Goal: Task Accomplishment & Management: Manage account settings

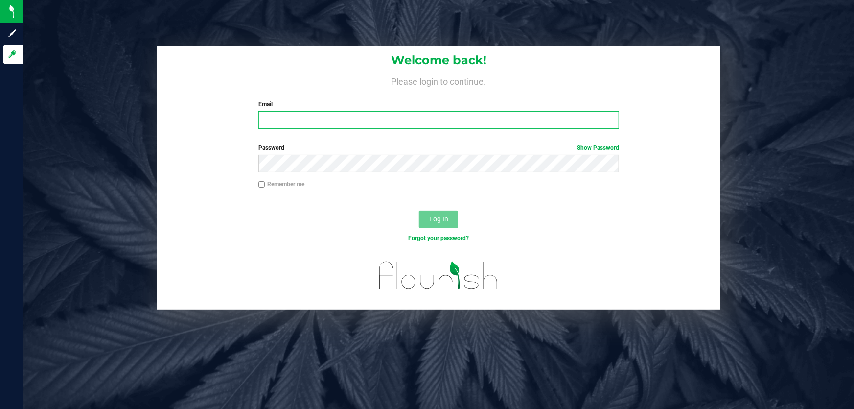
click at [335, 125] on input "Email" at bounding box center [438, 120] width 361 height 18
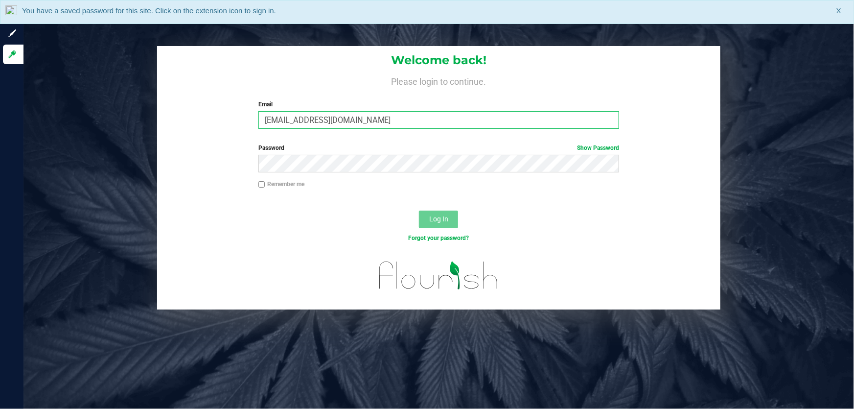
type input "[EMAIL_ADDRESS][DOMAIN_NAME]"
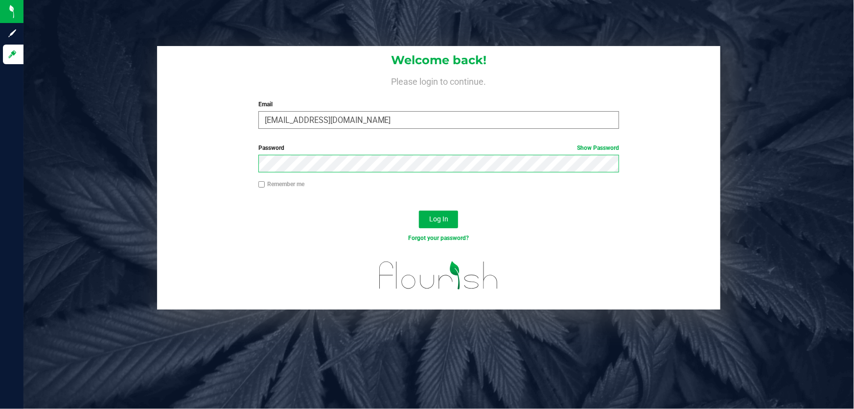
click at [419, 210] on button "Log In" at bounding box center [438, 219] width 39 height 18
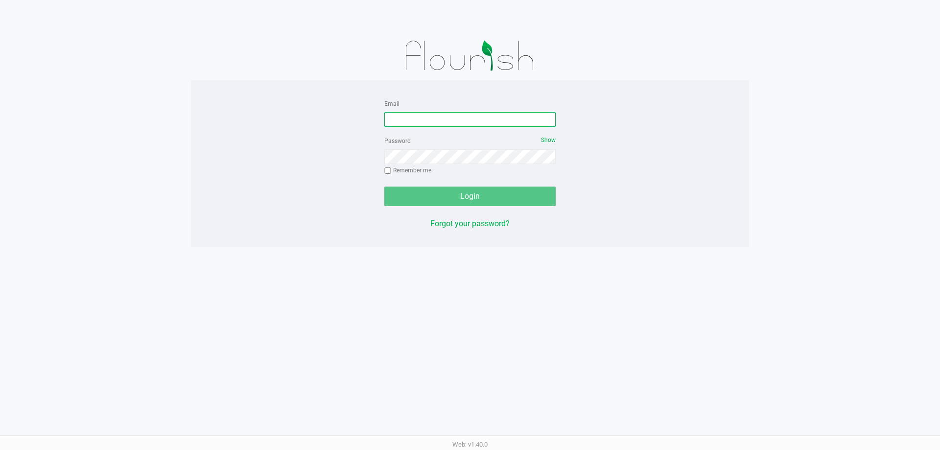
click at [401, 116] on input "Email" at bounding box center [469, 119] width 171 height 15
type input "[EMAIL_ADDRESS][DOMAIN_NAME]"
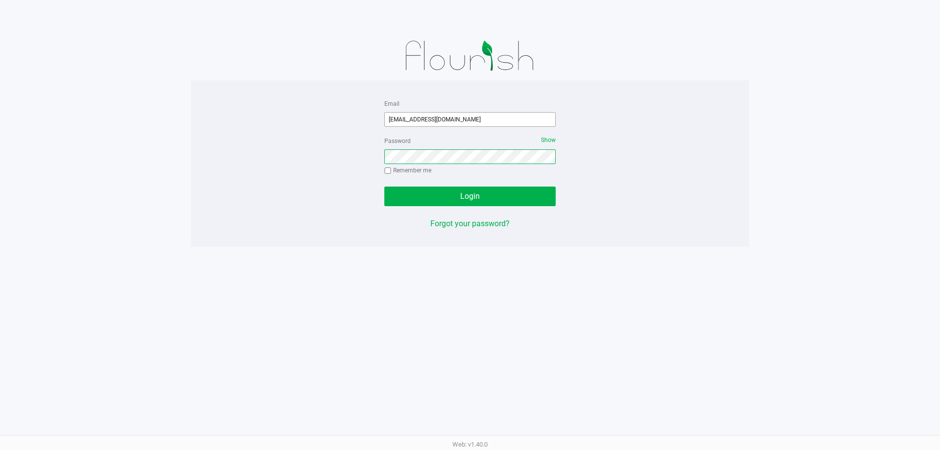
click at [384, 187] on button "Login" at bounding box center [469, 197] width 171 height 20
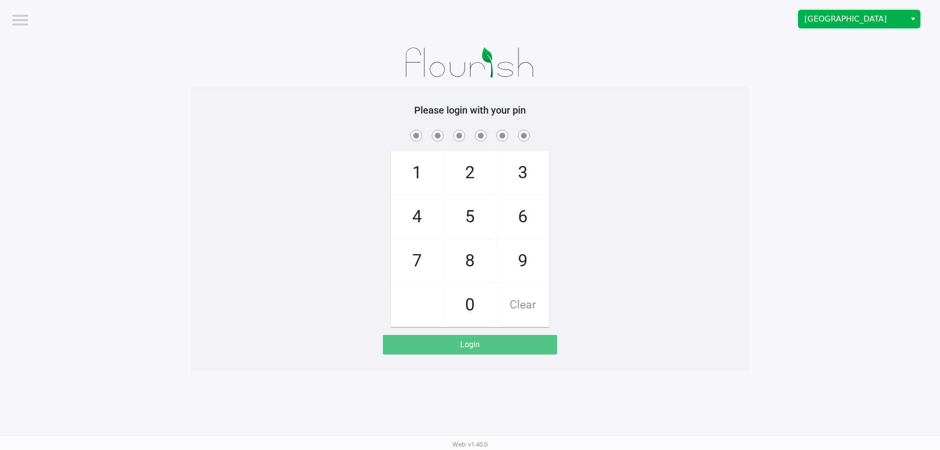
click at [831, 19] on span "Boynton Beach WC" at bounding box center [851, 19] width 95 height 12
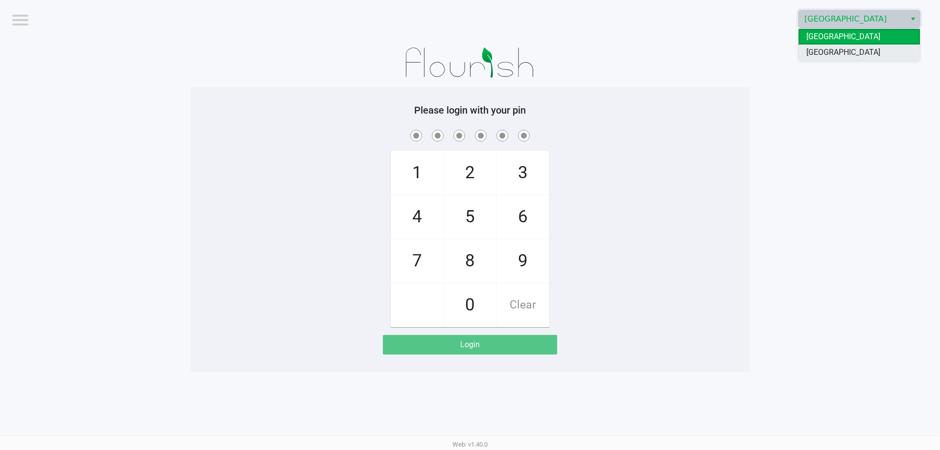
click at [841, 52] on span "[GEOGRAPHIC_DATA]" at bounding box center [843, 53] width 74 height 12
click at [849, 127] on app-pos-login-wrapper "Logout Delray Beach WC Please login with your pin 1 4 7 2 5 8 0 3 6 9 Clear Log…" at bounding box center [470, 186] width 940 height 372
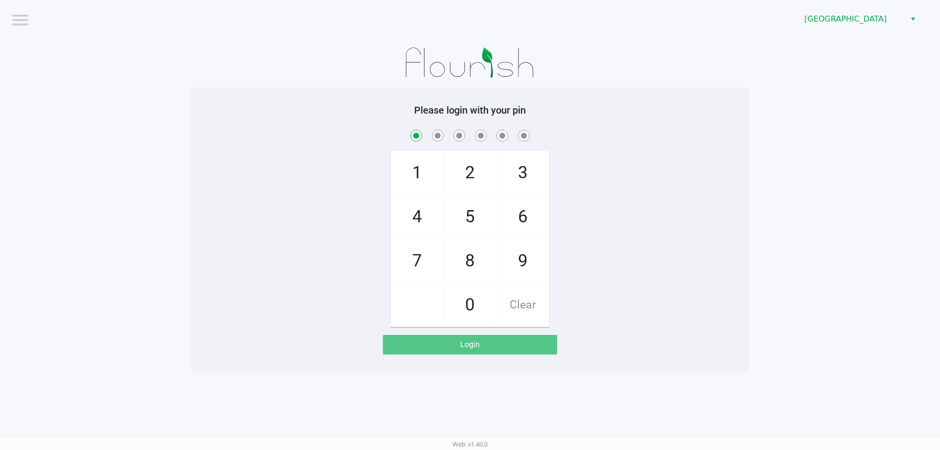
checkbox input "true"
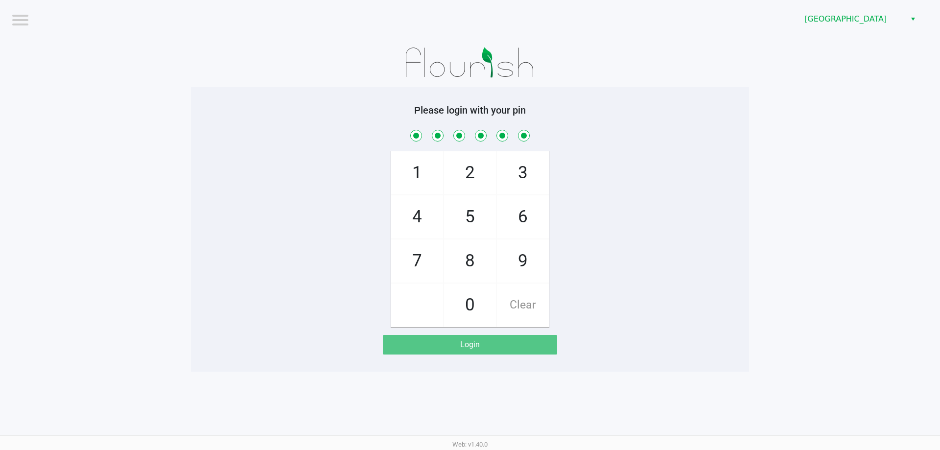
checkbox input "true"
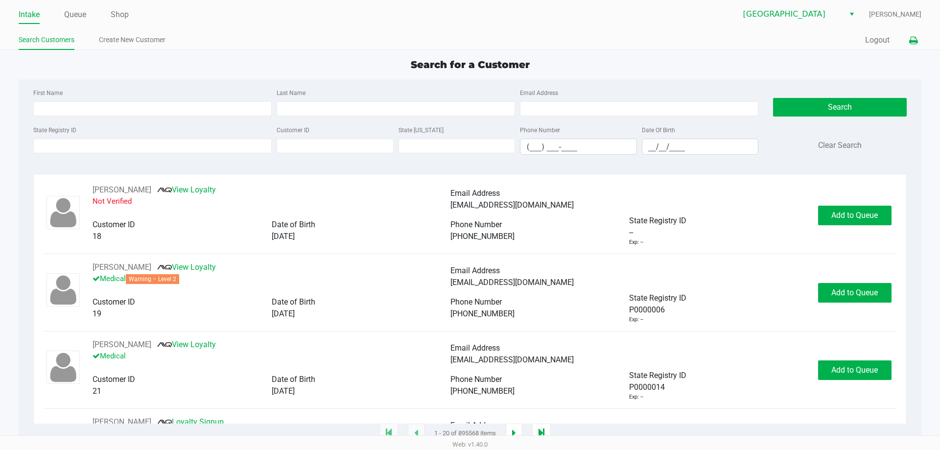
click at [912, 42] on icon at bounding box center [913, 40] width 8 height 7
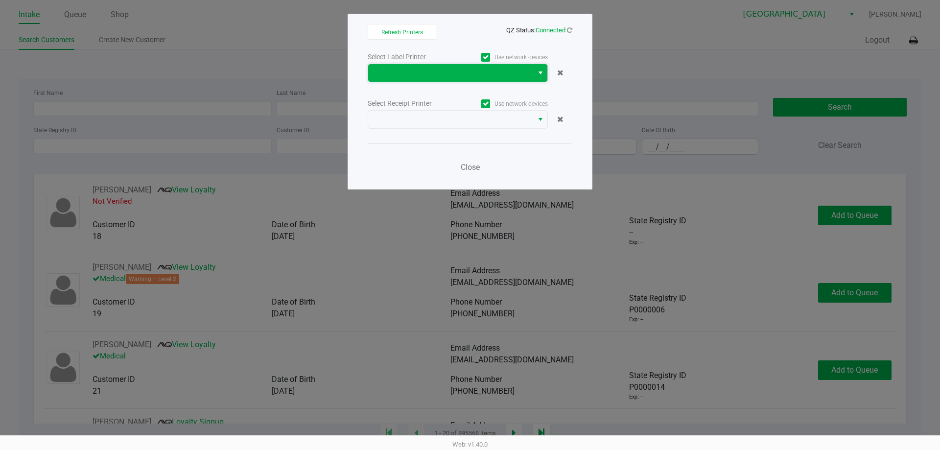
click at [502, 71] on span at bounding box center [450, 73] width 153 height 12
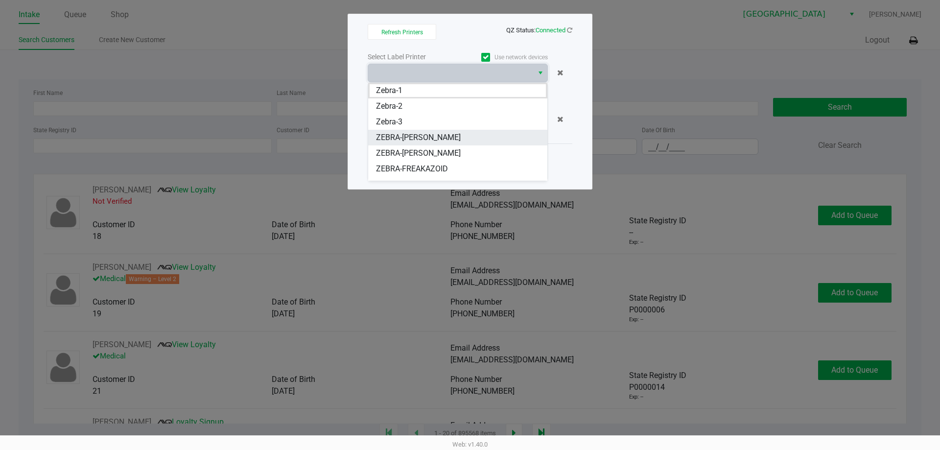
click at [463, 133] on VALLI "ZEBRA-[PERSON_NAME]" at bounding box center [457, 138] width 179 height 16
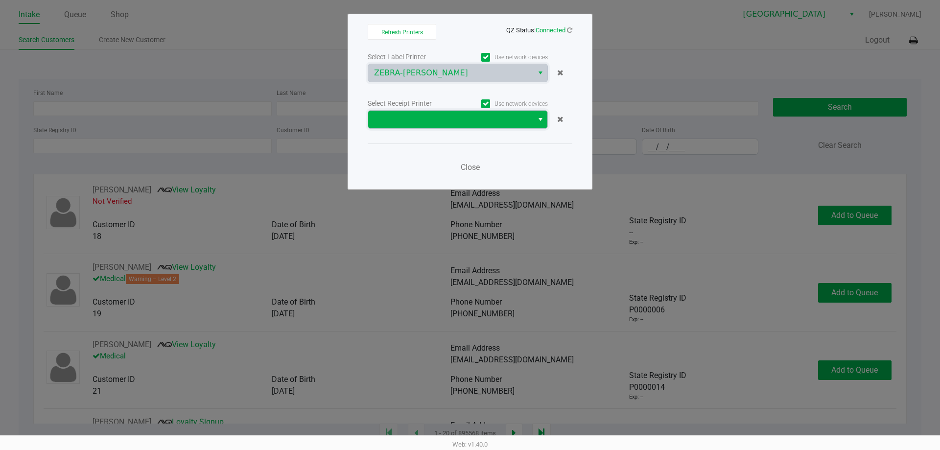
click at [497, 125] on span at bounding box center [450, 120] width 153 height 12
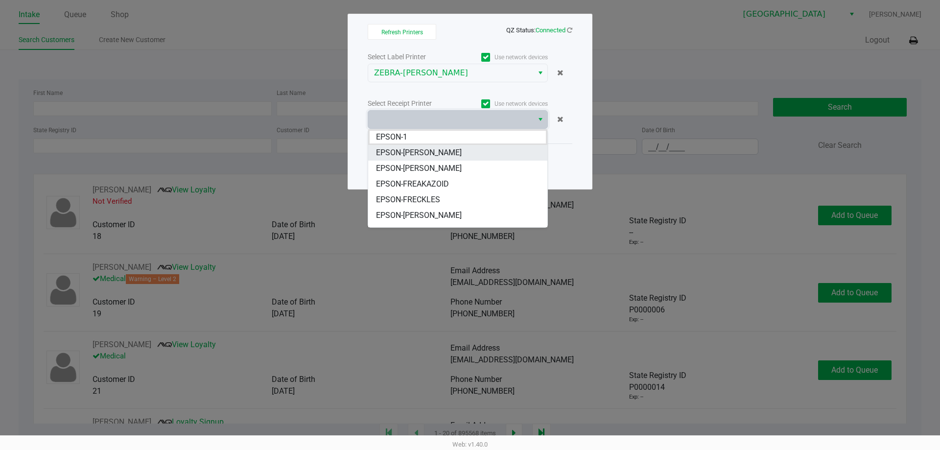
click at [481, 152] on VALLI "EPSON-FRANKIE VALLI" at bounding box center [457, 153] width 179 height 16
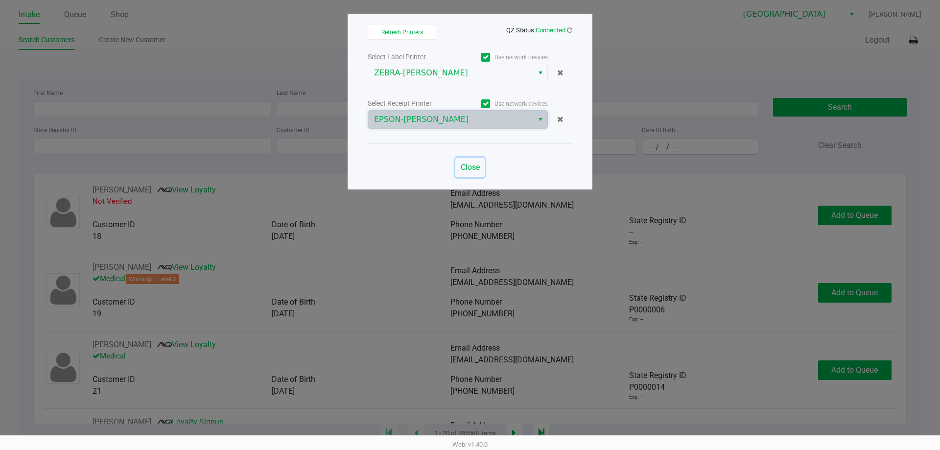
click at [472, 163] on span "Close" at bounding box center [470, 167] width 19 height 9
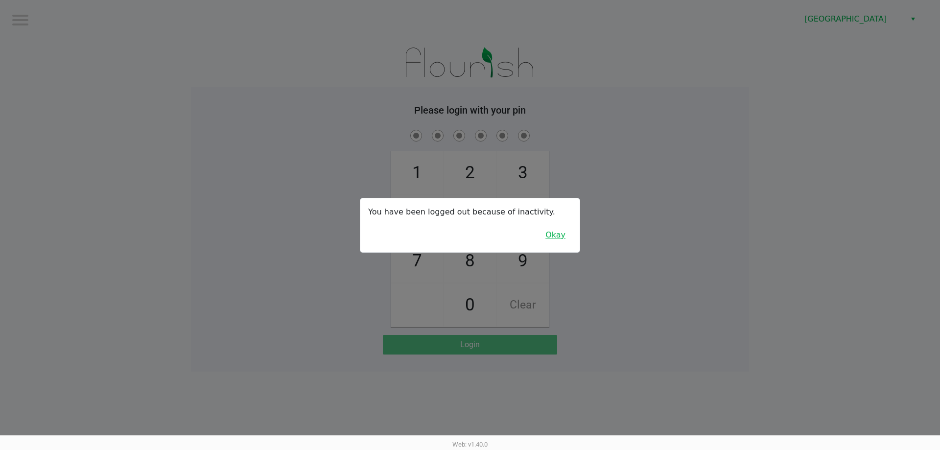
click at [551, 238] on button "Okay" at bounding box center [555, 235] width 33 height 19
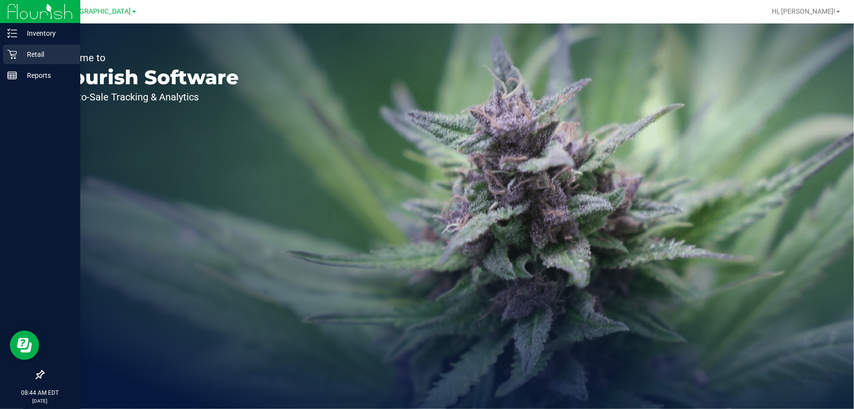
click at [20, 57] on p "Retail" at bounding box center [46, 54] width 59 height 12
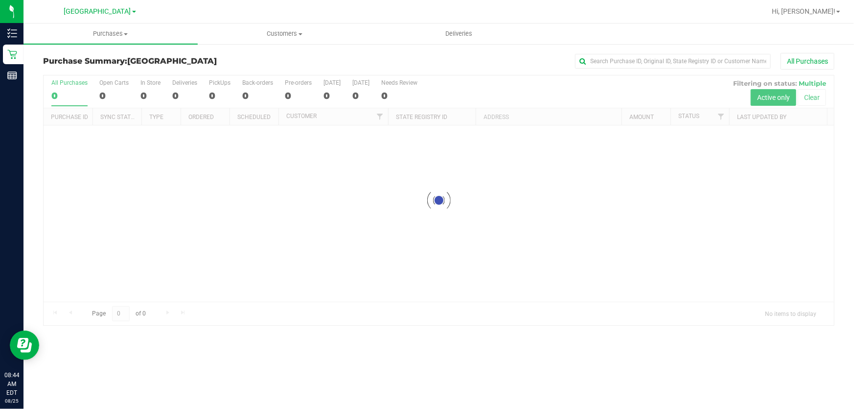
click at [303, 300] on div at bounding box center [439, 200] width 791 height 250
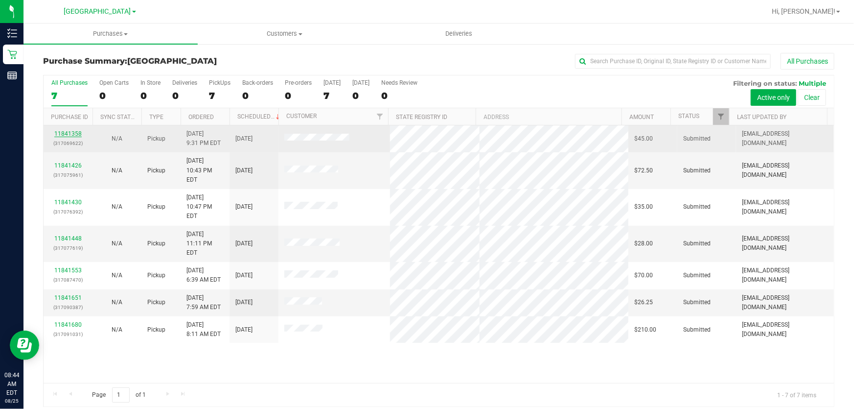
click at [77, 134] on link "11841358" at bounding box center [67, 133] width 27 height 7
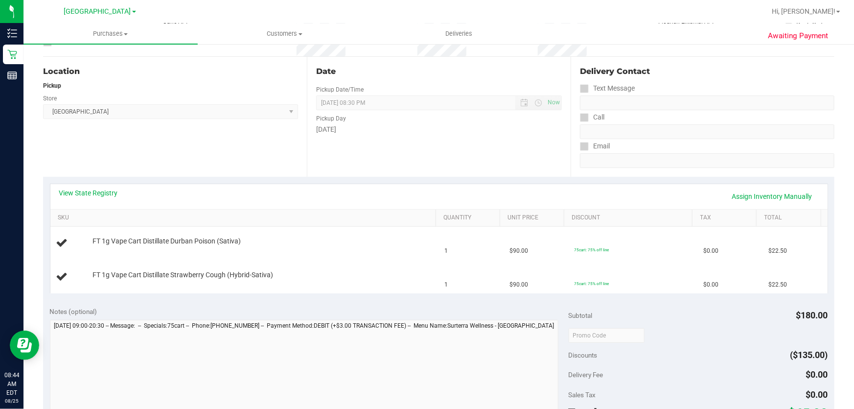
scroll to position [267, 0]
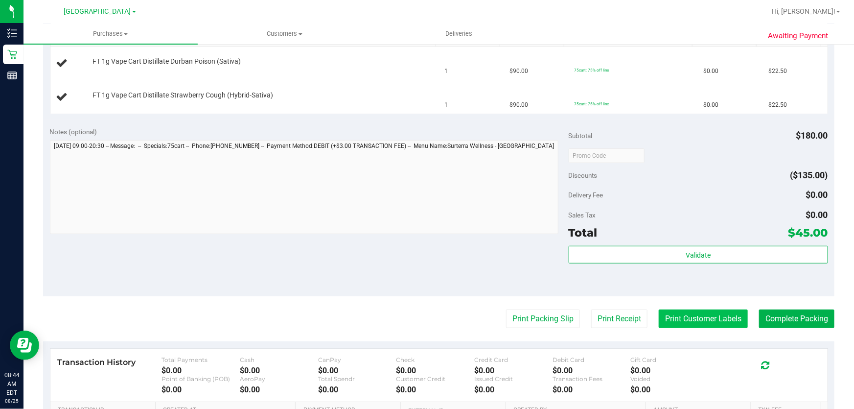
click at [715, 321] on button "Print Customer Labels" at bounding box center [703, 318] width 89 height 19
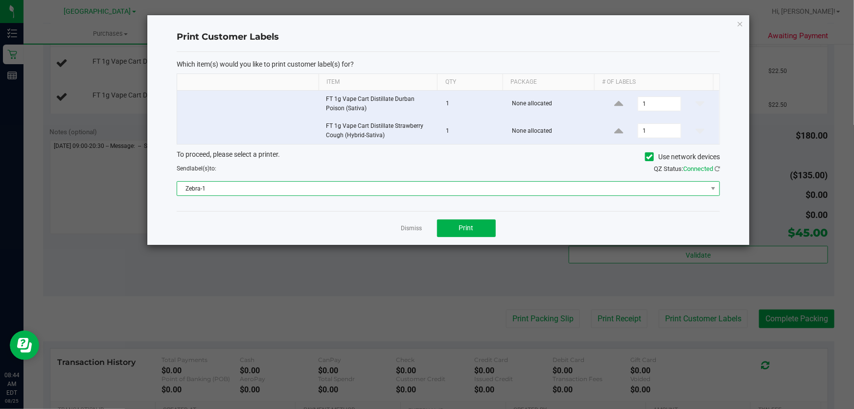
click at [548, 188] on span "Zebra-1" at bounding box center [442, 189] width 530 height 14
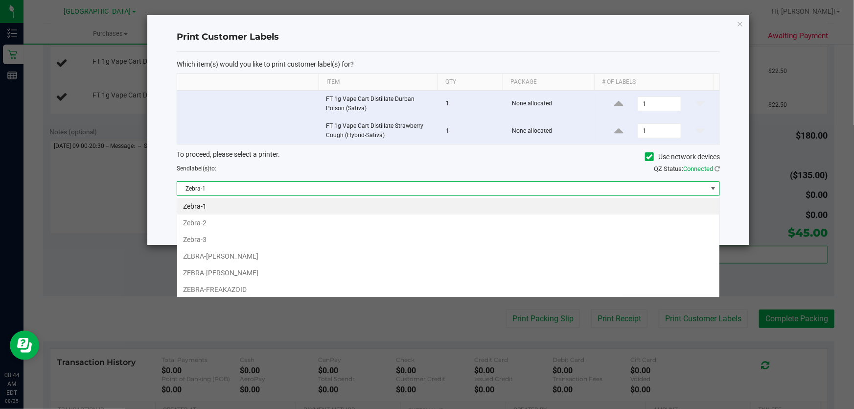
scroll to position [15, 543]
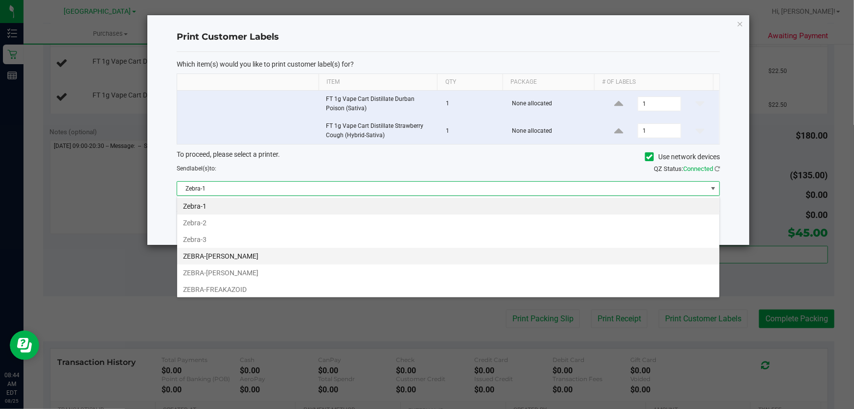
click at [255, 255] on li "ZEBRA-[PERSON_NAME]" at bounding box center [448, 256] width 542 height 17
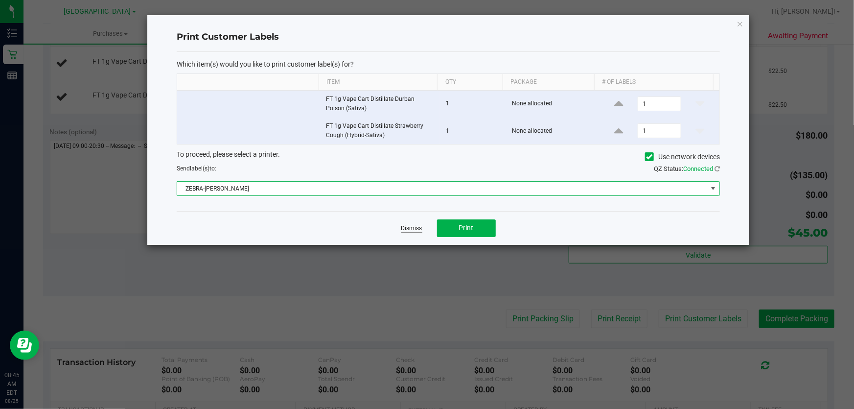
click at [418, 225] on link "Dismiss" at bounding box center [411, 228] width 21 height 8
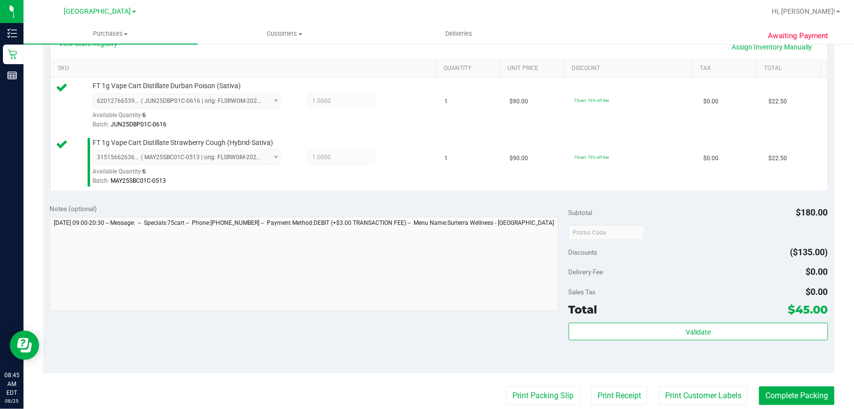
scroll to position [400, 0]
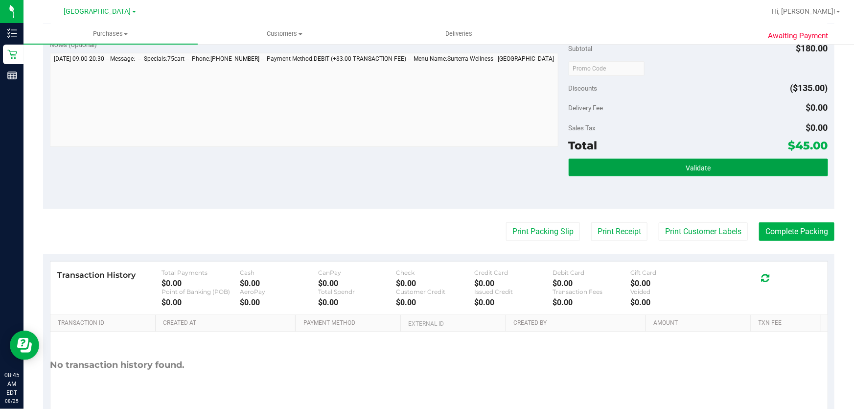
click at [686, 164] on span "Validate" at bounding box center [698, 168] width 25 height 8
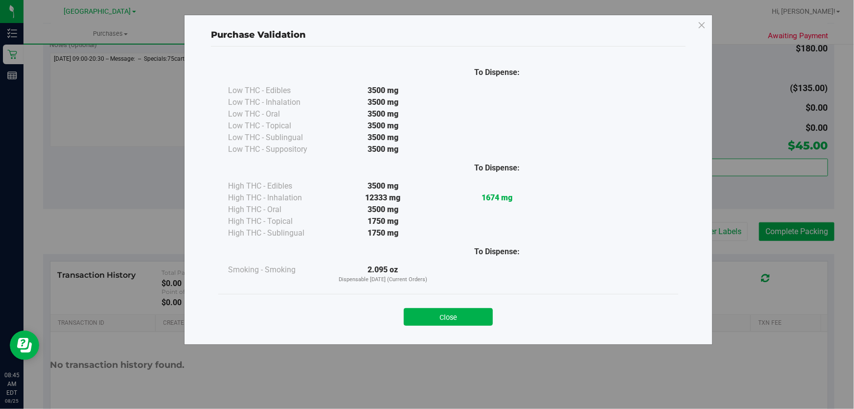
drag, startPoint x: 453, startPoint y: 318, endPoint x: 560, endPoint y: 269, distance: 117.6
click at [453, 318] on button "Close" at bounding box center [448, 317] width 89 height 18
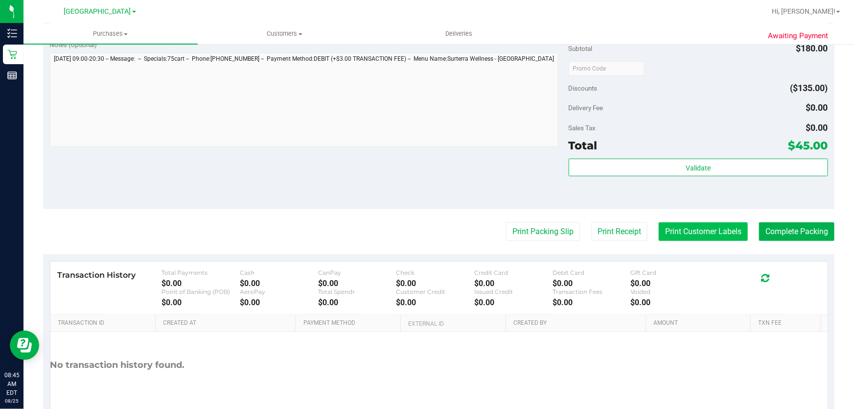
click at [680, 228] on button "Print Customer Labels" at bounding box center [703, 231] width 89 height 19
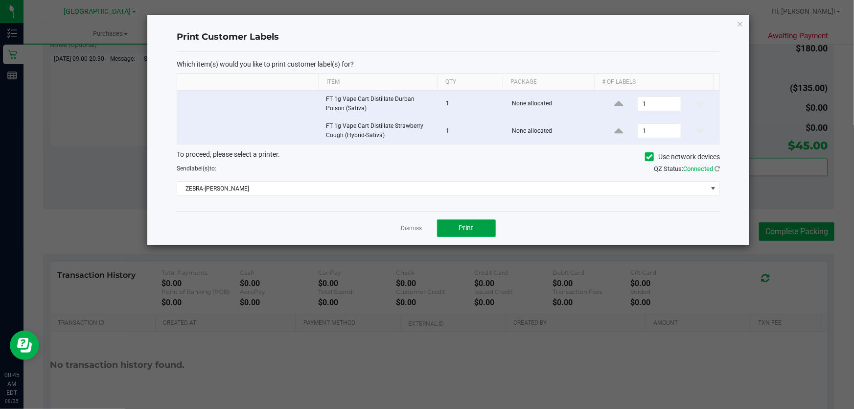
click at [484, 223] on button "Print" at bounding box center [466, 228] width 59 height 18
click at [407, 227] on link "Dismiss" at bounding box center [411, 228] width 21 height 8
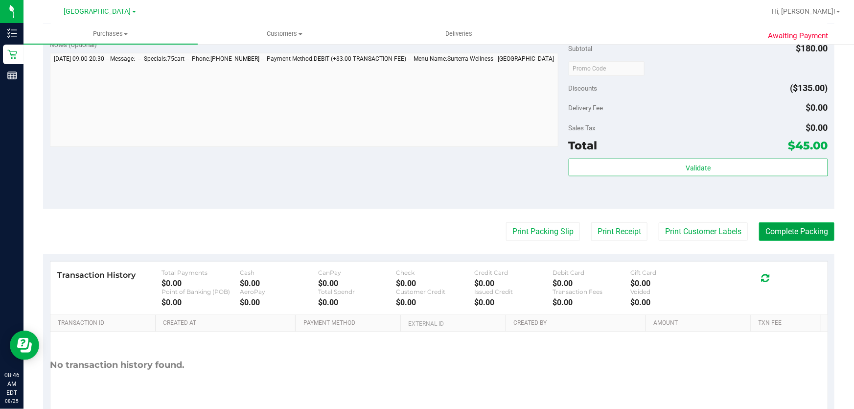
click at [791, 227] on button "Complete Packing" at bounding box center [796, 231] width 75 height 19
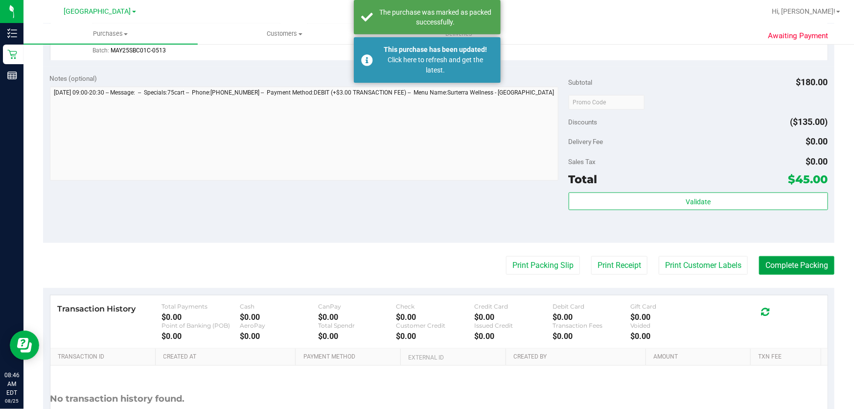
scroll to position [222, 0]
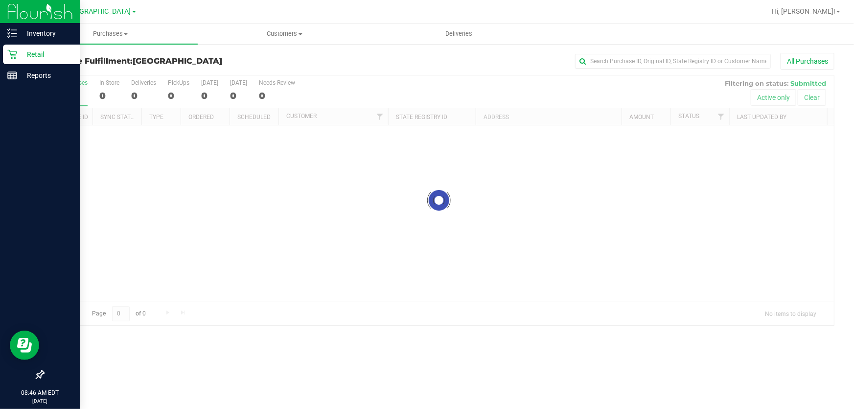
click at [26, 53] on p "Retail" at bounding box center [46, 54] width 59 height 12
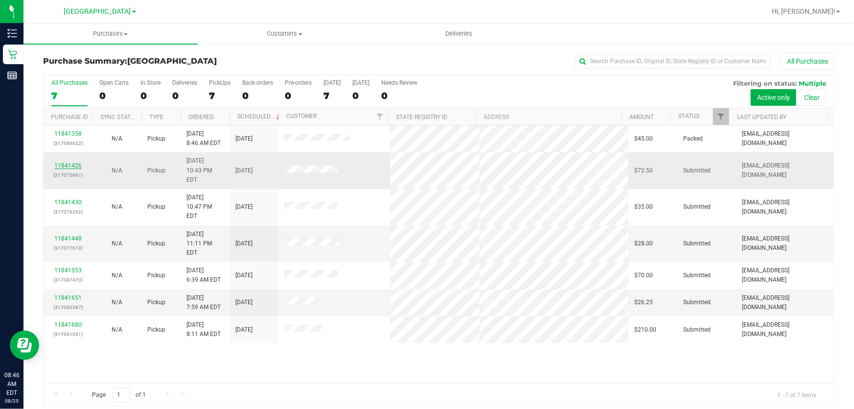
click at [76, 162] on link "11841426" at bounding box center [67, 165] width 27 height 7
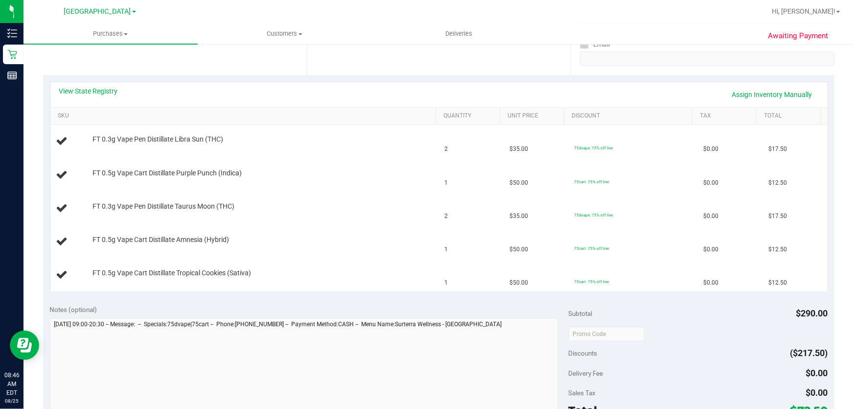
scroll to position [311, 0]
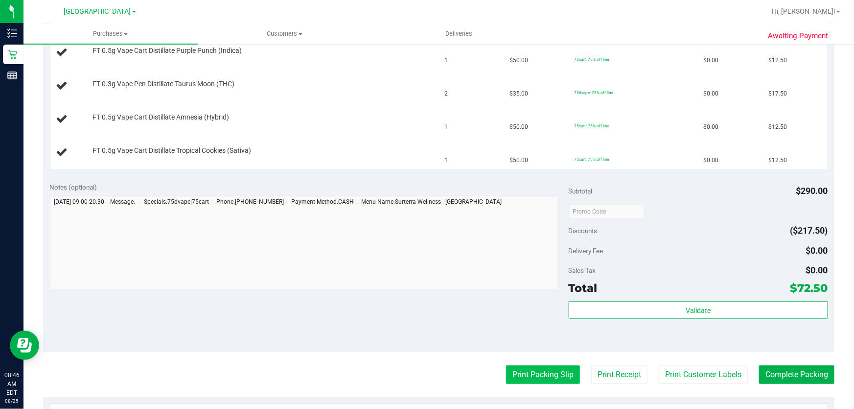
click at [562, 380] on button "Print Packing Slip" at bounding box center [543, 374] width 74 height 19
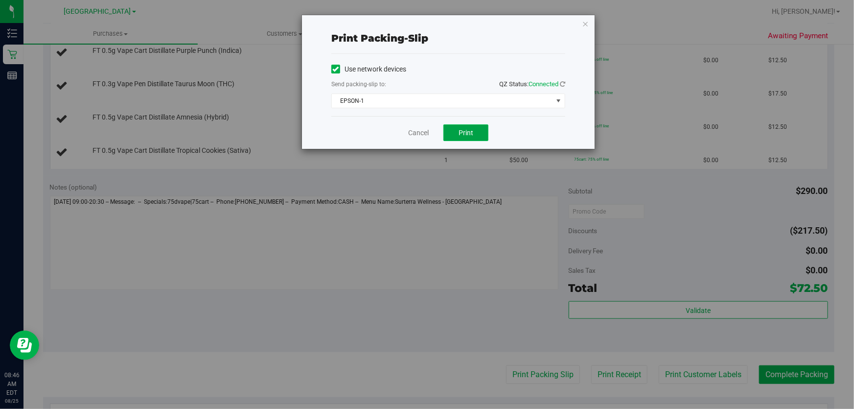
click at [472, 140] on button "Print" at bounding box center [465, 132] width 45 height 17
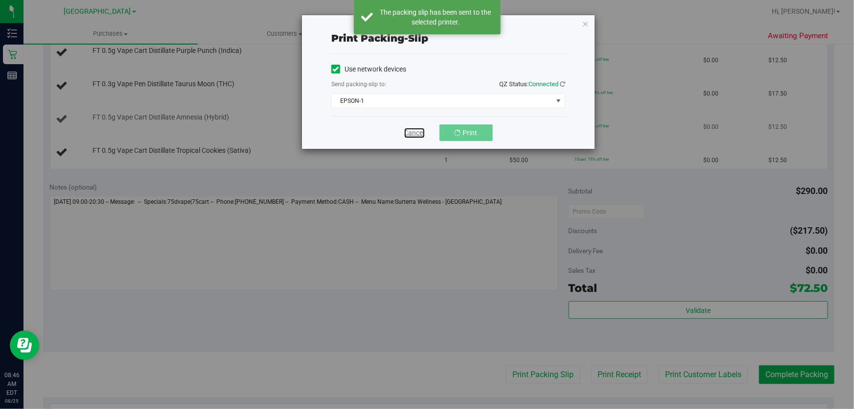
click at [412, 133] on link "Cancel" at bounding box center [414, 133] width 21 height 10
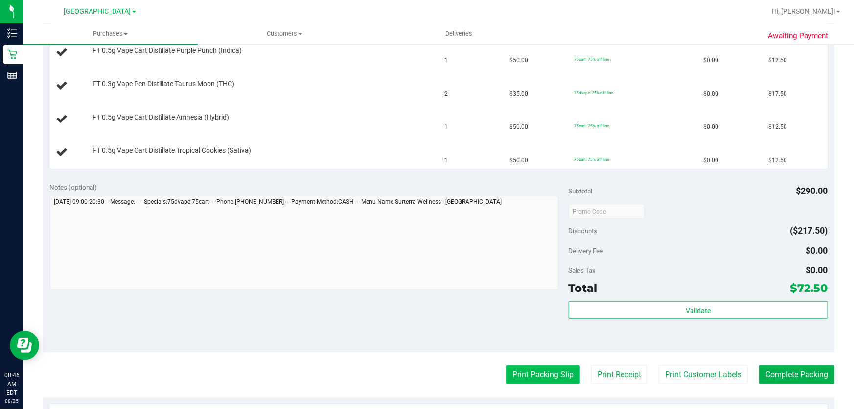
click at [560, 377] on button "Print Packing Slip" at bounding box center [543, 374] width 74 height 19
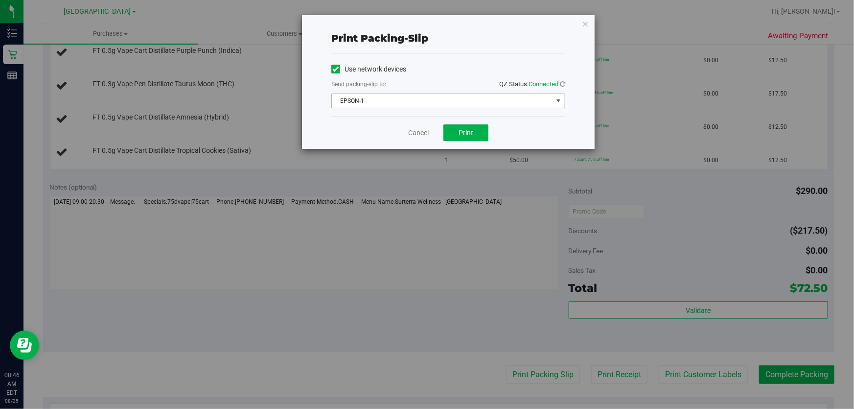
click at [562, 100] on span "select" at bounding box center [559, 101] width 8 height 8
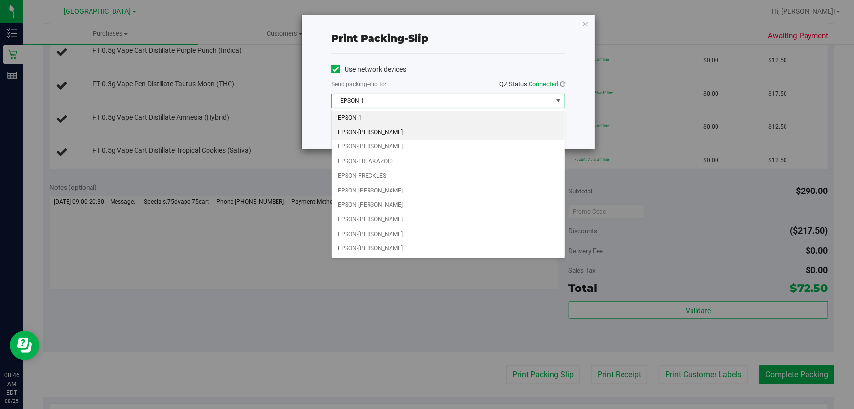
click at [427, 136] on li "EPSON-[PERSON_NAME]" at bounding box center [448, 132] width 233 height 15
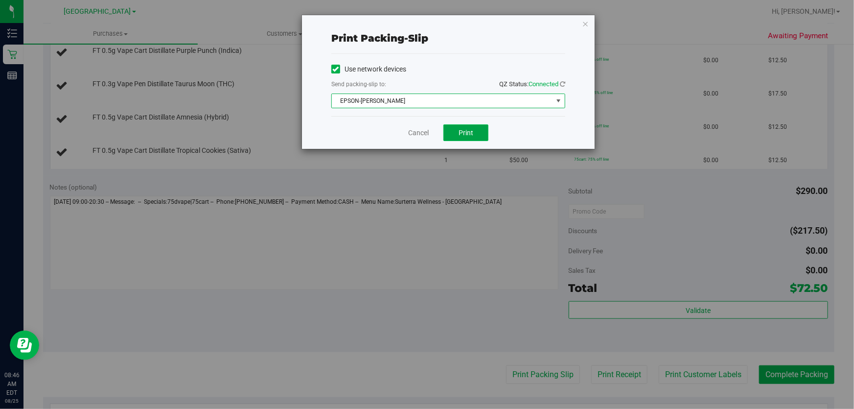
click at [464, 132] on span "Print" at bounding box center [466, 133] width 15 height 8
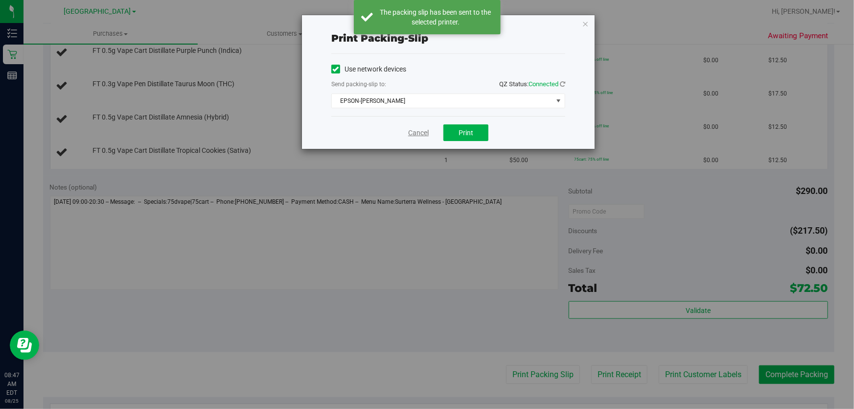
click at [411, 132] on link "Cancel" at bounding box center [418, 133] width 21 height 10
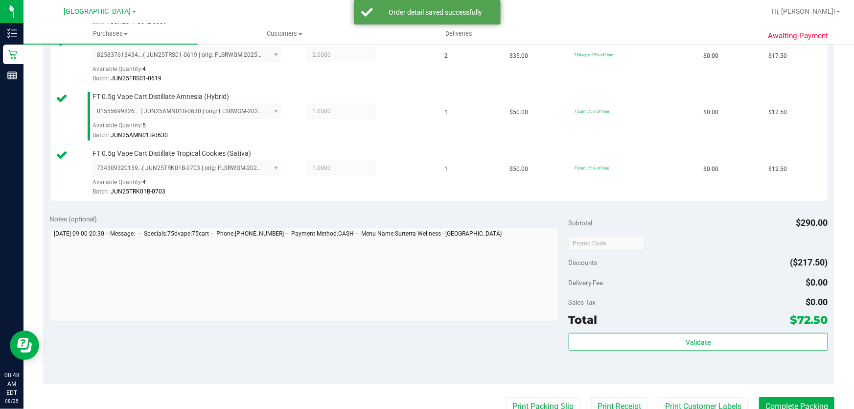
scroll to position [400, 0]
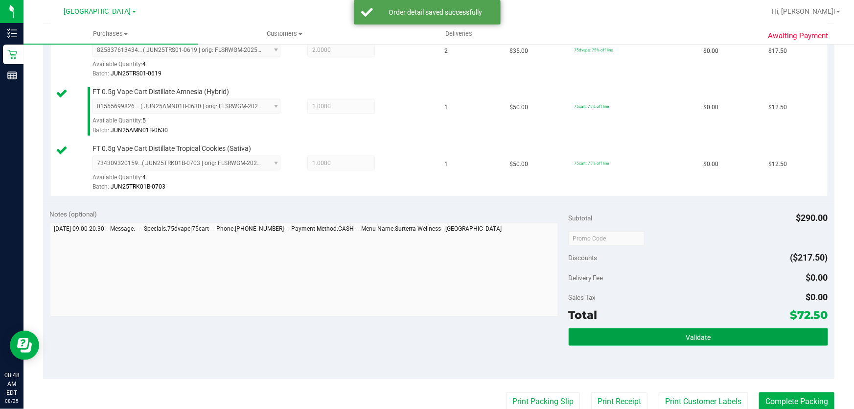
click at [674, 338] on button "Validate" at bounding box center [698, 337] width 259 height 18
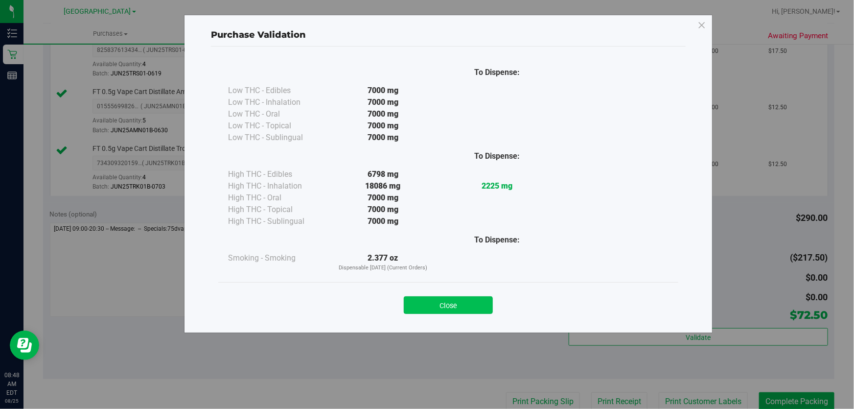
drag, startPoint x: 469, startPoint y: 288, endPoint x: 469, endPoint y: 298, distance: 9.8
click at [469, 297] on div "Close" at bounding box center [448, 302] width 460 height 40
click at [469, 301] on button "Close" at bounding box center [448, 305] width 89 height 18
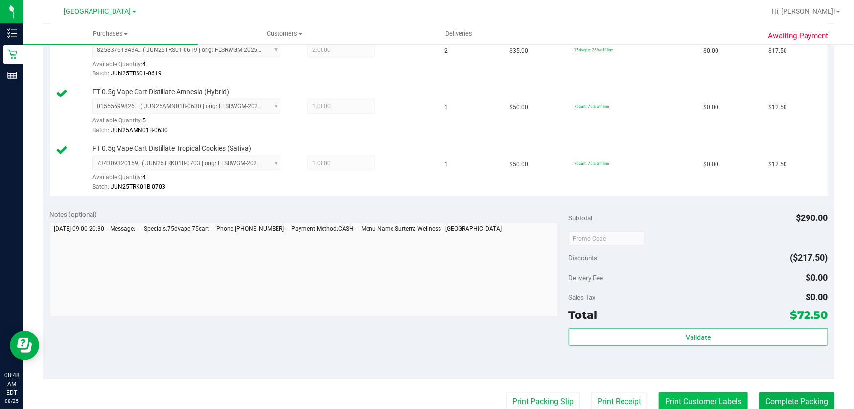
click at [715, 394] on button "Print Customer Labels" at bounding box center [703, 401] width 89 height 19
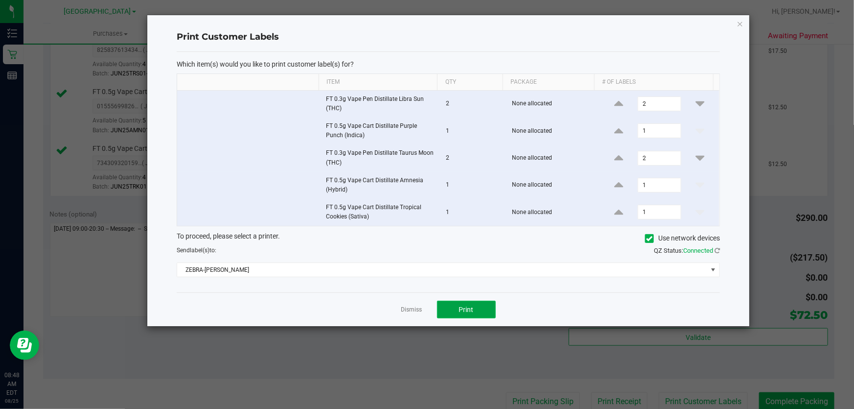
click at [467, 301] on button "Print" at bounding box center [466, 310] width 59 height 18
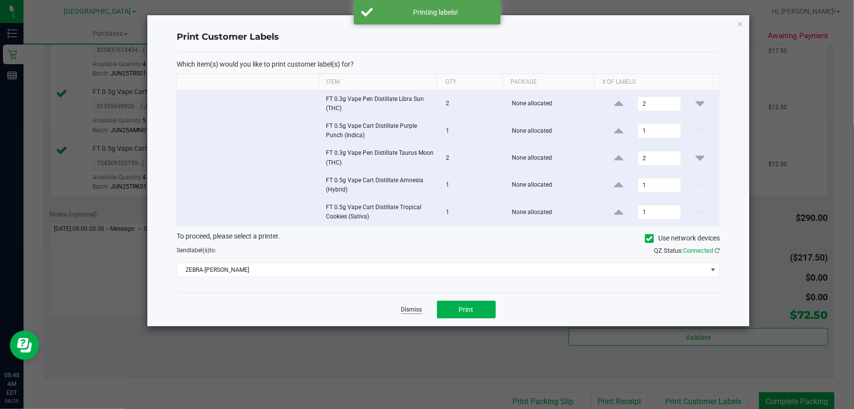
click at [419, 309] on link "Dismiss" at bounding box center [411, 309] width 21 height 8
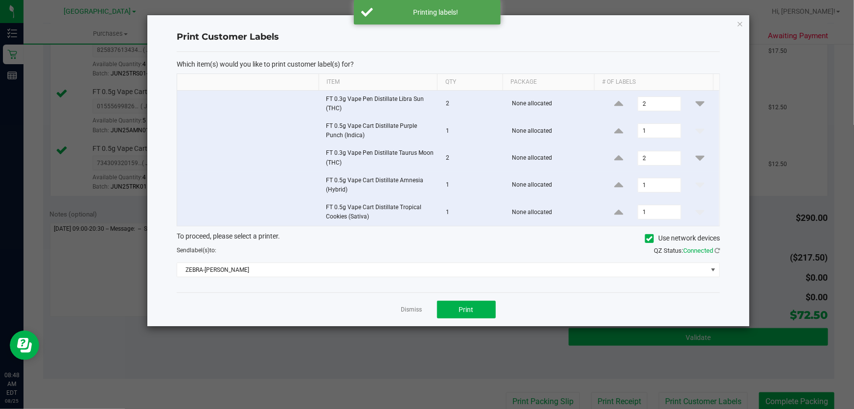
scroll to position [401, 0]
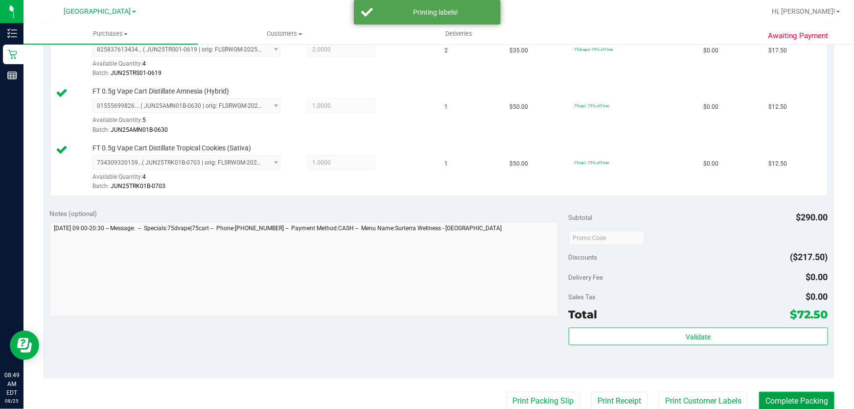
click at [783, 398] on button "Complete Packing" at bounding box center [796, 401] width 75 height 19
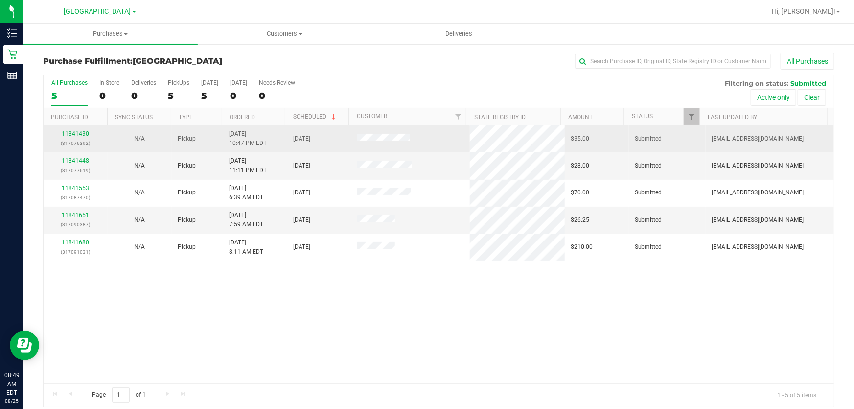
click at [78, 129] on div "11841430 (317076392)" at bounding box center [75, 138] width 52 height 19
click at [78, 132] on link "11841430" at bounding box center [75, 133] width 27 height 7
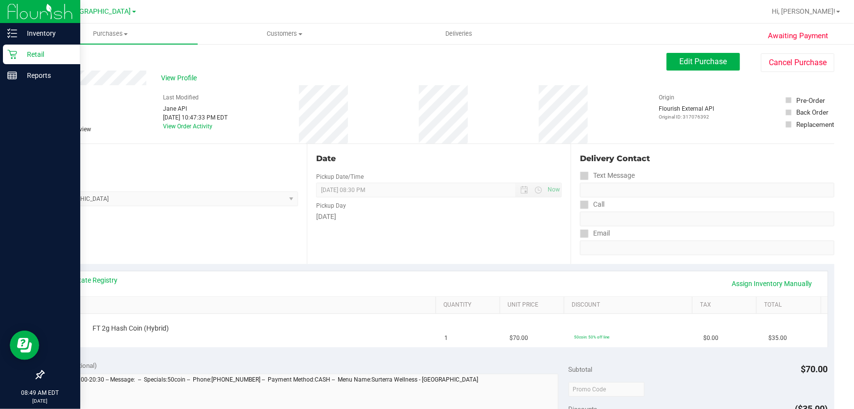
click at [21, 56] on p "Retail" at bounding box center [46, 54] width 59 height 12
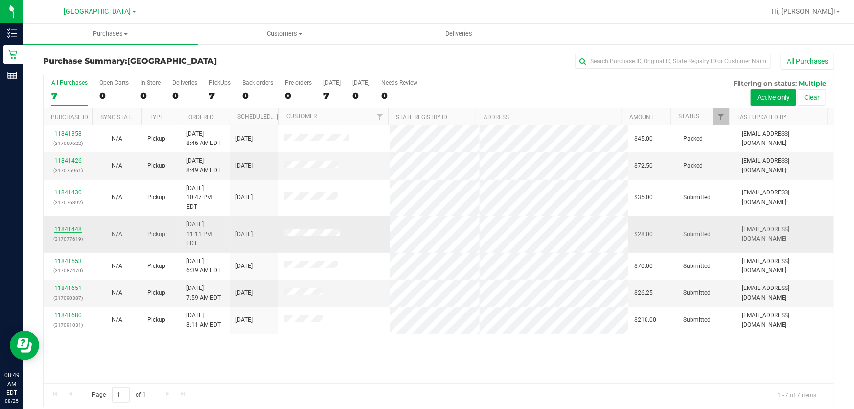
click at [73, 226] on link "11841448" at bounding box center [67, 229] width 27 height 7
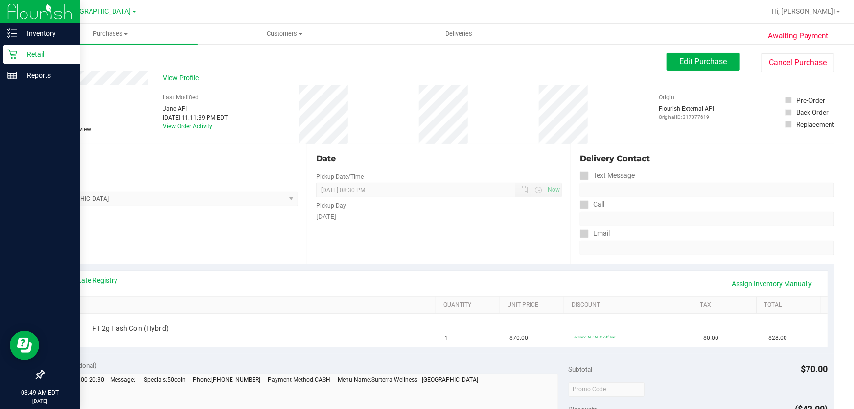
click at [14, 50] on icon at bounding box center [12, 54] width 10 height 10
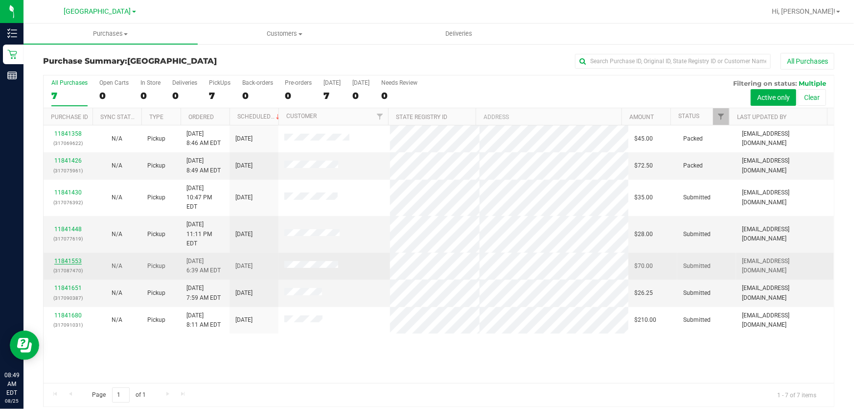
click at [72, 257] on link "11841553" at bounding box center [67, 260] width 27 height 7
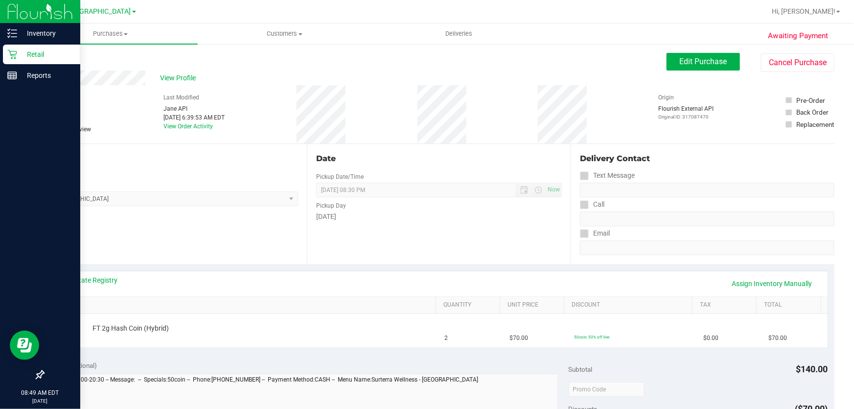
click at [10, 47] on div "Retail" at bounding box center [41, 55] width 77 height 20
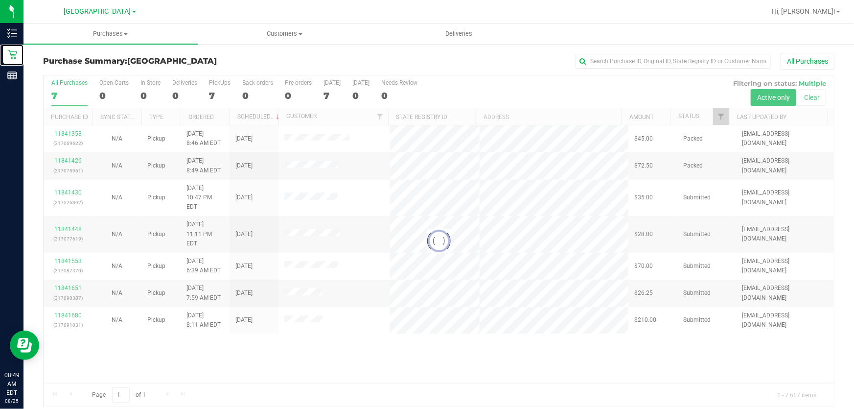
scroll to position [7, 0]
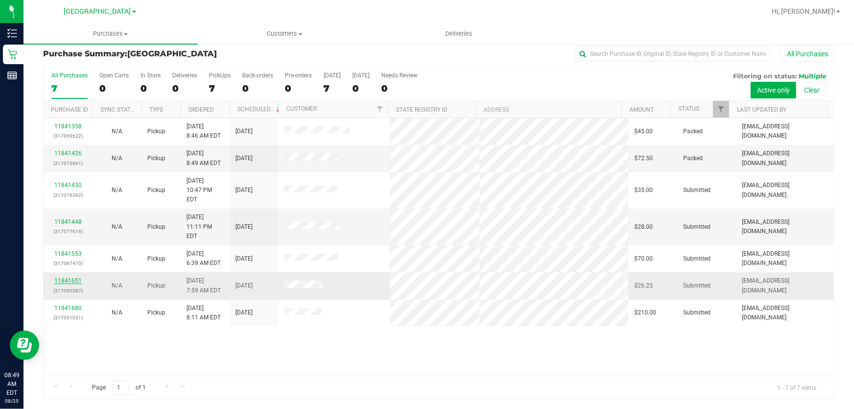
click at [73, 277] on link "11841651" at bounding box center [67, 280] width 27 height 7
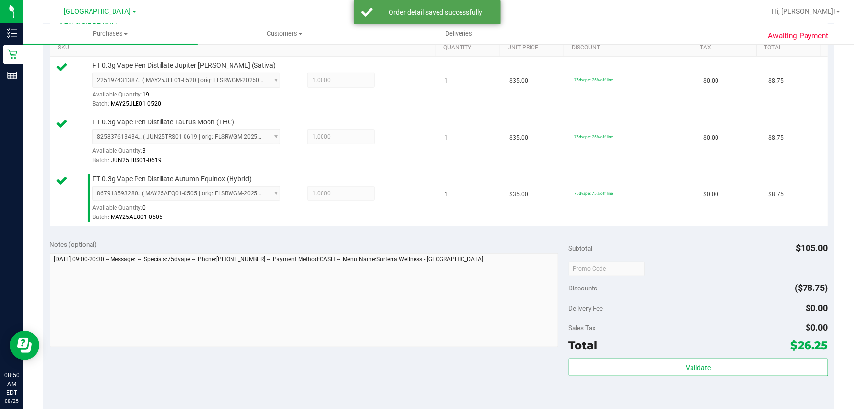
scroll to position [319, 0]
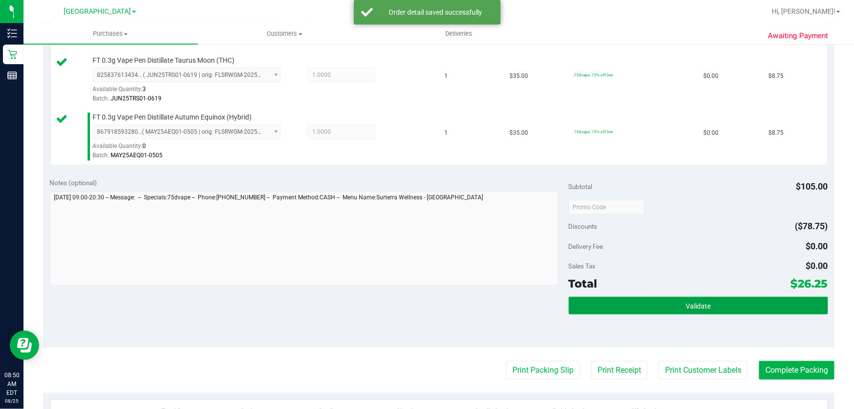
click at [727, 301] on button "Validate" at bounding box center [698, 306] width 259 height 18
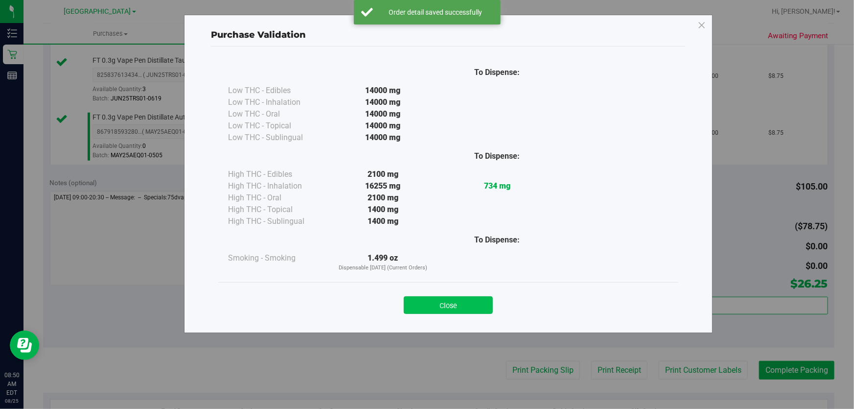
click at [443, 307] on button "Close" at bounding box center [448, 305] width 89 height 18
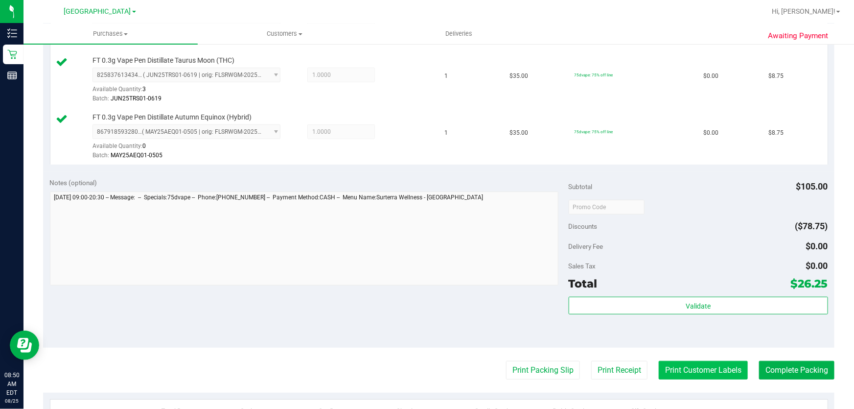
click at [681, 369] on button "Print Customer Labels" at bounding box center [703, 370] width 89 height 19
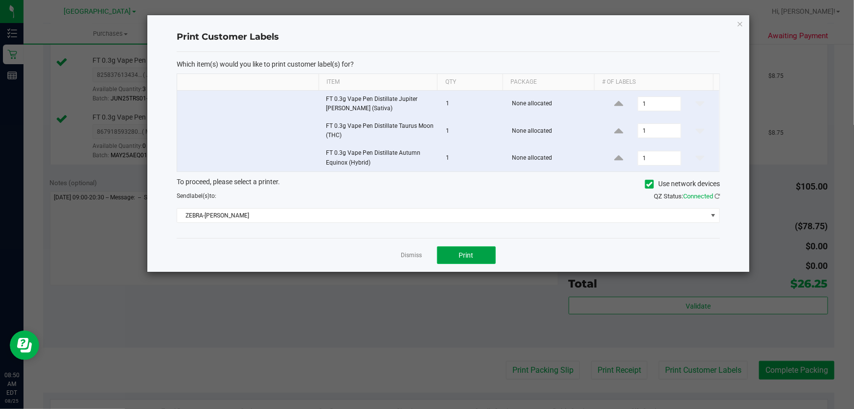
click at [459, 255] on span "Print" at bounding box center [466, 255] width 15 height 8
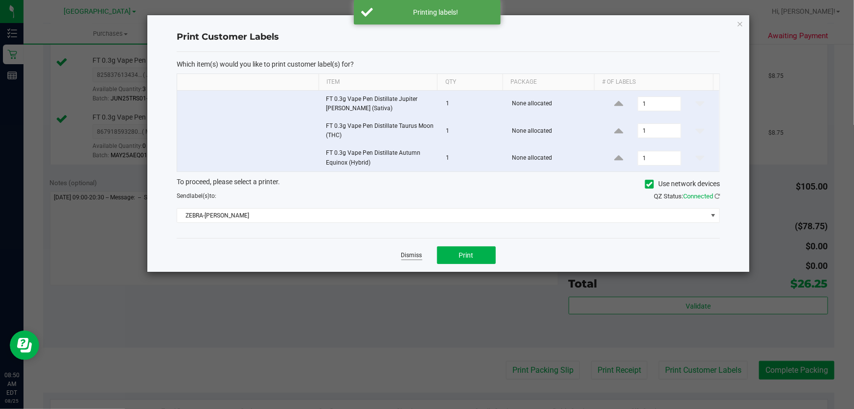
click at [413, 255] on link "Dismiss" at bounding box center [411, 255] width 21 height 8
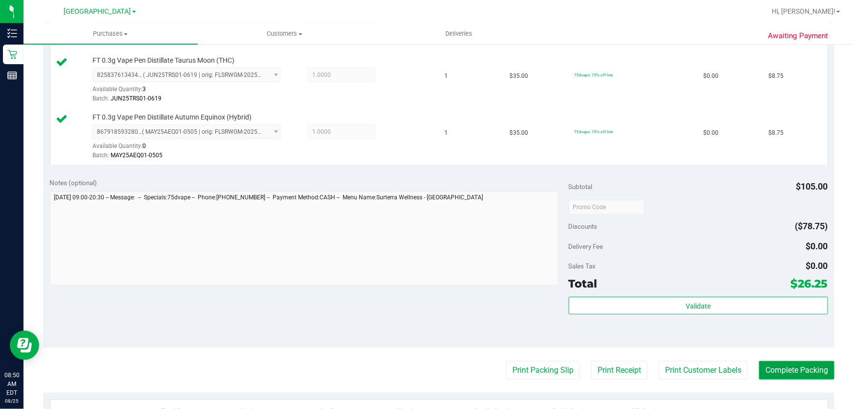
click at [778, 369] on button "Complete Packing" at bounding box center [796, 370] width 75 height 19
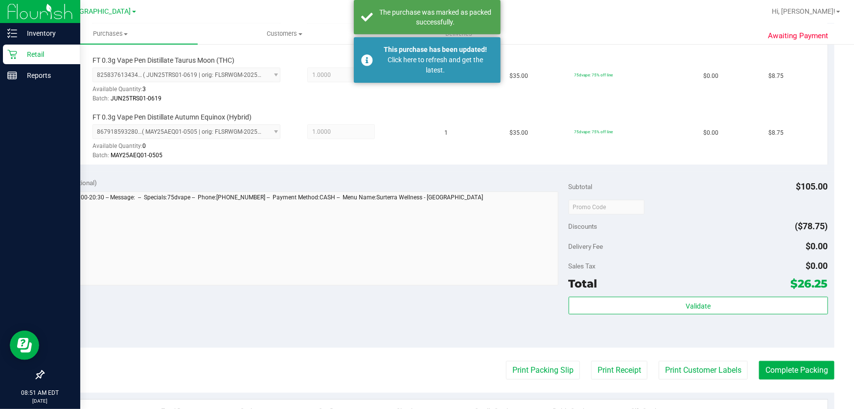
click at [15, 52] on icon at bounding box center [12, 54] width 10 height 10
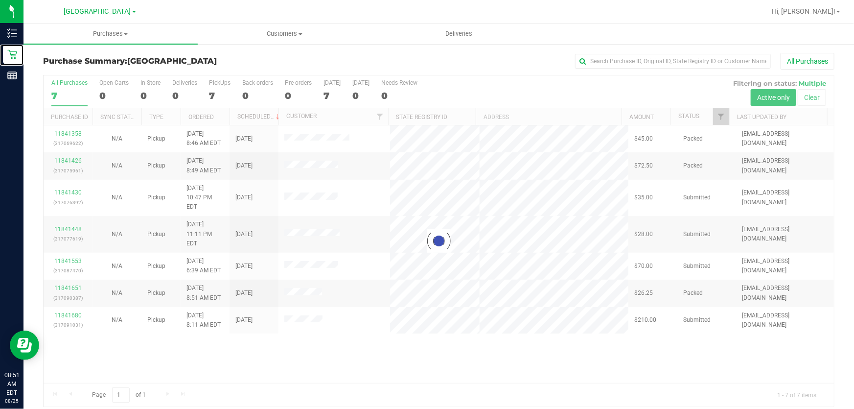
scroll to position [7, 0]
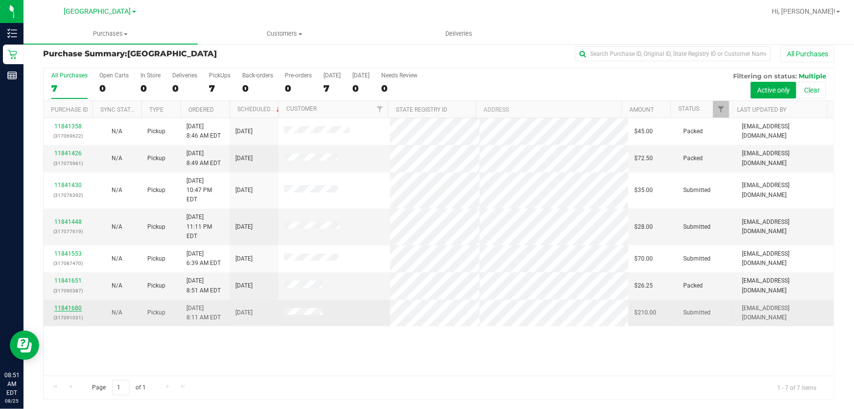
click at [79, 304] on link "11841680" at bounding box center [67, 307] width 27 height 7
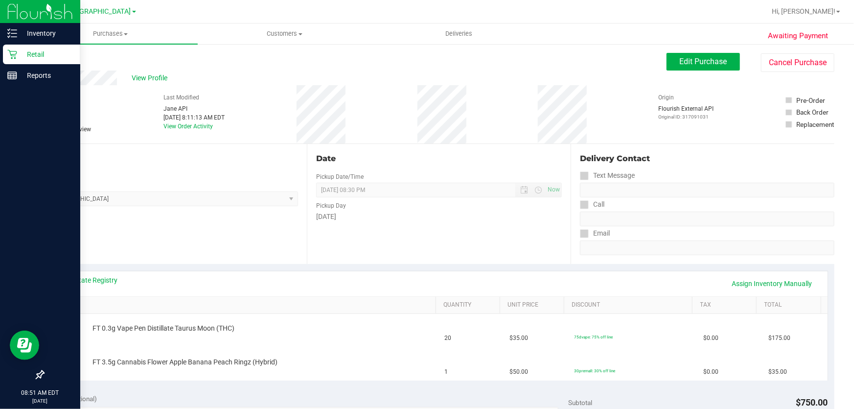
click at [26, 52] on p "Retail" at bounding box center [46, 54] width 59 height 12
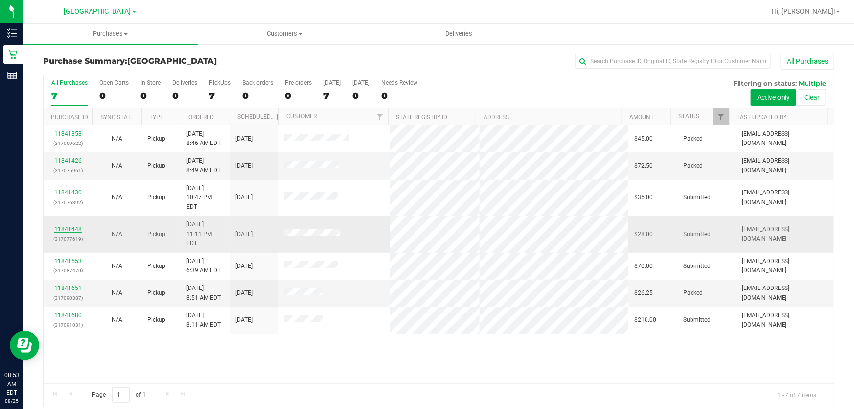
click at [72, 226] on link "11841448" at bounding box center [67, 229] width 27 height 7
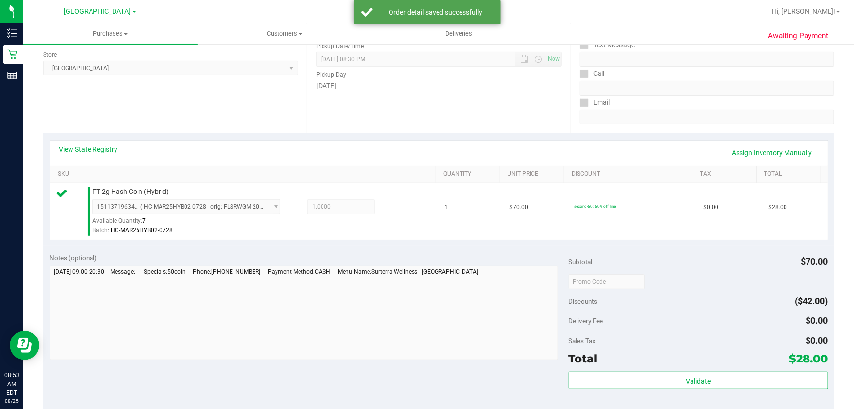
scroll to position [222, 0]
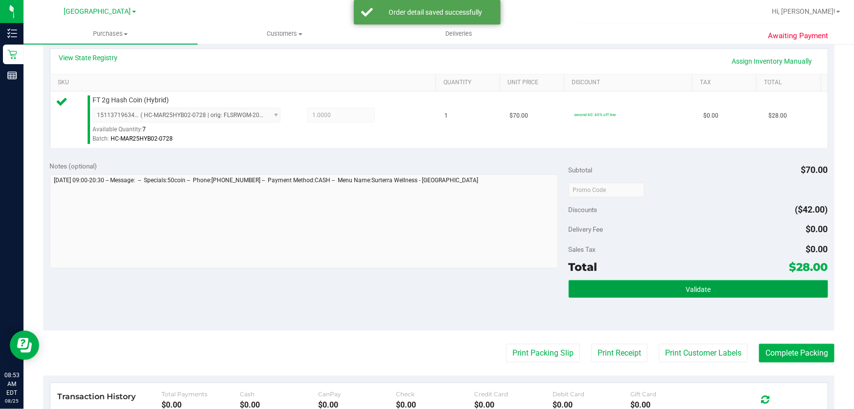
click at [694, 285] on span "Validate" at bounding box center [698, 289] width 25 height 8
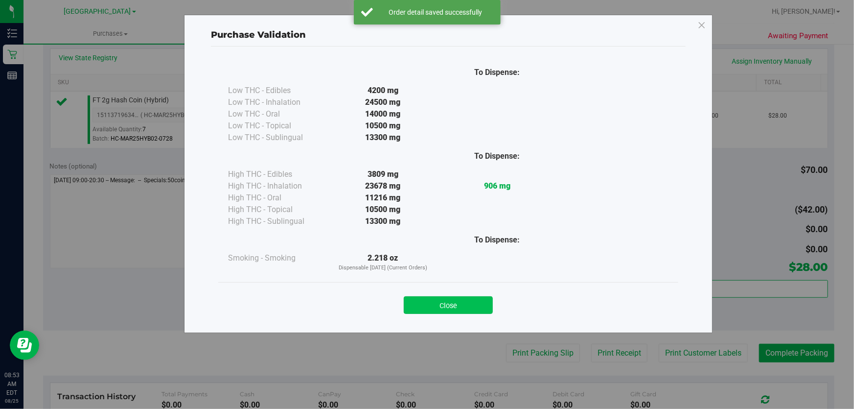
click at [485, 302] on button "Close" at bounding box center [448, 305] width 89 height 18
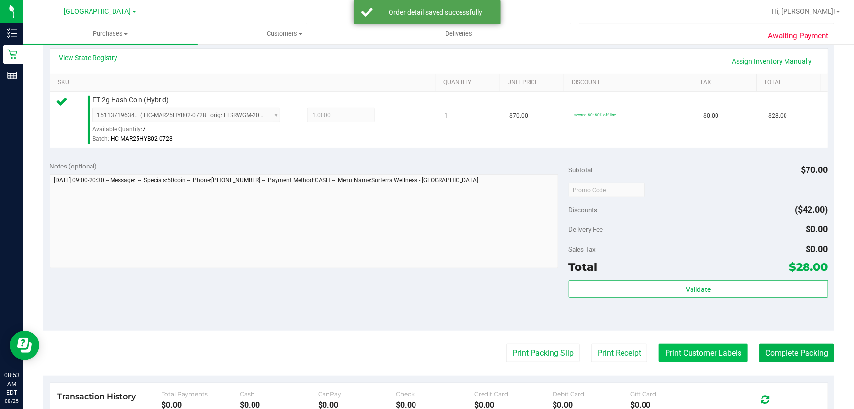
click at [694, 346] on button "Print Customer Labels" at bounding box center [703, 353] width 89 height 19
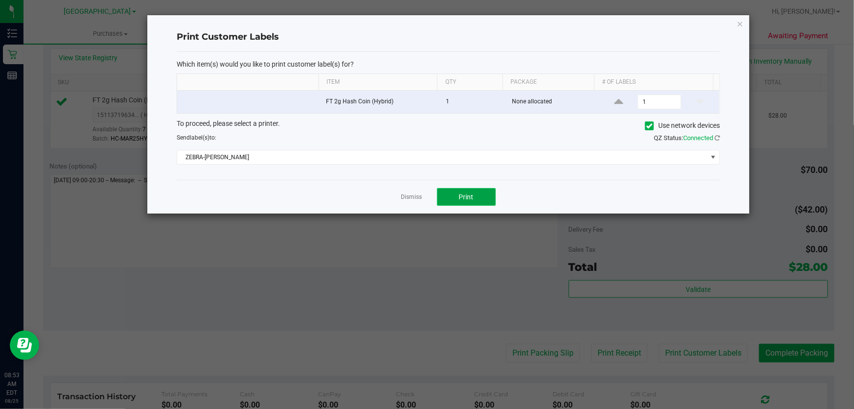
click at [477, 199] on button "Print" at bounding box center [466, 197] width 59 height 18
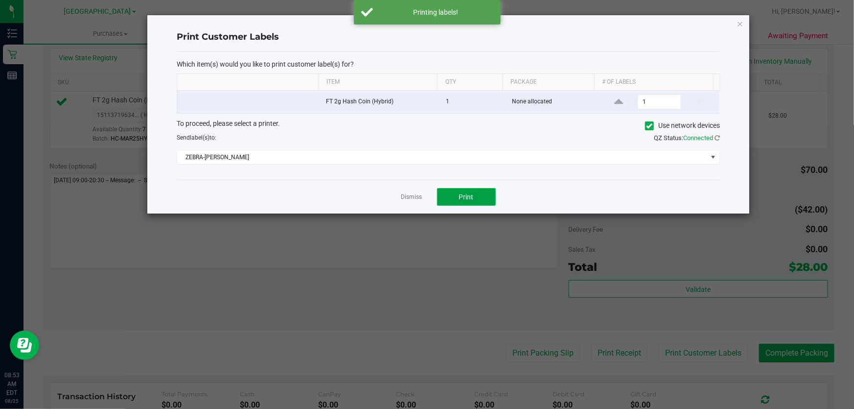
click at [477, 199] on button "Print" at bounding box center [466, 197] width 59 height 18
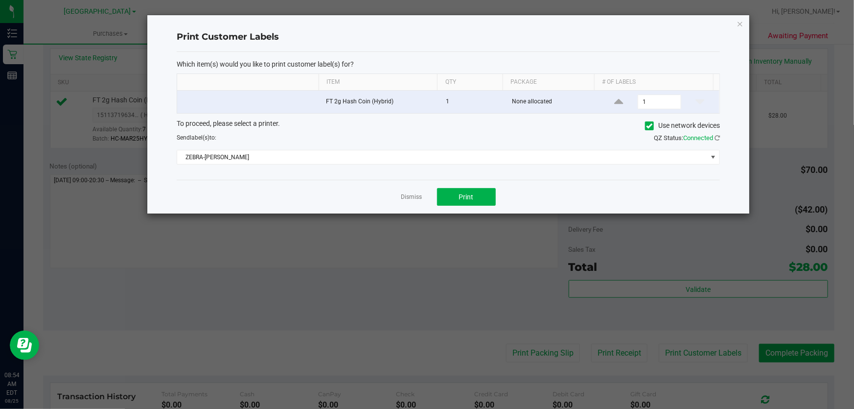
click at [398, 199] on div "Dismiss Print" at bounding box center [448, 197] width 543 height 34
click at [403, 197] on link "Dismiss" at bounding box center [411, 197] width 21 height 8
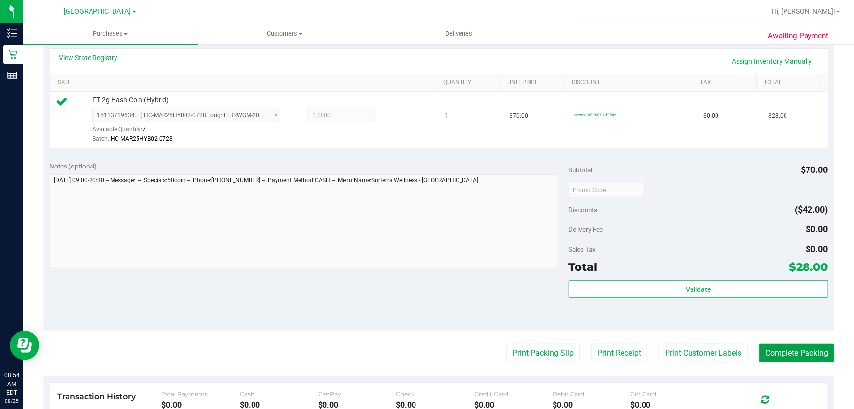
drag, startPoint x: 769, startPoint y: 349, endPoint x: 770, endPoint y: 339, distance: 9.4
click at [770, 347] on button "Complete Packing" at bounding box center [796, 353] width 75 height 19
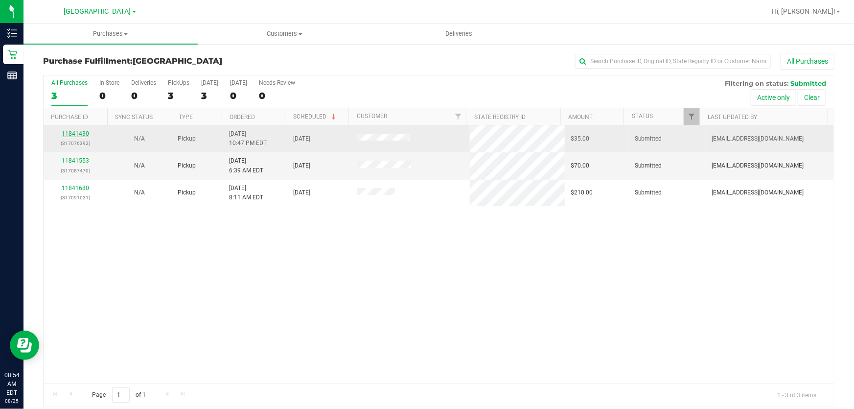
click at [79, 134] on link "11841430" at bounding box center [75, 133] width 27 height 7
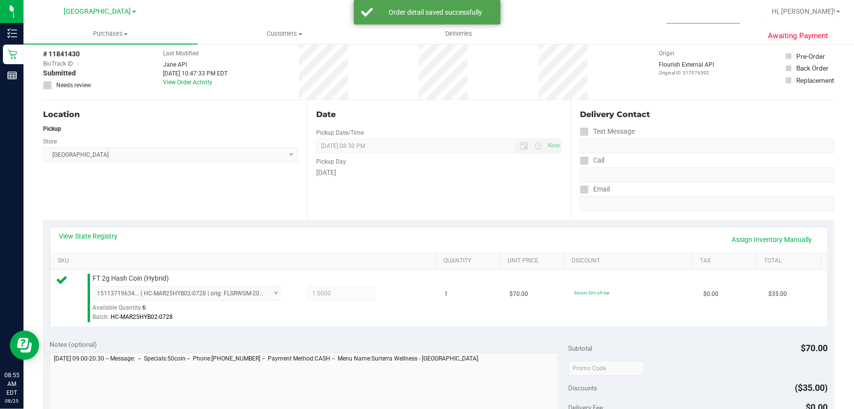
scroll to position [178, 0]
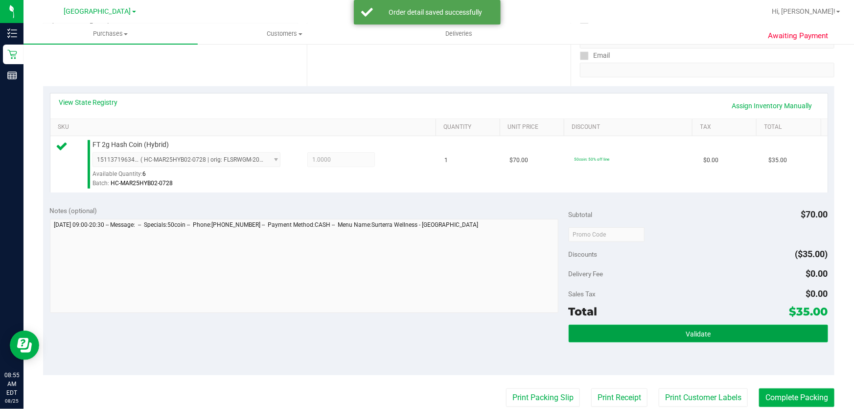
click at [698, 334] on span "Validate" at bounding box center [698, 334] width 25 height 8
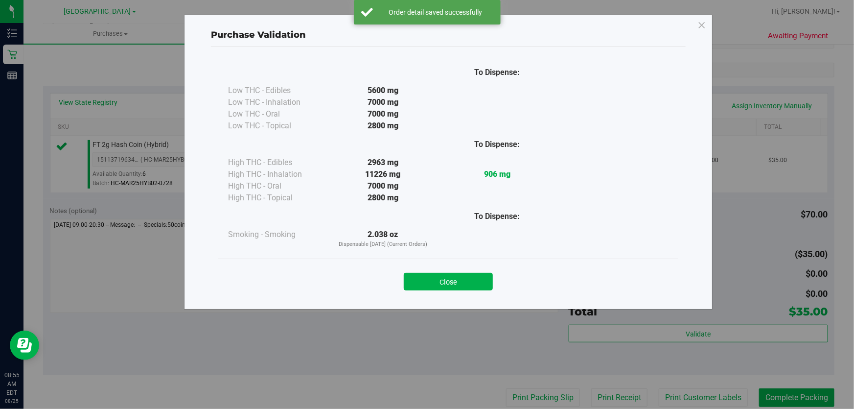
click at [472, 274] on button "Close" at bounding box center [448, 282] width 89 height 18
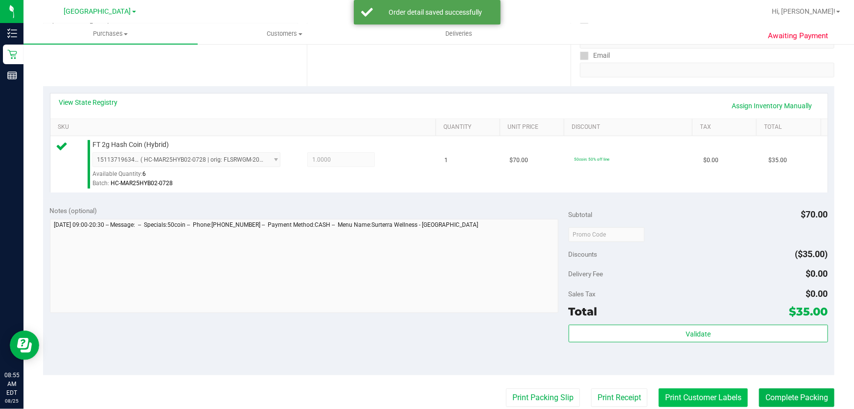
click at [676, 392] on button "Print Customer Labels" at bounding box center [703, 397] width 89 height 19
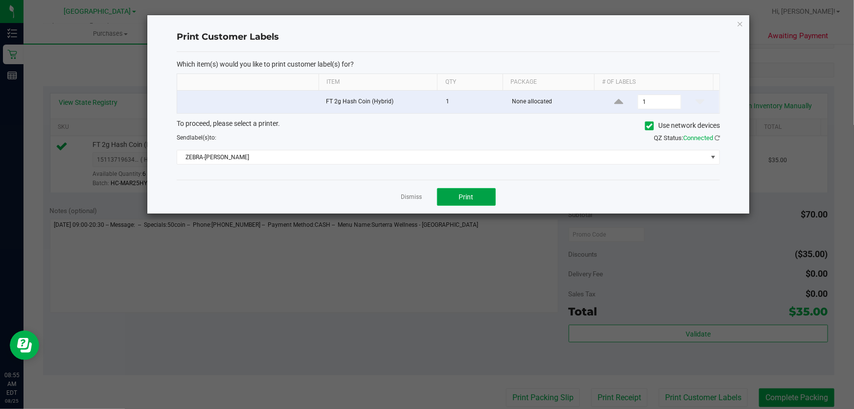
click at [457, 195] on button "Print" at bounding box center [466, 197] width 59 height 18
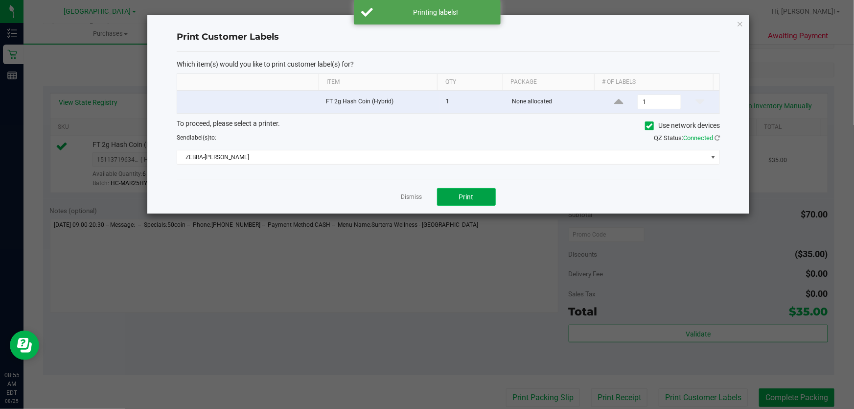
click at [457, 195] on button "Print" at bounding box center [466, 197] width 59 height 18
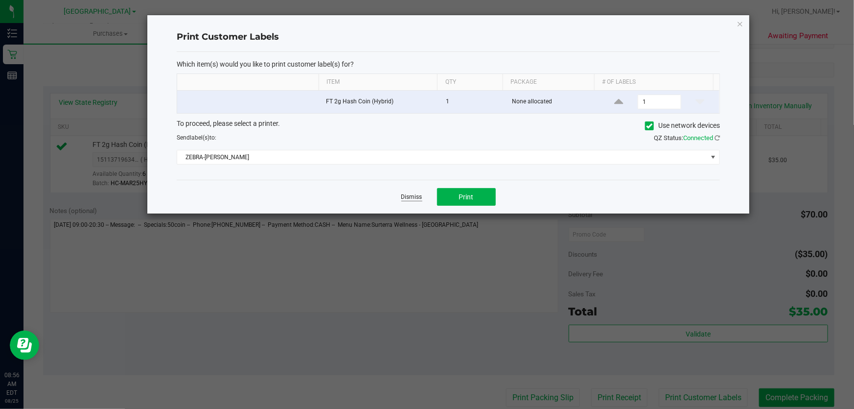
click at [414, 192] on div "Dismiss Print" at bounding box center [448, 197] width 543 height 34
click at [415, 196] on link "Dismiss" at bounding box center [411, 197] width 21 height 8
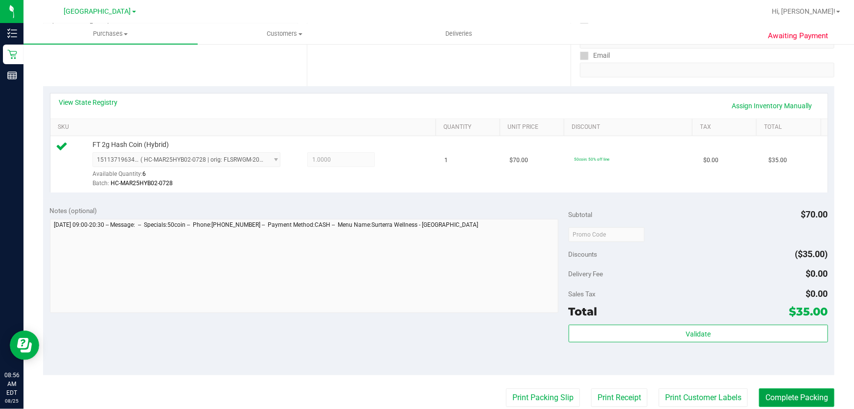
click at [771, 394] on button "Complete Packing" at bounding box center [796, 397] width 75 height 19
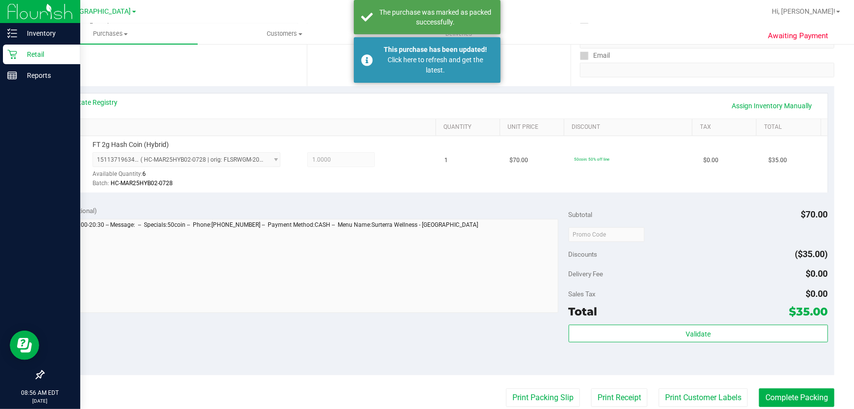
click at [14, 56] on icon at bounding box center [11, 54] width 9 height 9
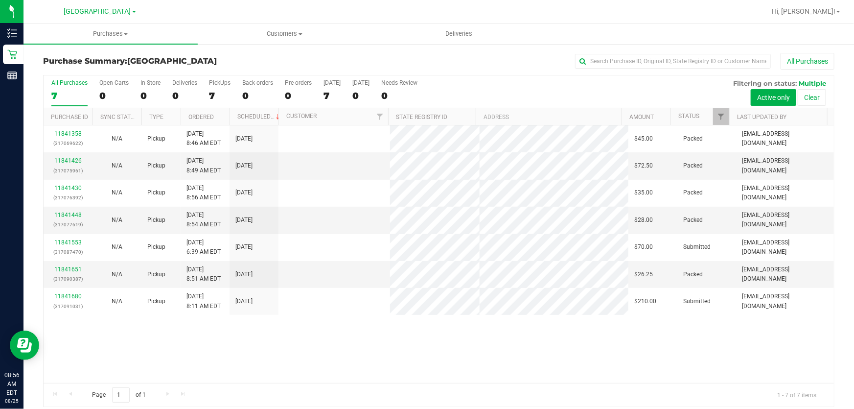
click at [586, 385] on div "Page 1 of 1 1 - 7 of 7 items" at bounding box center [439, 394] width 791 height 23
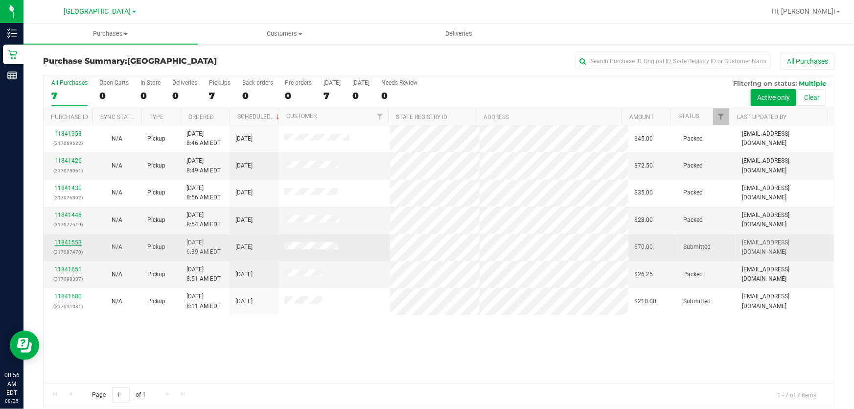
click at [72, 243] on link "11841553" at bounding box center [67, 242] width 27 height 7
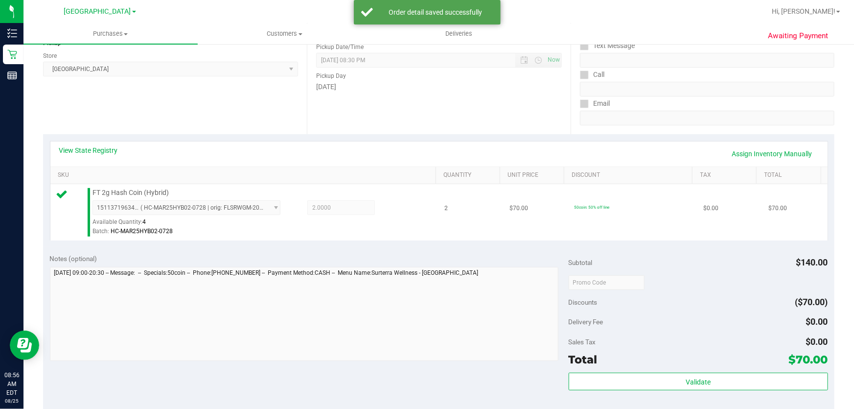
scroll to position [133, 0]
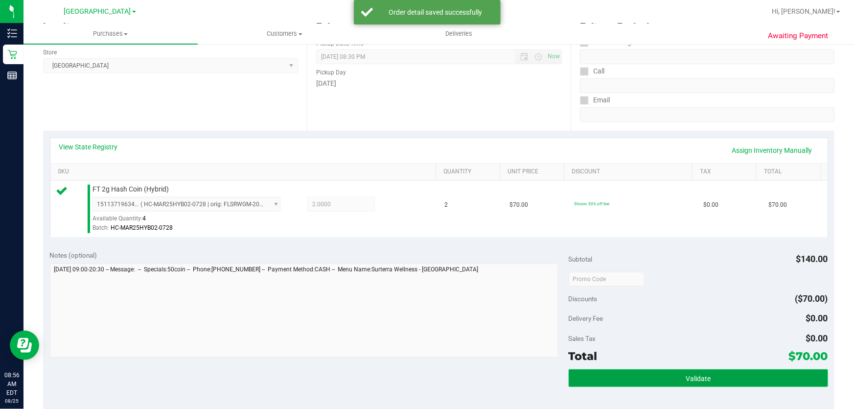
click at [695, 381] on span "Validate" at bounding box center [698, 378] width 25 height 8
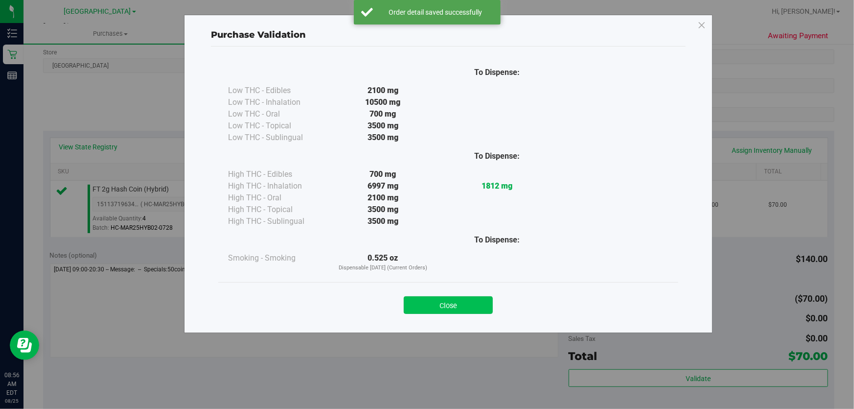
click at [482, 304] on button "Close" at bounding box center [448, 305] width 89 height 18
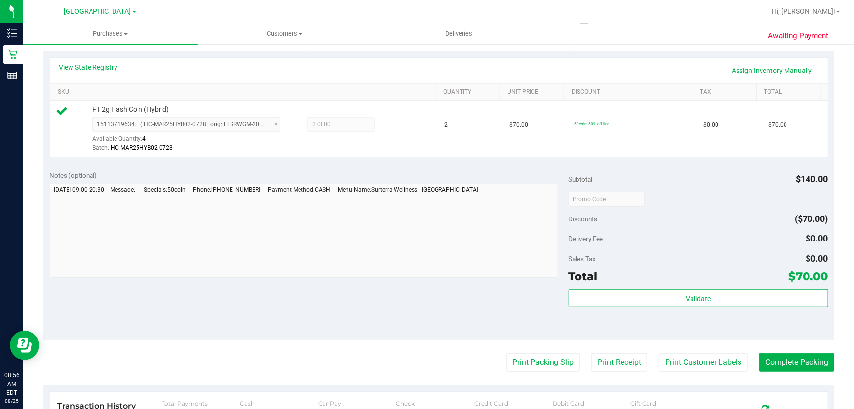
scroll to position [311, 0]
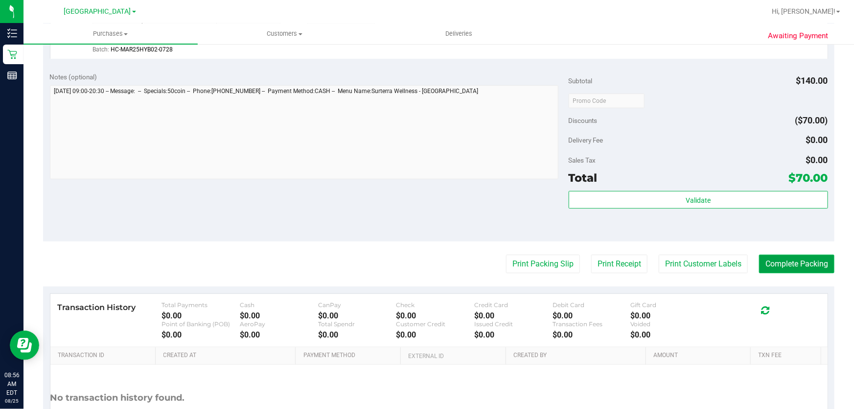
click at [773, 264] on button "Complete Packing" at bounding box center [796, 264] width 75 height 19
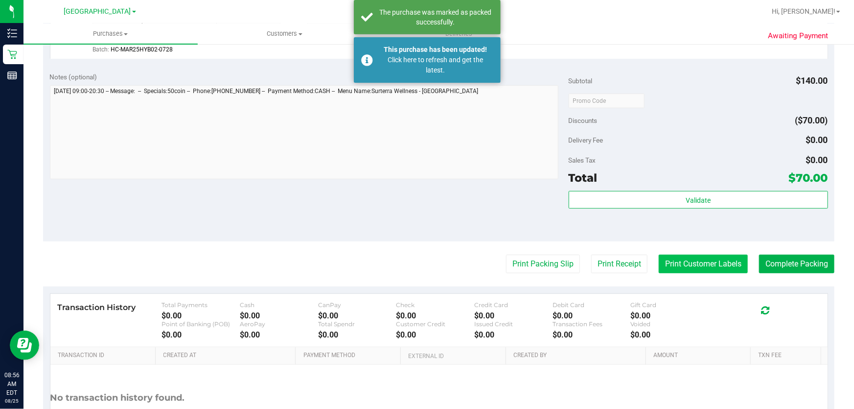
click at [679, 267] on button "Print Customer Labels" at bounding box center [703, 264] width 89 height 19
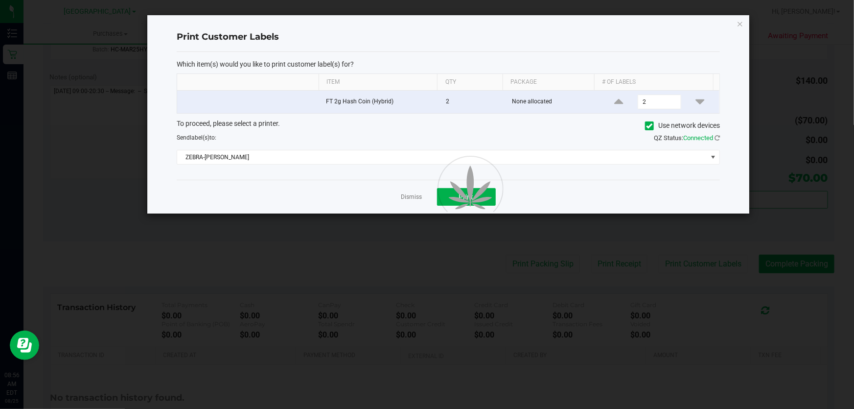
click at [458, 198] on body "Inventory Retail Reports 08:56 AM EDT 08/25/2025 08/25 Delray Beach WC Hi, Jeff…" at bounding box center [427, 204] width 854 height 409
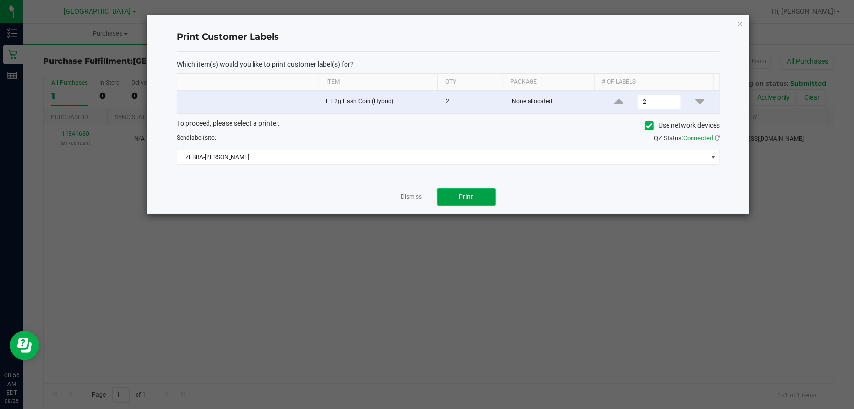
click at [465, 195] on span "Print" at bounding box center [466, 197] width 15 height 8
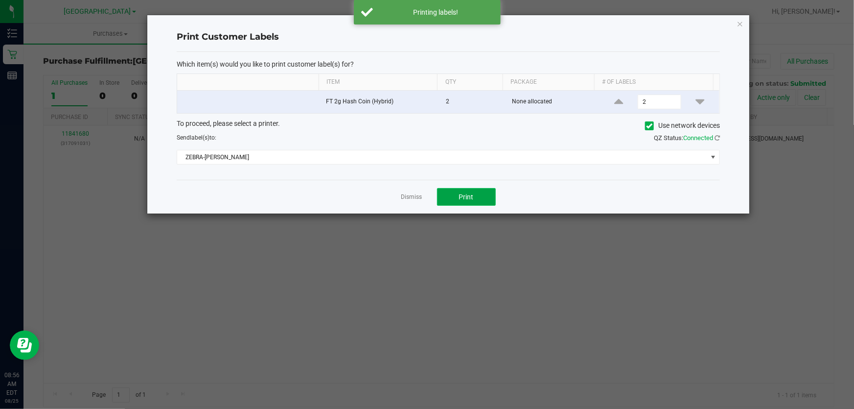
click at [467, 196] on span "Print" at bounding box center [466, 197] width 15 height 8
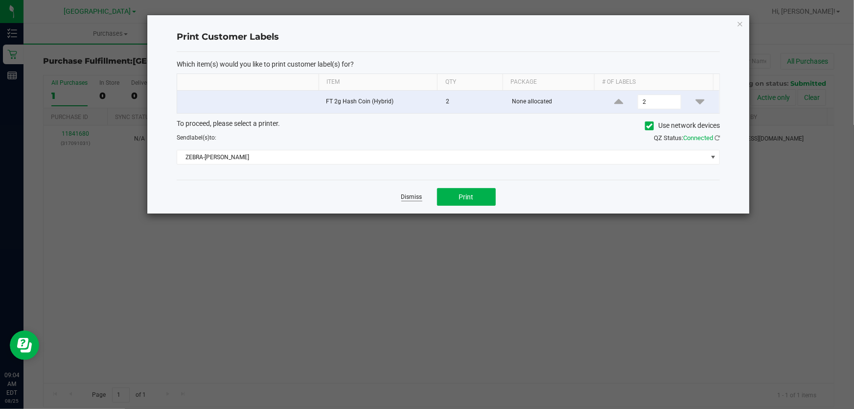
click at [411, 194] on link "Dismiss" at bounding box center [411, 197] width 21 height 8
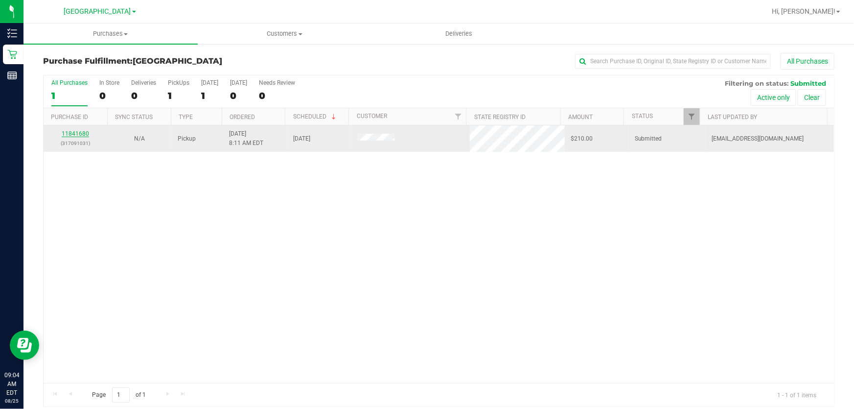
click at [77, 132] on link "11841680" at bounding box center [75, 133] width 27 height 7
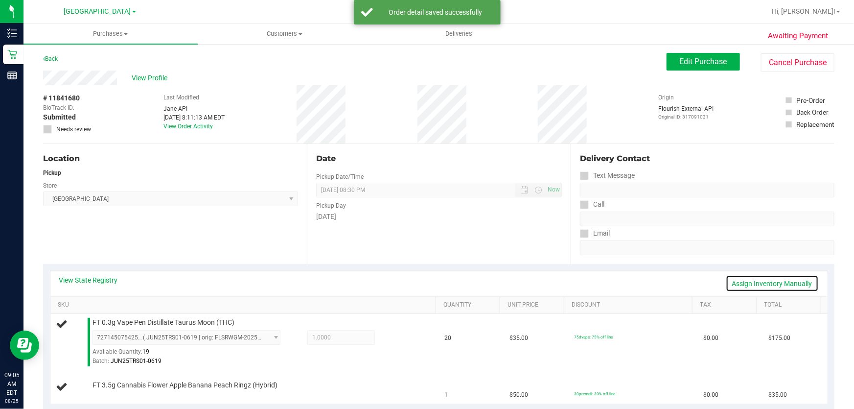
click at [737, 281] on link "Assign Inventory Manually" at bounding box center [772, 283] width 93 height 17
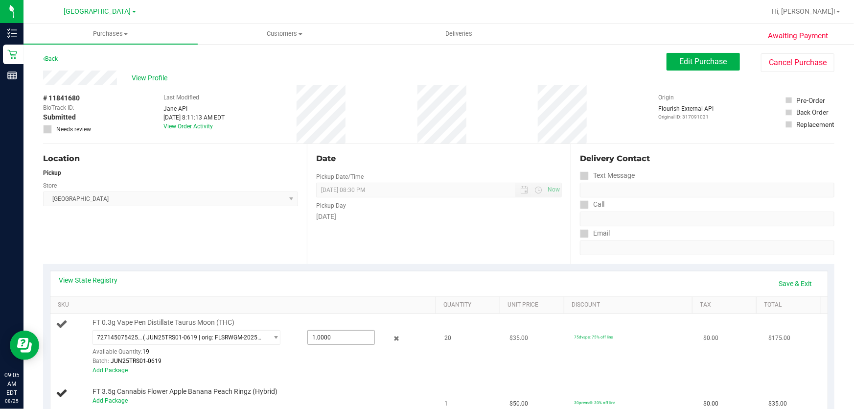
click at [322, 340] on span "1.0000 1" at bounding box center [341, 337] width 68 height 15
type input "20"
type input "20.0000"
click at [343, 292] on div "View State Registry Save & Exit" at bounding box center [438, 283] width 777 height 25
click at [778, 284] on link "Save & Exit" at bounding box center [796, 283] width 46 height 17
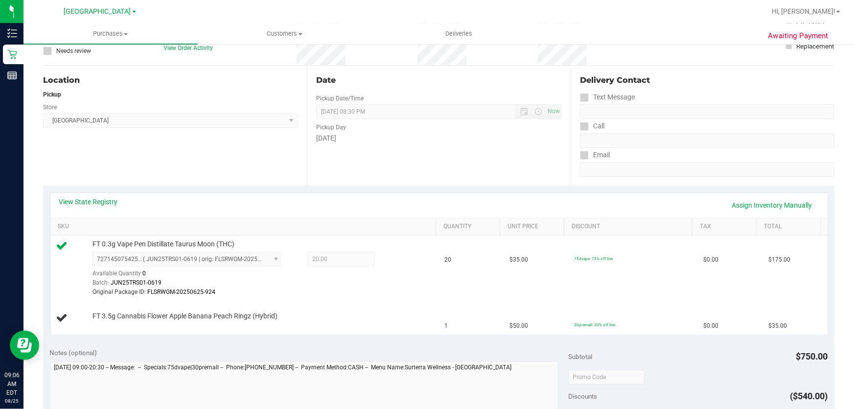
scroll to position [89, 0]
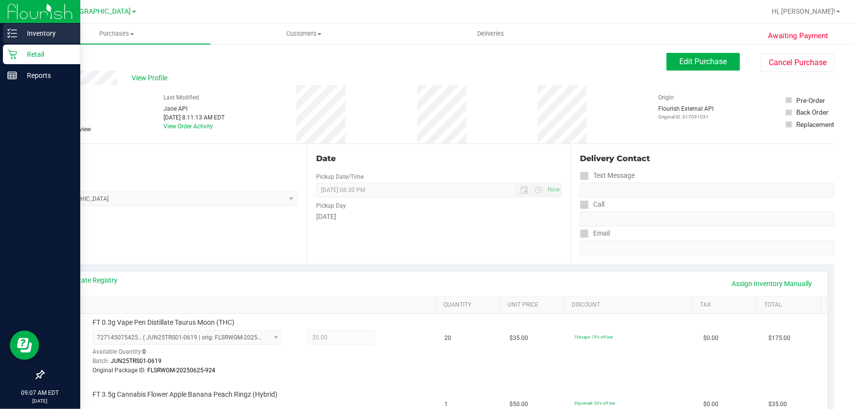
click at [16, 28] on icon at bounding box center [12, 33] width 10 height 10
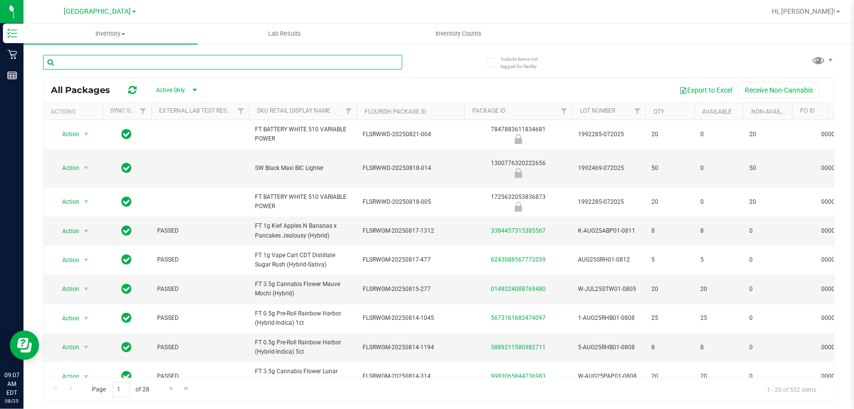
click at [117, 61] on input "text" at bounding box center [222, 62] width 359 height 15
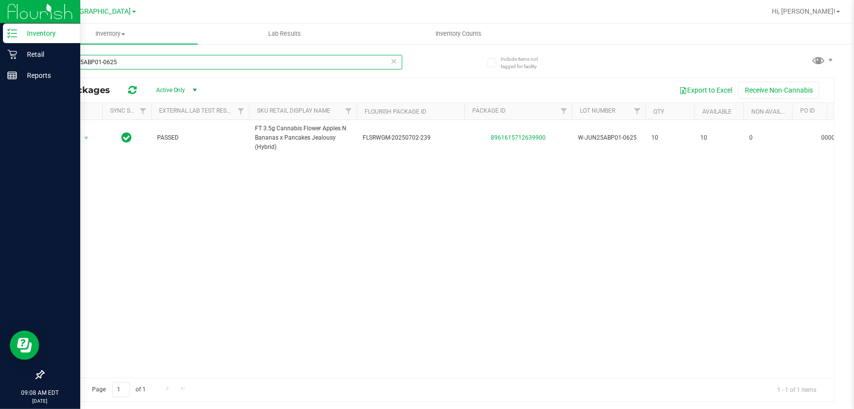
type input "W-JUN25ABP01-0625"
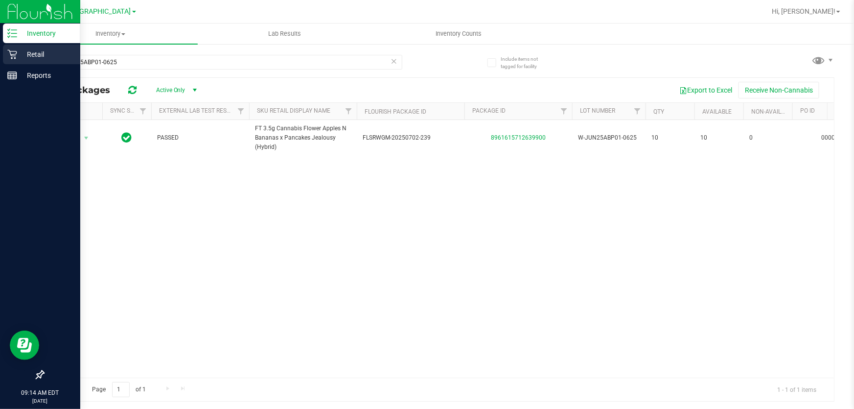
click at [25, 51] on p "Retail" at bounding box center [46, 54] width 59 height 12
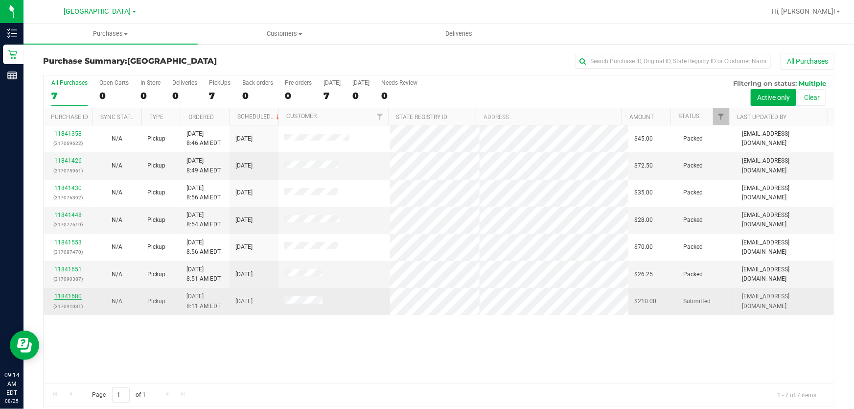
click at [69, 294] on link "11841680" at bounding box center [67, 296] width 27 height 7
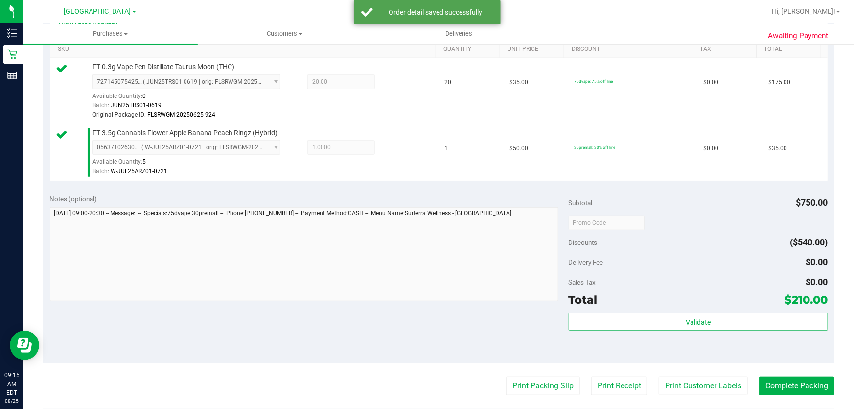
scroll to position [267, 0]
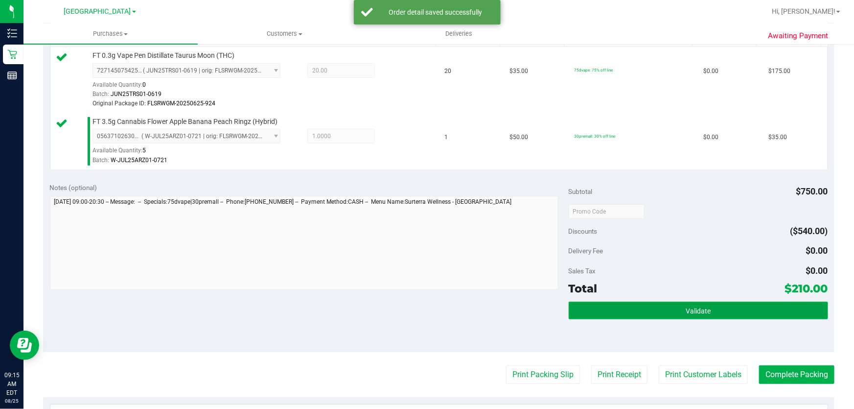
click at [680, 303] on button "Validate" at bounding box center [698, 311] width 259 height 18
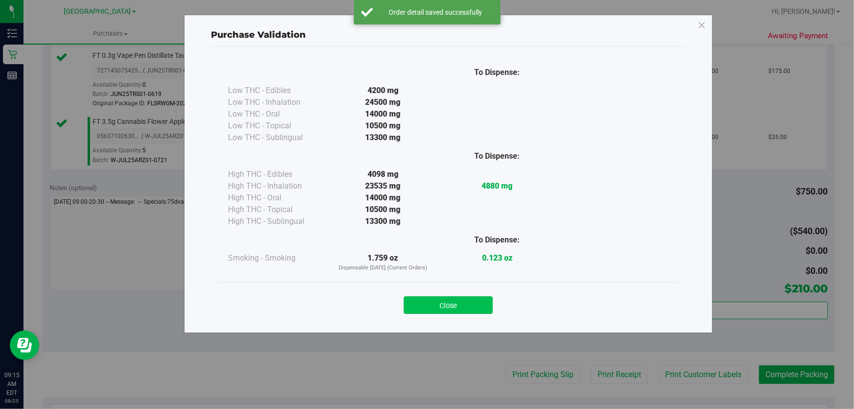
click at [458, 305] on button "Close" at bounding box center [448, 305] width 89 height 18
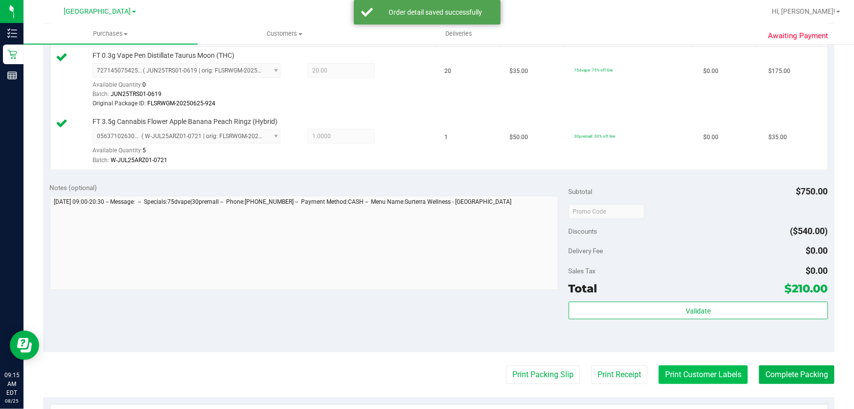
click at [687, 373] on button "Print Customer Labels" at bounding box center [703, 374] width 89 height 19
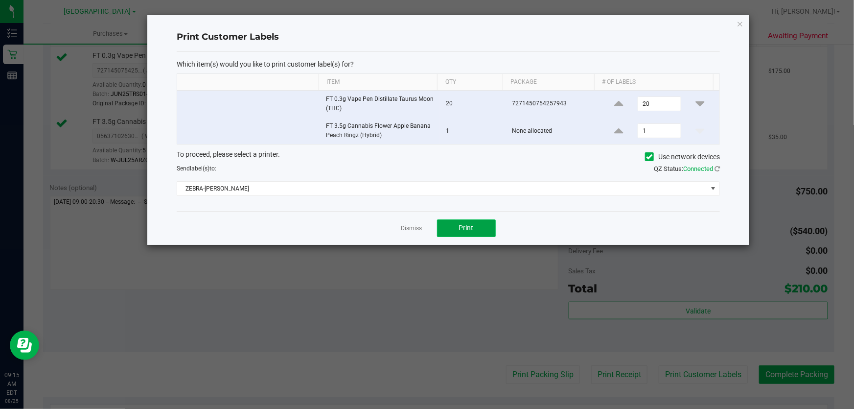
click at [450, 221] on button "Print" at bounding box center [466, 228] width 59 height 18
click at [414, 230] on link "Dismiss" at bounding box center [411, 228] width 21 height 8
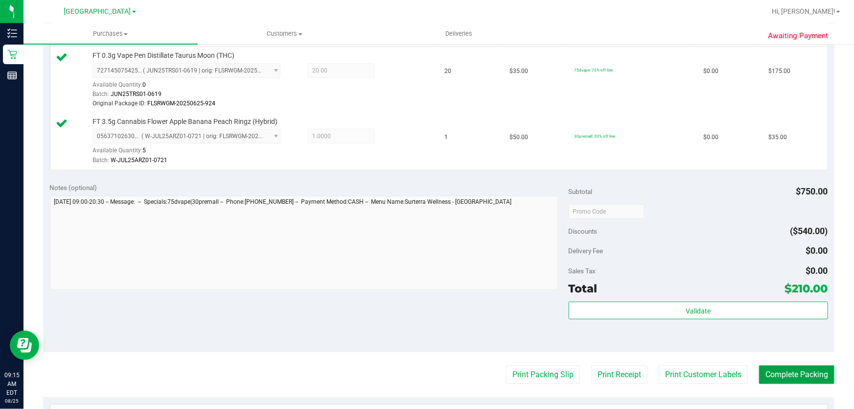
click at [800, 375] on button "Complete Packing" at bounding box center [796, 374] width 75 height 19
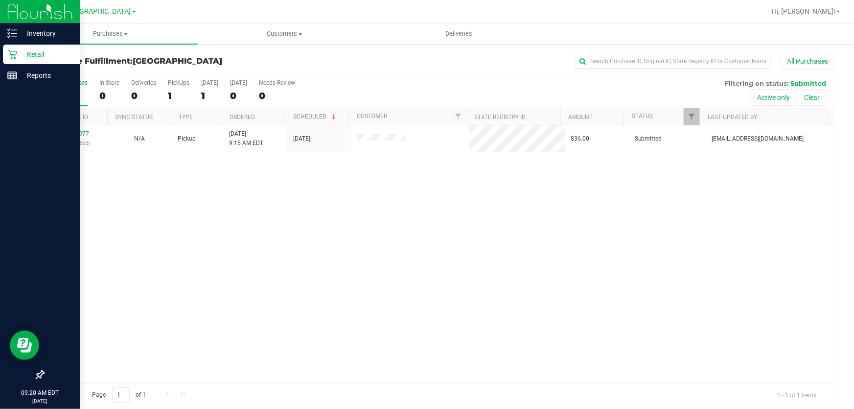
click at [10, 49] on icon at bounding box center [12, 54] width 10 height 10
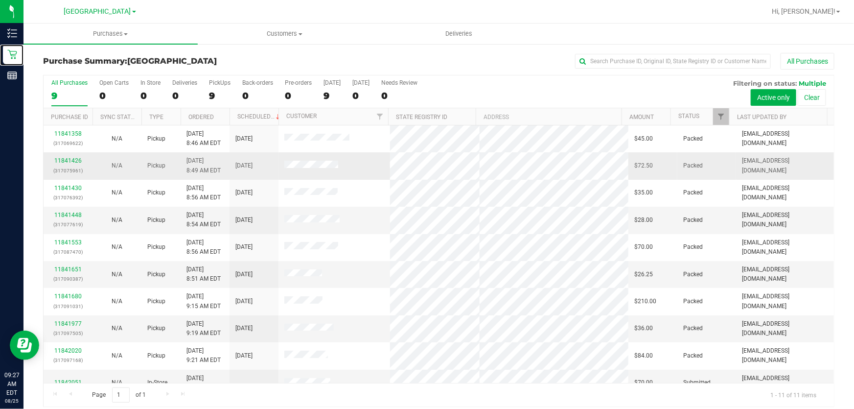
scroll to position [39, 0]
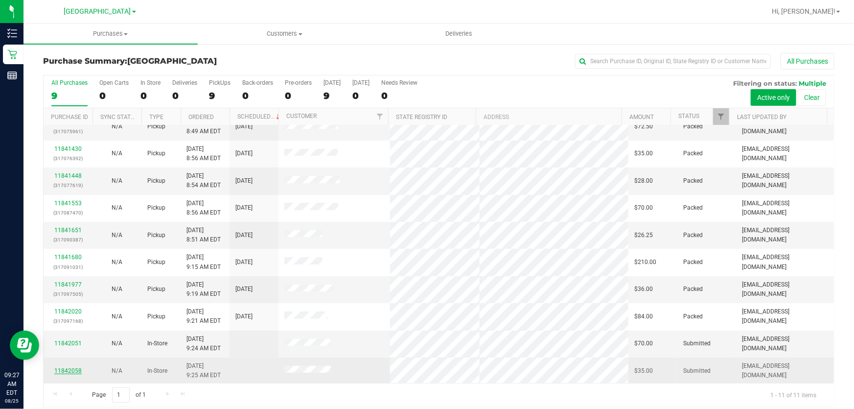
click at [61, 372] on link "11842058" at bounding box center [67, 370] width 27 height 7
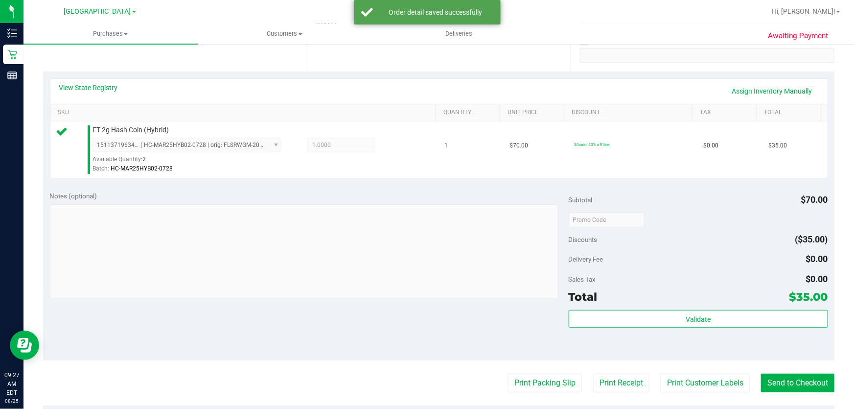
scroll to position [222, 0]
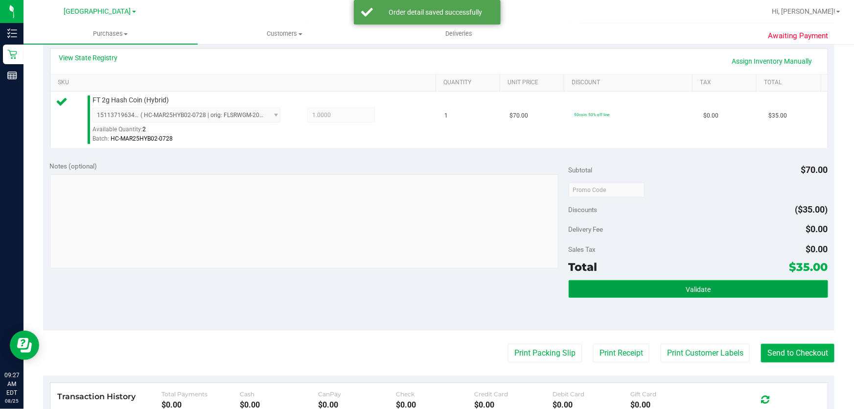
click at [723, 294] on button "Validate" at bounding box center [698, 289] width 259 height 18
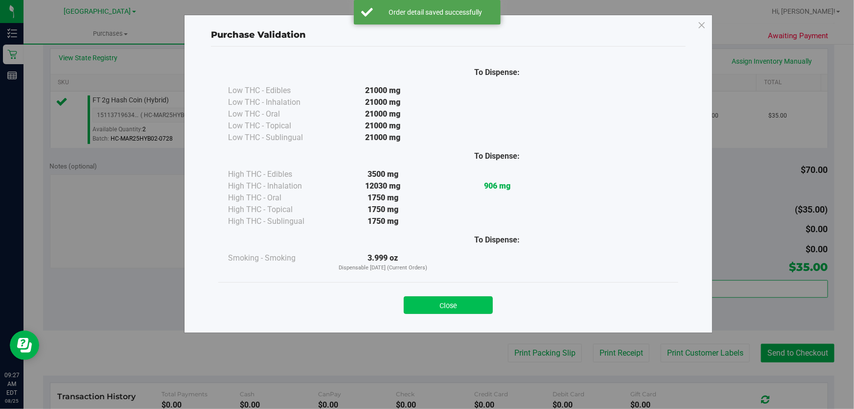
click at [474, 301] on button "Close" at bounding box center [448, 305] width 89 height 18
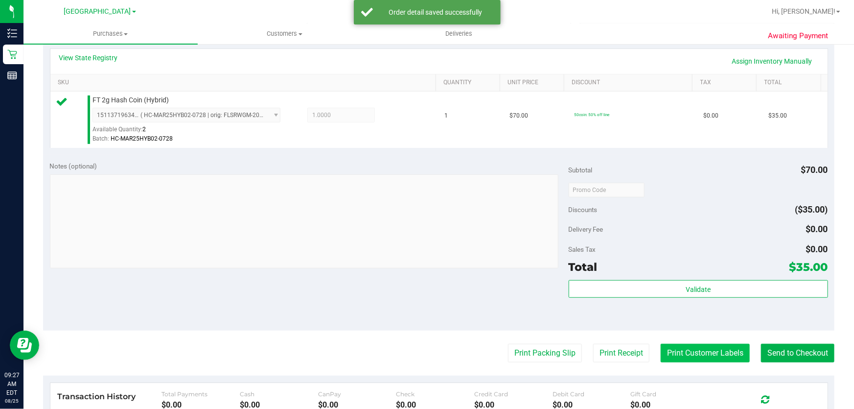
click at [670, 352] on button "Print Customer Labels" at bounding box center [705, 353] width 89 height 19
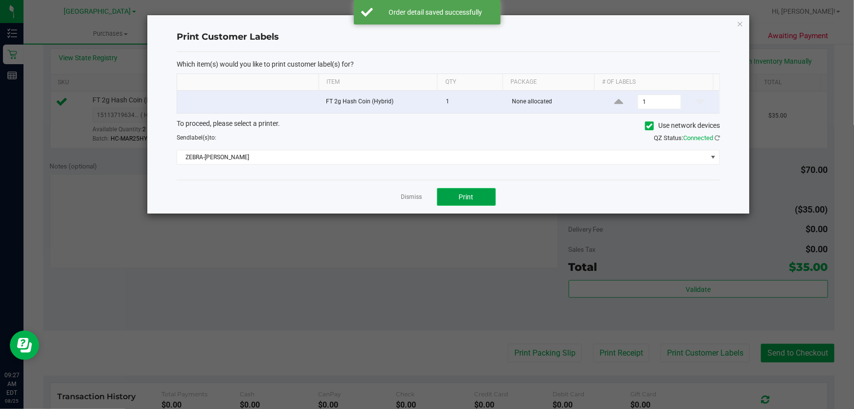
click at [460, 196] on span "Print" at bounding box center [466, 197] width 15 height 8
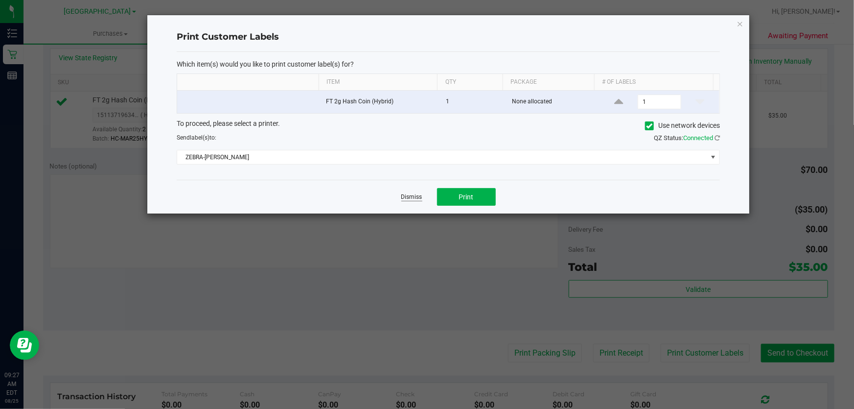
click at [402, 193] on link "Dismiss" at bounding box center [411, 197] width 21 height 8
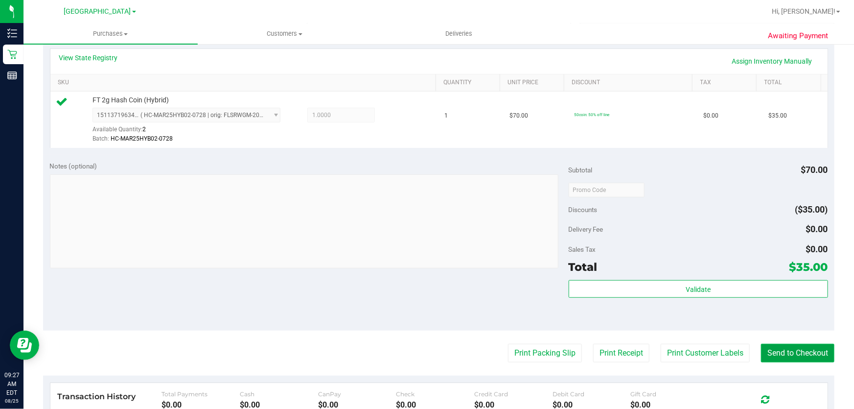
click at [811, 346] on button "Send to Checkout" at bounding box center [797, 353] width 73 height 19
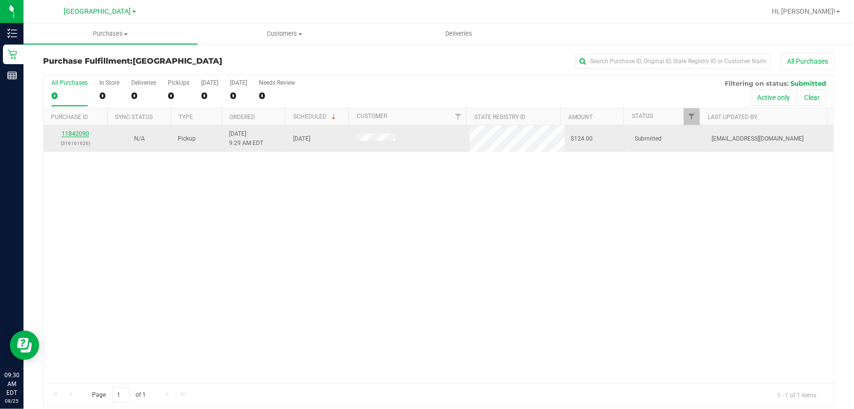
click at [86, 132] on link "11842090" at bounding box center [75, 133] width 27 height 7
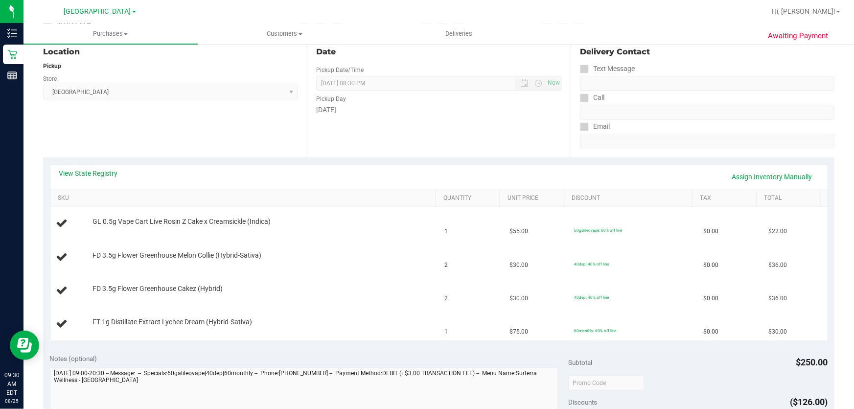
scroll to position [178, 0]
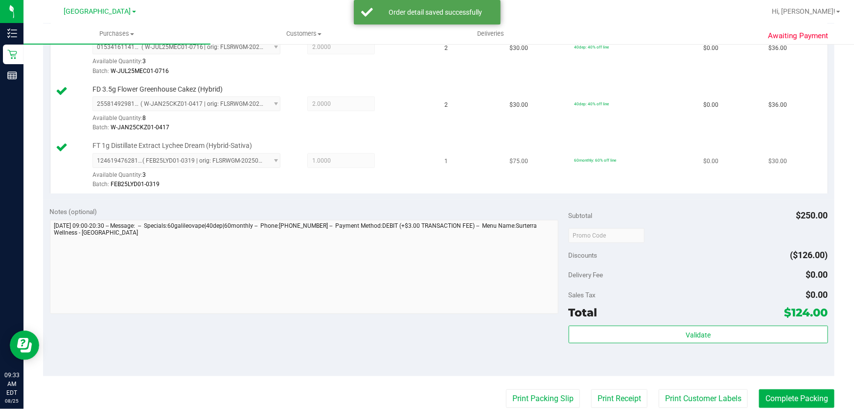
scroll to position [400, 0]
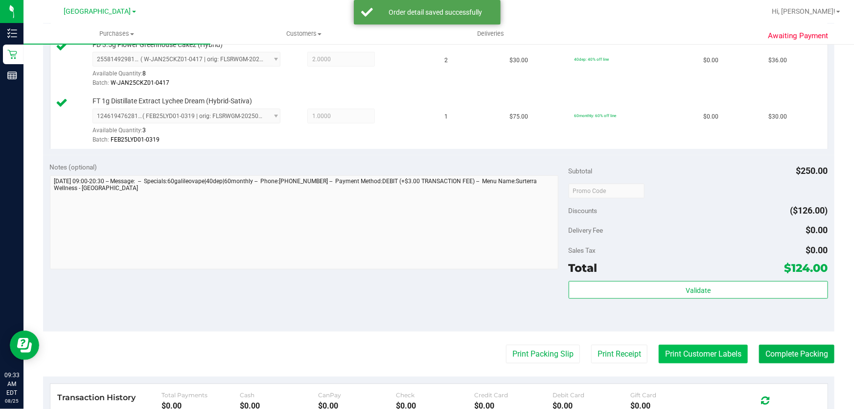
click at [707, 350] on button "Print Customer Labels" at bounding box center [703, 354] width 89 height 19
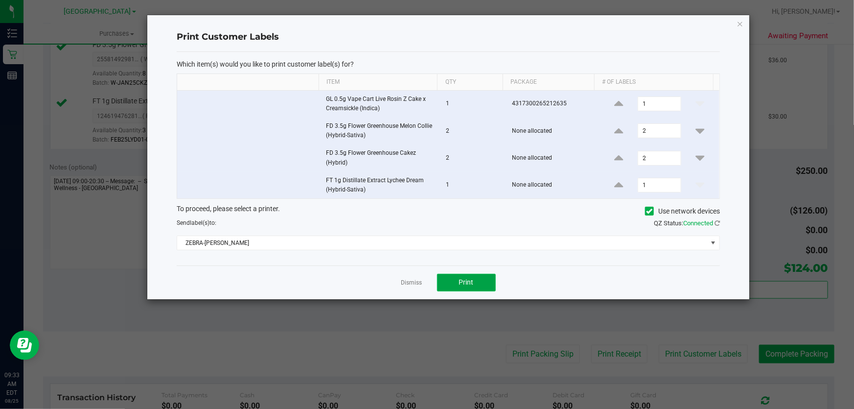
click at [455, 277] on button "Print" at bounding box center [466, 283] width 59 height 18
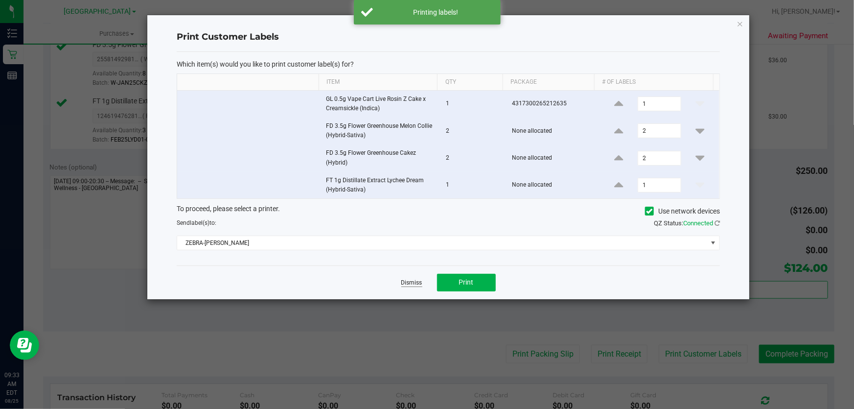
click at [416, 280] on link "Dismiss" at bounding box center [411, 283] width 21 height 8
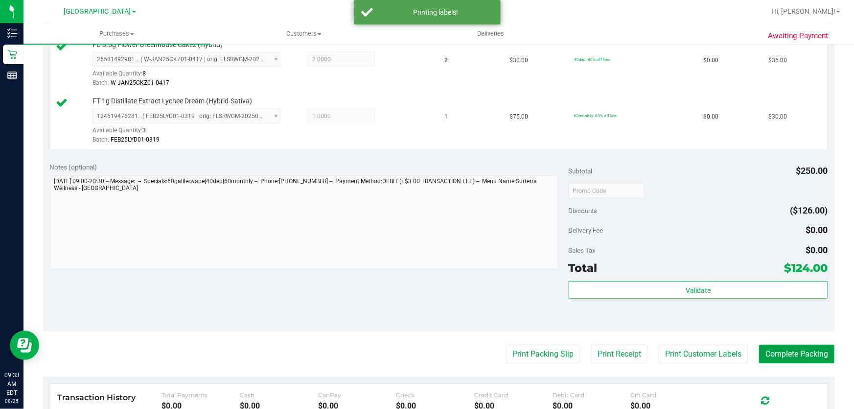
click at [773, 350] on button "Complete Packing" at bounding box center [796, 354] width 75 height 19
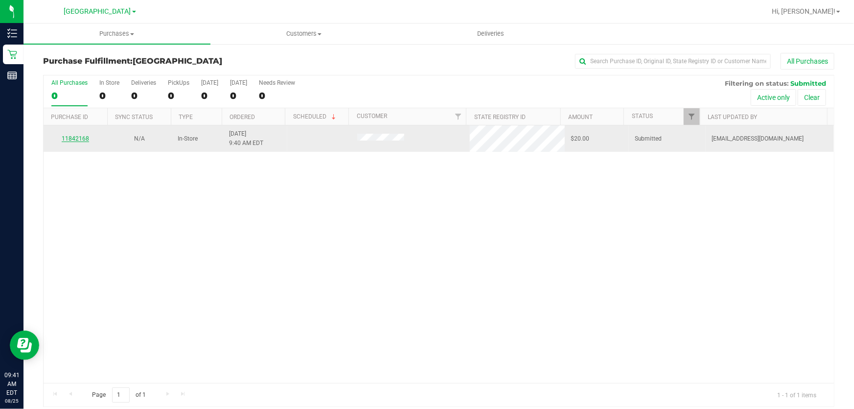
click at [79, 138] on link "11842168" at bounding box center [75, 138] width 27 height 7
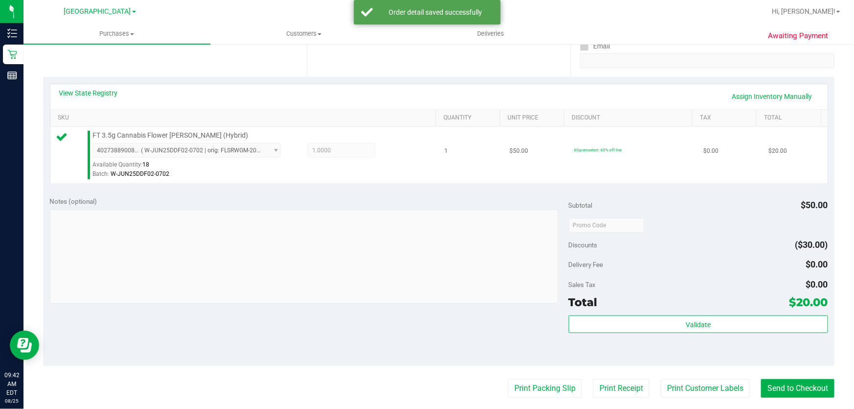
scroll to position [222, 0]
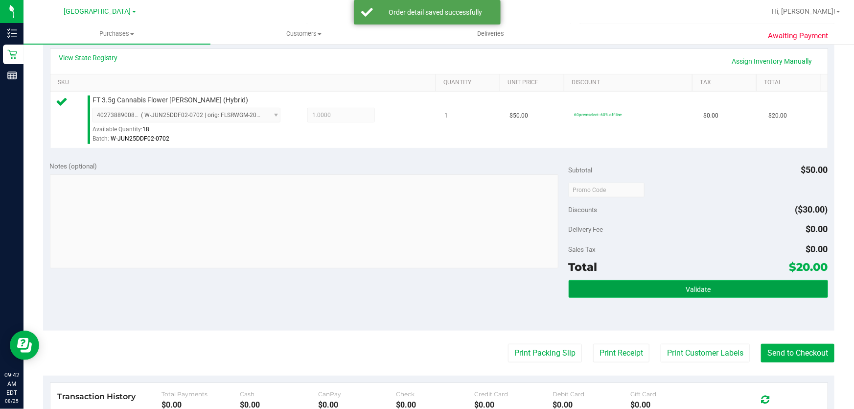
click at [714, 287] on button "Validate" at bounding box center [698, 289] width 259 height 18
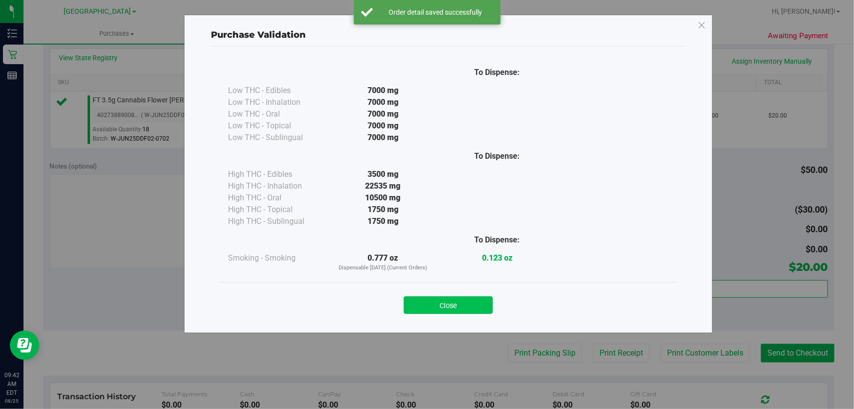
click at [432, 299] on button "Close" at bounding box center [448, 305] width 89 height 18
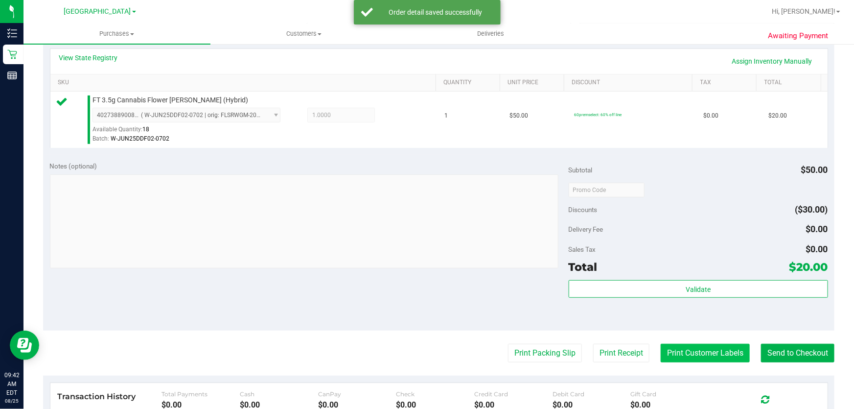
click at [692, 352] on button "Print Customer Labels" at bounding box center [705, 353] width 89 height 19
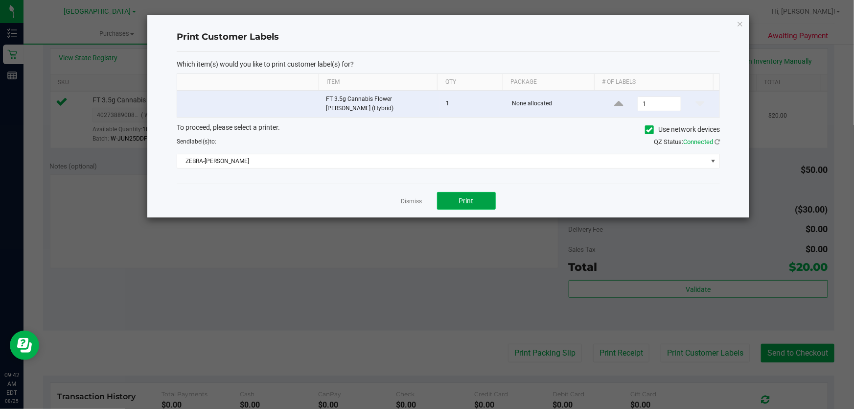
click at [463, 200] on span "Print" at bounding box center [466, 201] width 15 height 8
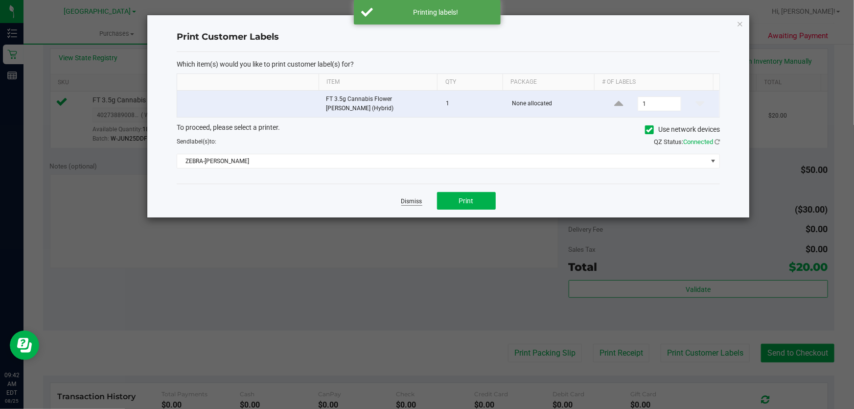
click at [409, 197] on link "Dismiss" at bounding box center [411, 201] width 21 height 8
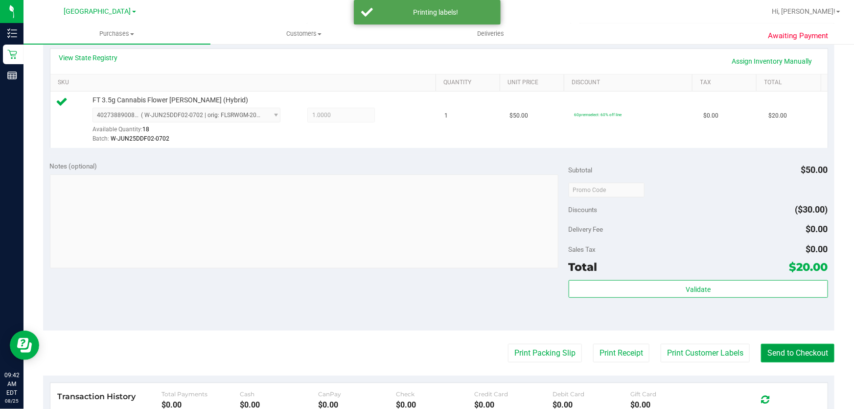
click at [791, 350] on button "Send to Checkout" at bounding box center [797, 353] width 73 height 19
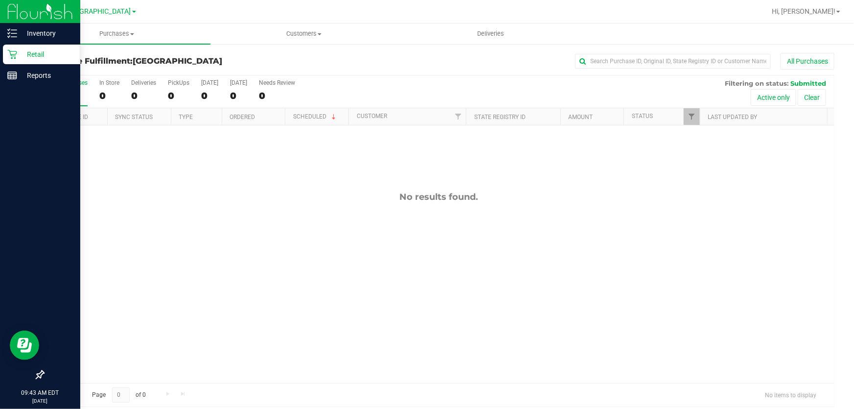
click at [21, 53] on p "Retail" at bounding box center [46, 54] width 59 height 12
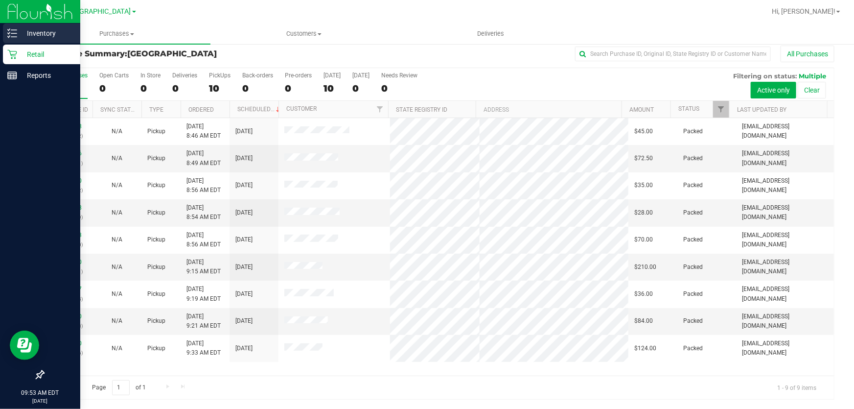
click at [23, 29] on p "Inventory" at bounding box center [46, 33] width 59 height 12
click at [24, 29] on p "Inventory" at bounding box center [46, 33] width 59 height 12
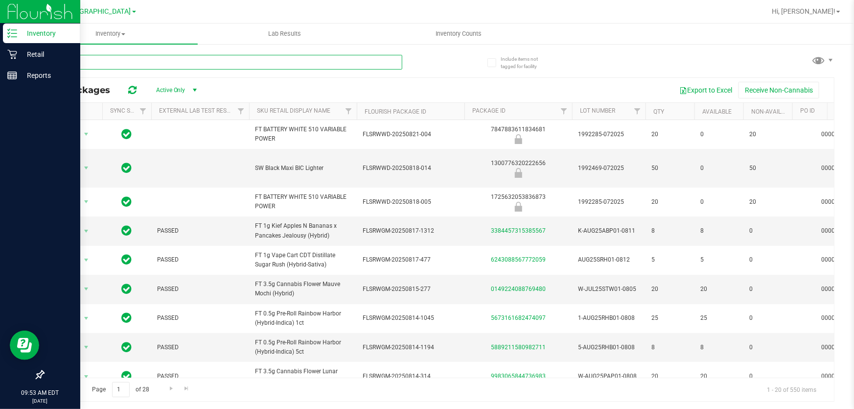
click at [137, 63] on input "text" at bounding box center [222, 62] width 359 height 15
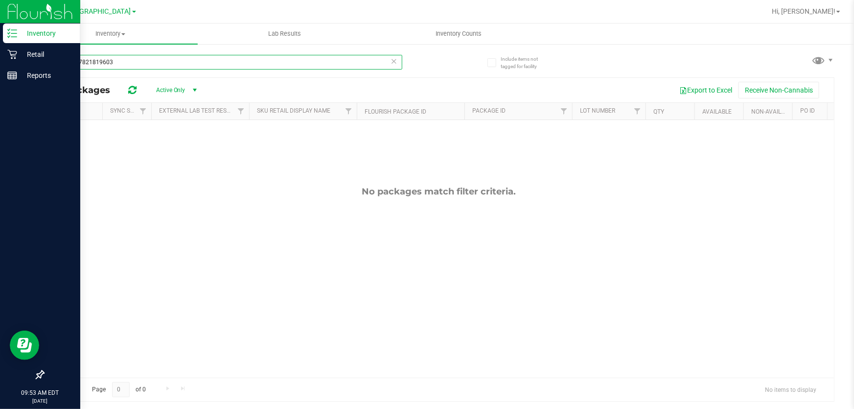
type input "6526677821819603"
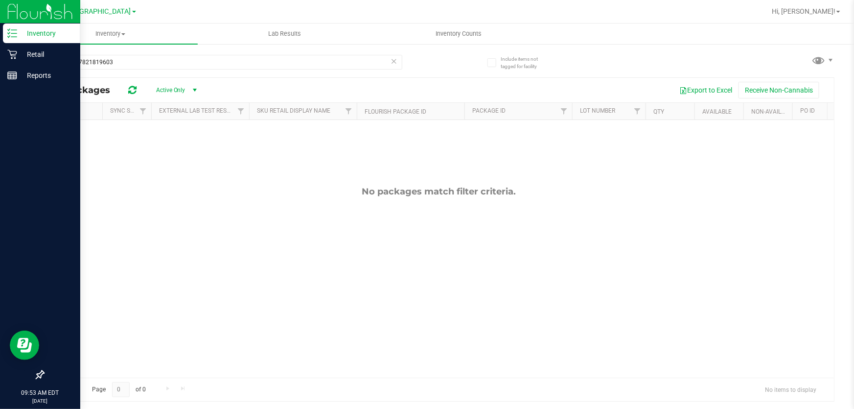
click at [396, 62] on icon at bounding box center [394, 61] width 7 height 12
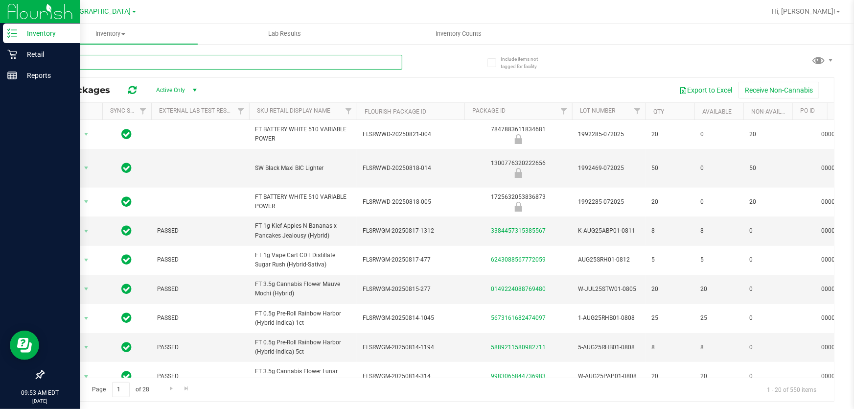
click at [290, 62] on input "text" at bounding box center [222, 62] width 359 height 15
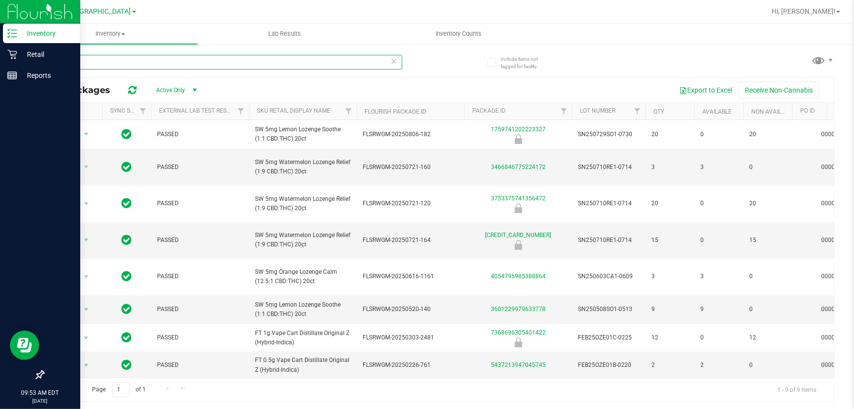
type input "o"
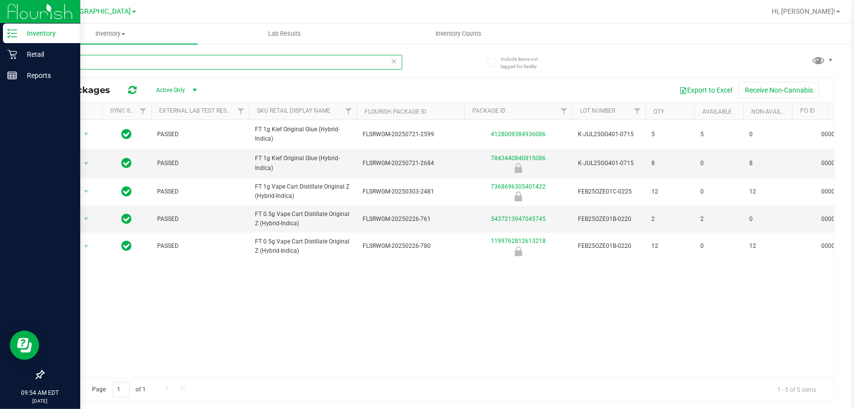
type input "original"
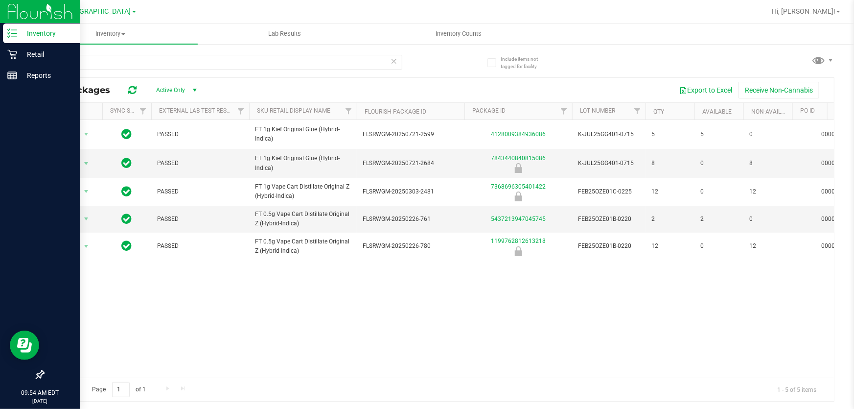
click at [396, 64] on icon at bounding box center [394, 61] width 7 height 12
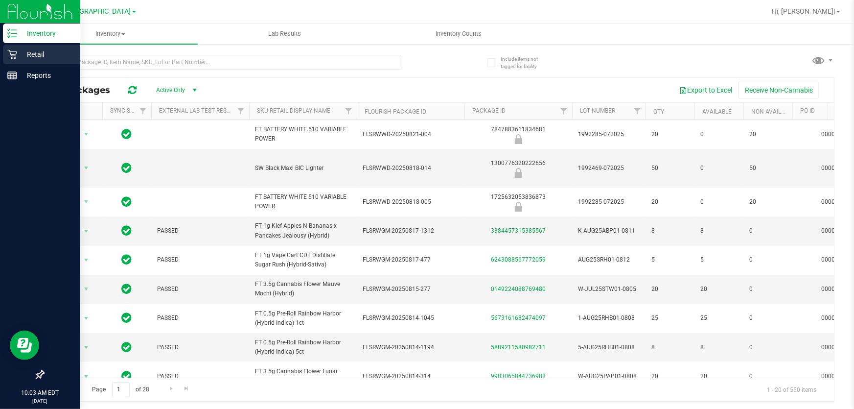
click at [15, 58] on icon at bounding box center [12, 54] width 10 height 10
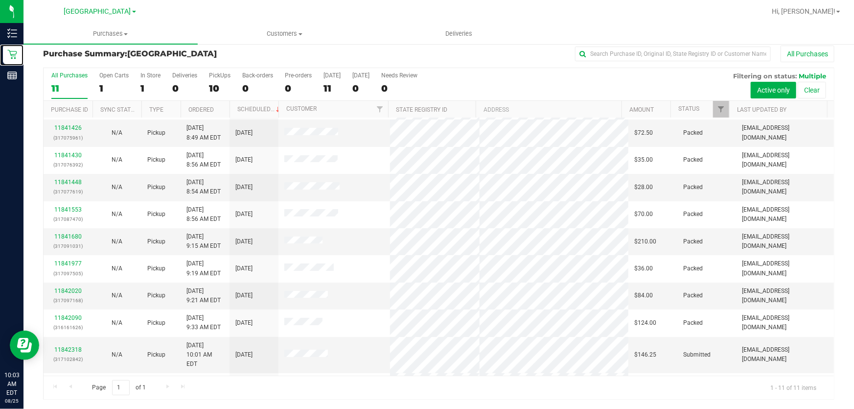
scroll to position [39, 0]
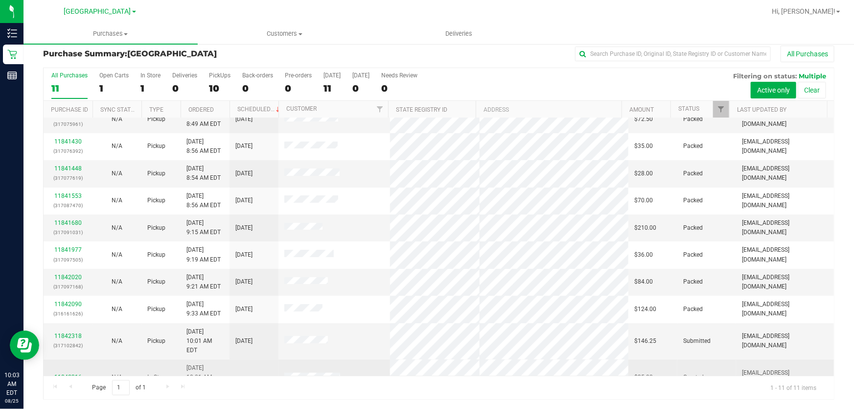
click at [61, 373] on link "11842316" at bounding box center [67, 376] width 27 height 7
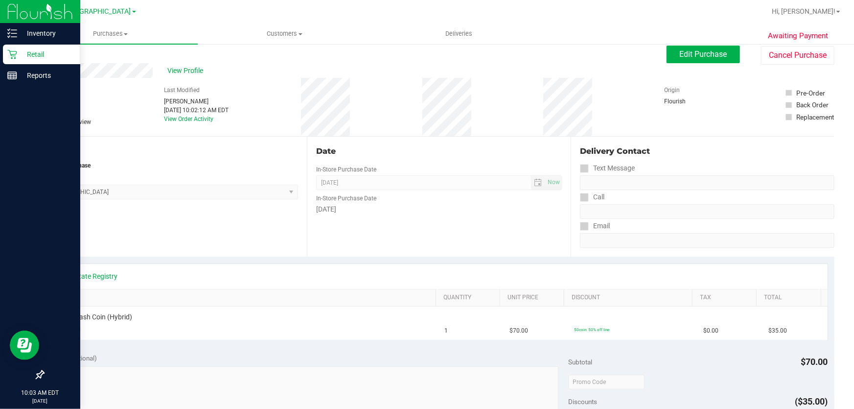
click at [20, 54] on p "Retail" at bounding box center [46, 54] width 59 height 12
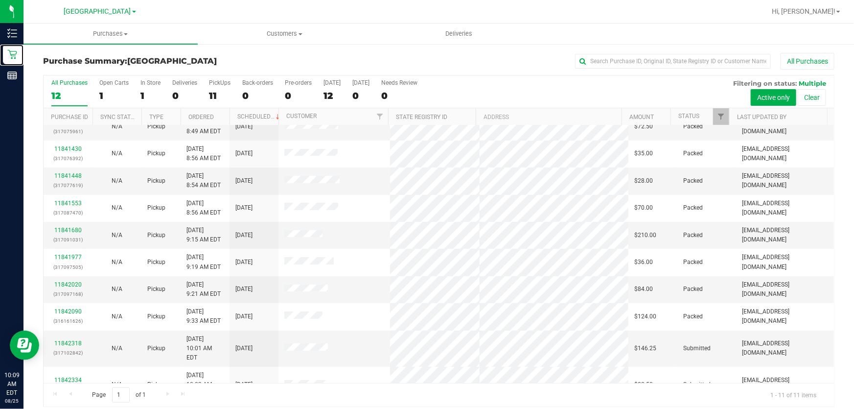
scroll to position [7, 0]
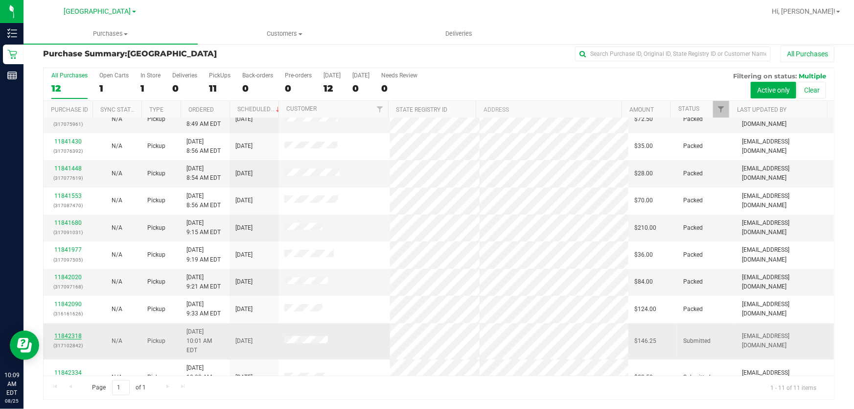
click at [63, 332] on link "11842318" at bounding box center [67, 335] width 27 height 7
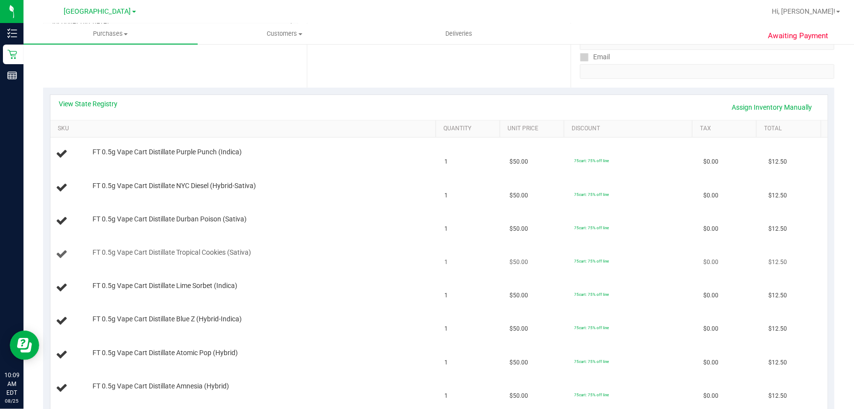
scroll to position [141, 0]
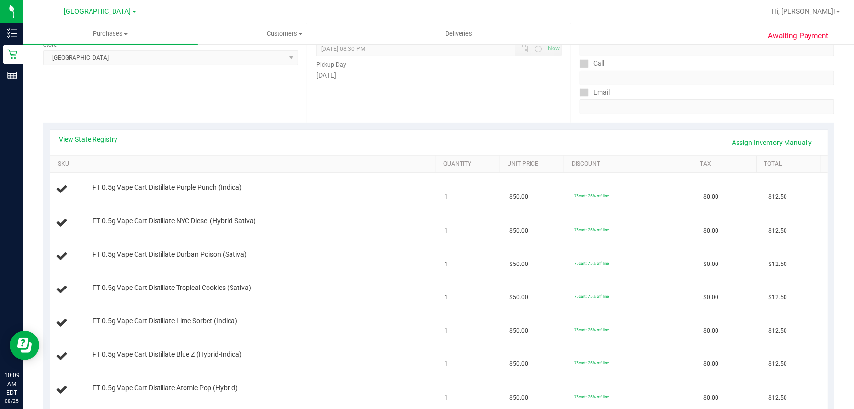
click at [117, 132] on div "View State Registry Assign Inventory Manually" at bounding box center [438, 142] width 777 height 25
click at [111, 136] on link "View State Registry" at bounding box center [88, 139] width 59 height 10
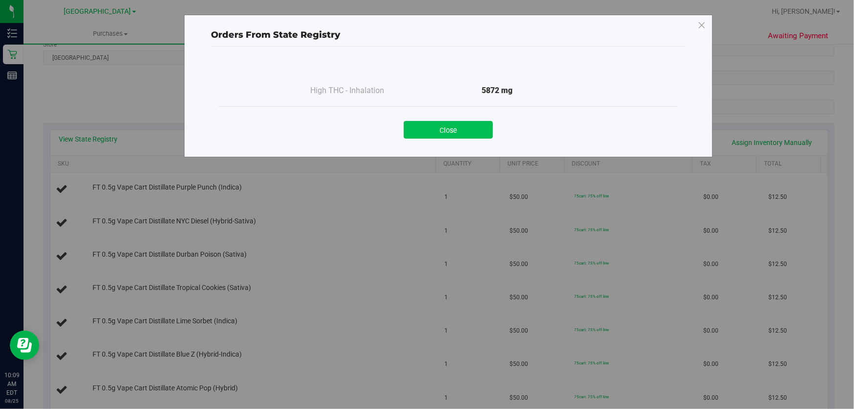
click at [458, 131] on button "Close" at bounding box center [448, 130] width 89 height 18
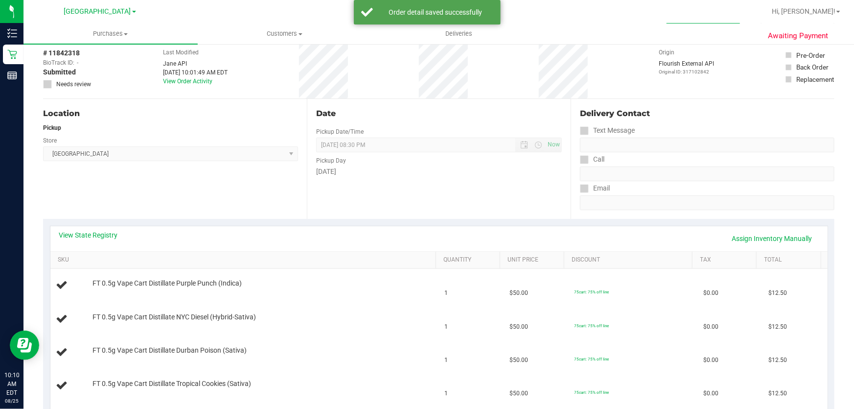
scroll to position [44, 0]
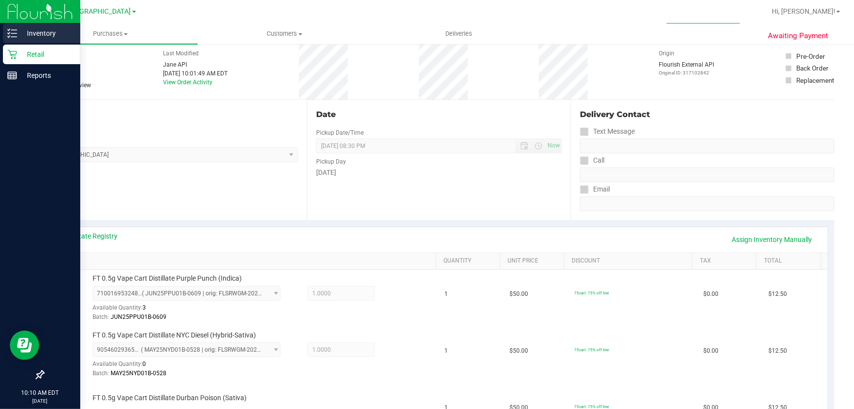
click at [13, 32] on icon at bounding box center [12, 33] width 10 height 10
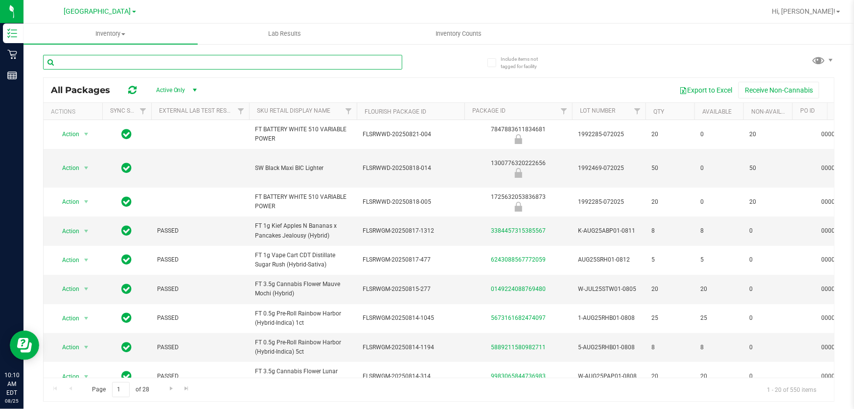
click at [115, 59] on input "text" at bounding box center [222, 62] width 359 height 15
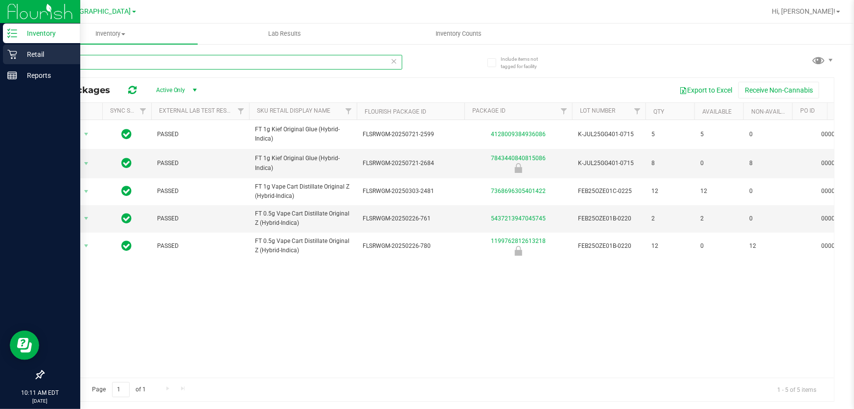
type input "original"
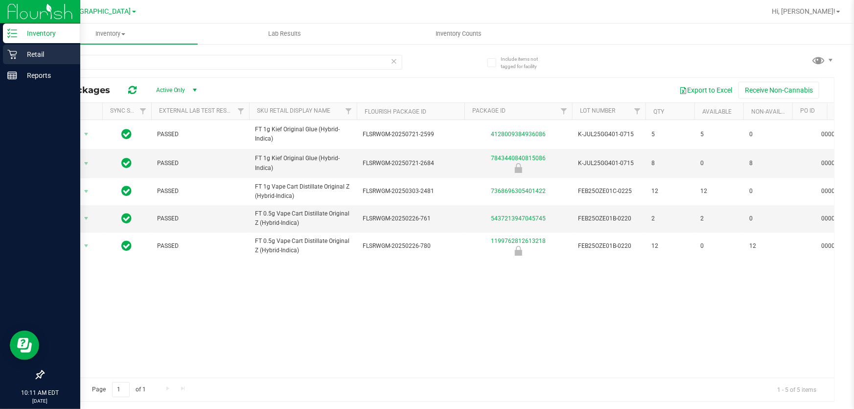
click at [22, 52] on p "Retail" at bounding box center [46, 54] width 59 height 12
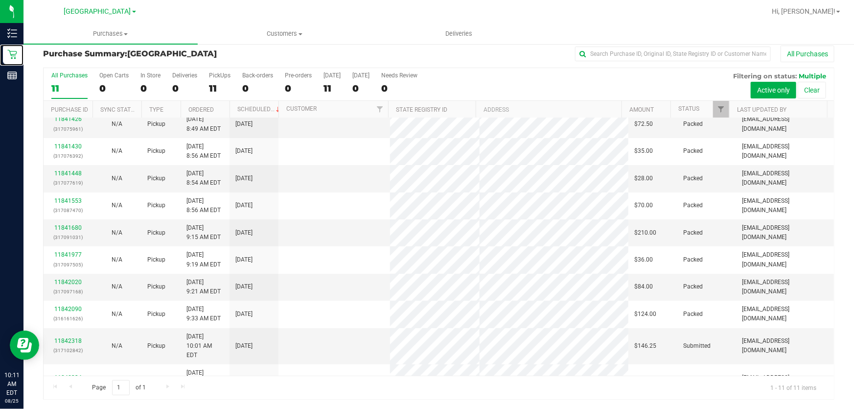
scroll to position [39, 0]
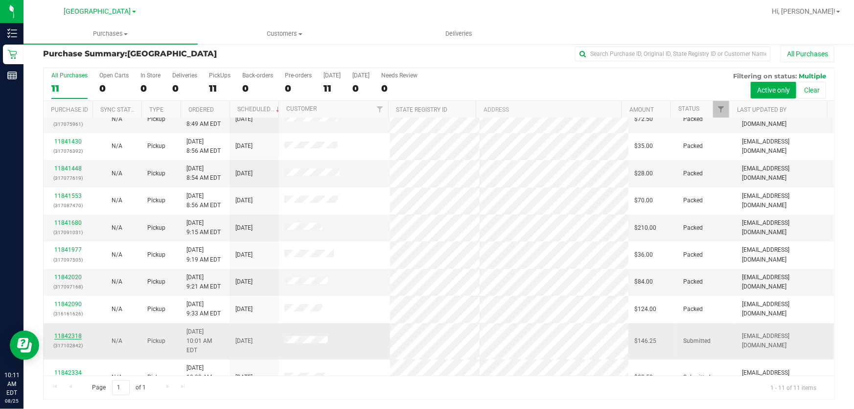
click at [63, 332] on link "11842318" at bounding box center [67, 335] width 27 height 7
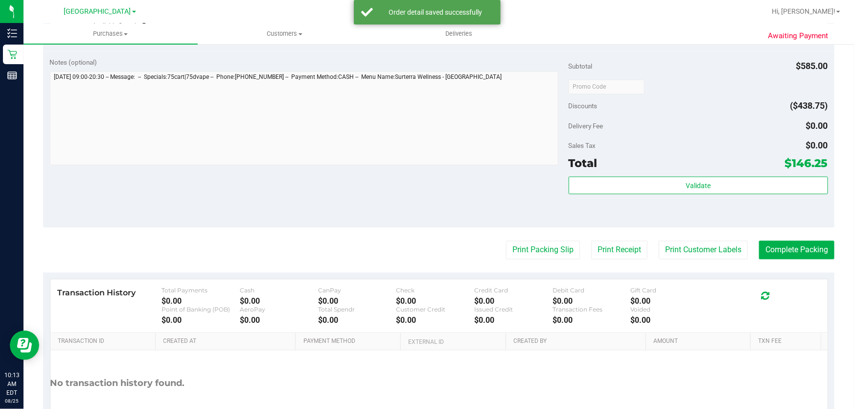
scroll to position [1039, 0]
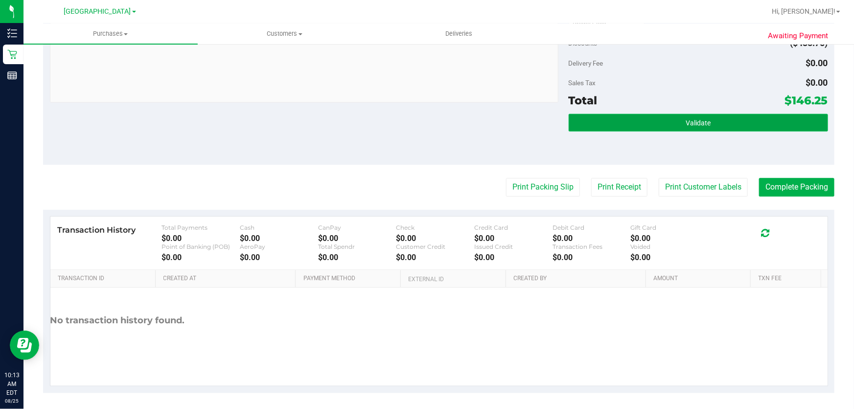
click at [671, 115] on button "Validate" at bounding box center [698, 123] width 259 height 18
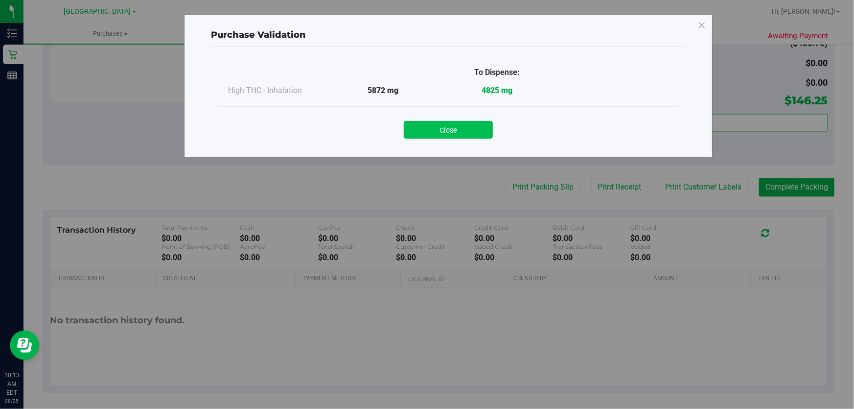
click at [443, 128] on button "Close" at bounding box center [448, 130] width 89 height 18
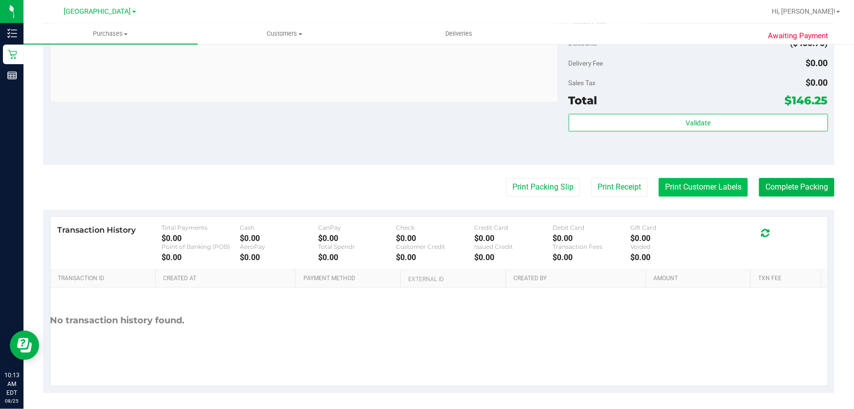
click at [681, 187] on button "Print Customer Labels" at bounding box center [703, 187] width 89 height 19
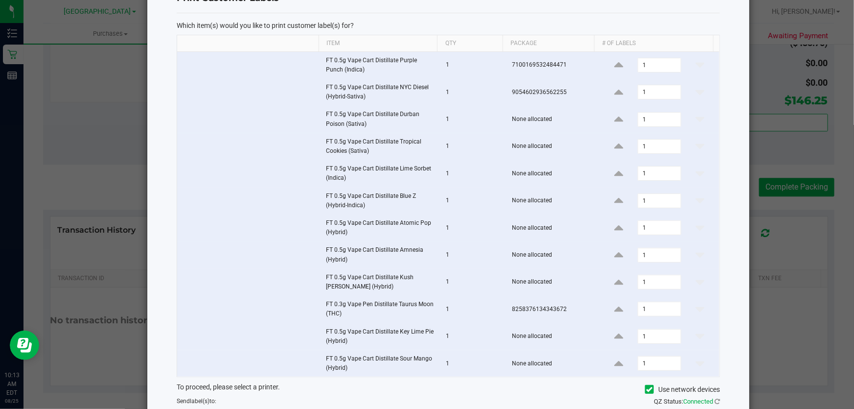
scroll to position [121, 0]
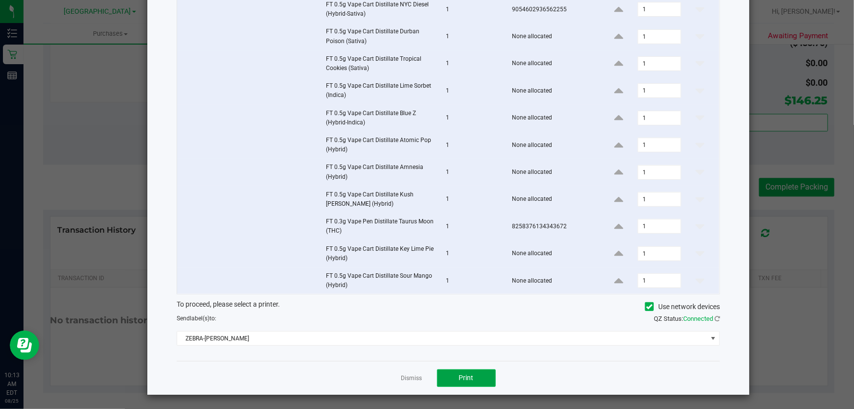
click at [475, 372] on button "Print" at bounding box center [466, 378] width 59 height 18
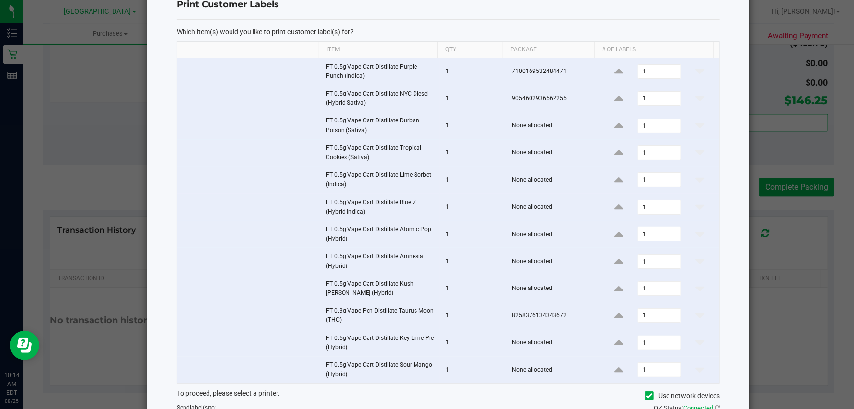
scroll to position [0, 0]
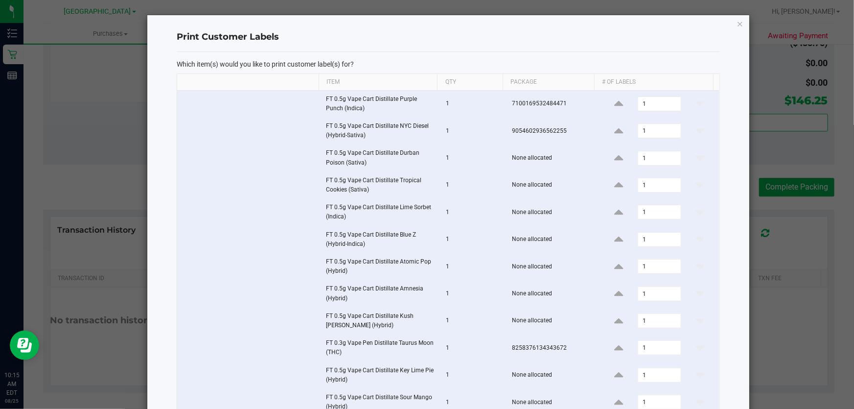
click at [823, 364] on ngb-modal-window "Print Customer Labels Which item(s) would you like to print customer label(s) f…" at bounding box center [431, 204] width 862 height 409
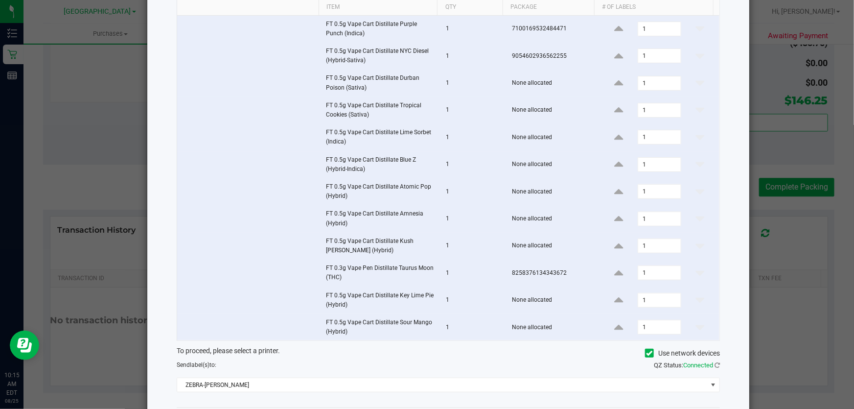
scroll to position [121, 0]
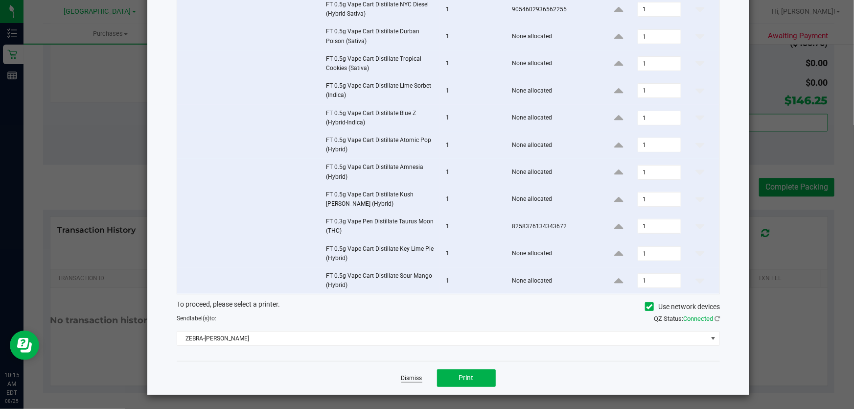
click at [409, 376] on link "Dismiss" at bounding box center [411, 378] width 21 height 8
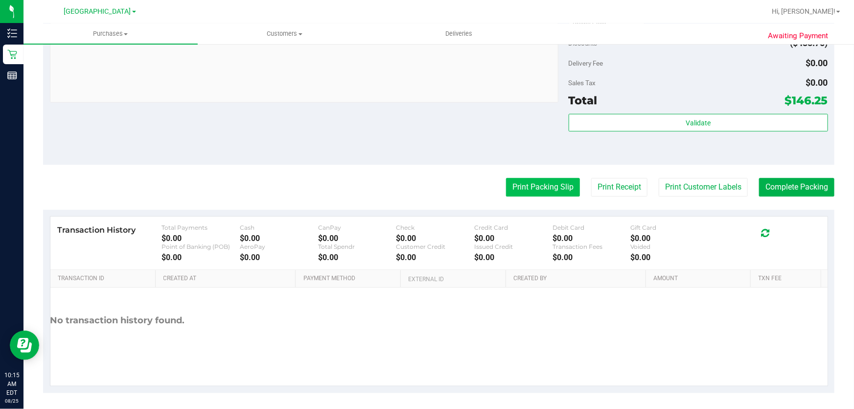
click at [558, 187] on button "Print Packing Slip" at bounding box center [543, 187] width 74 height 19
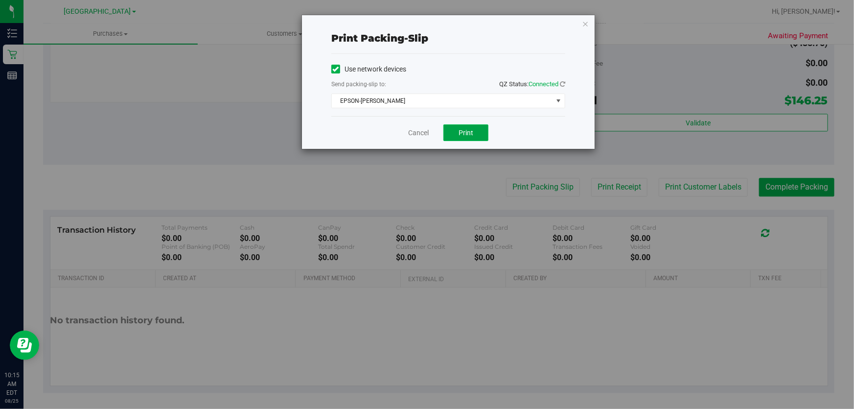
click at [470, 132] on span "Print" at bounding box center [466, 133] width 15 height 8
click at [413, 133] on link "Cancel" at bounding box center [418, 133] width 21 height 10
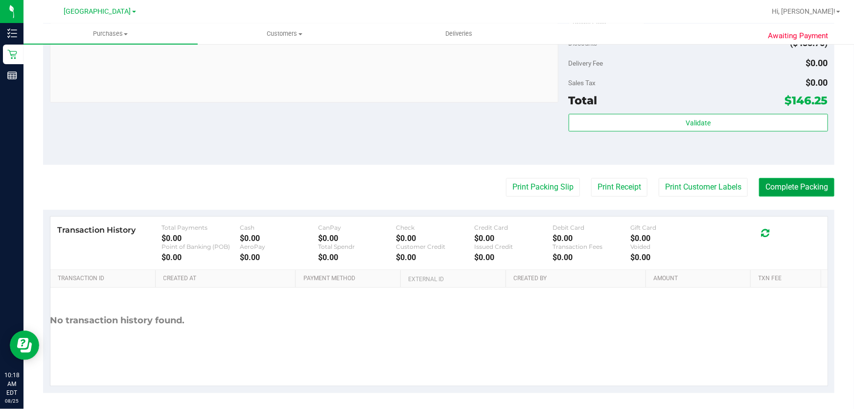
click at [786, 188] on button "Complete Packing" at bounding box center [796, 187] width 75 height 19
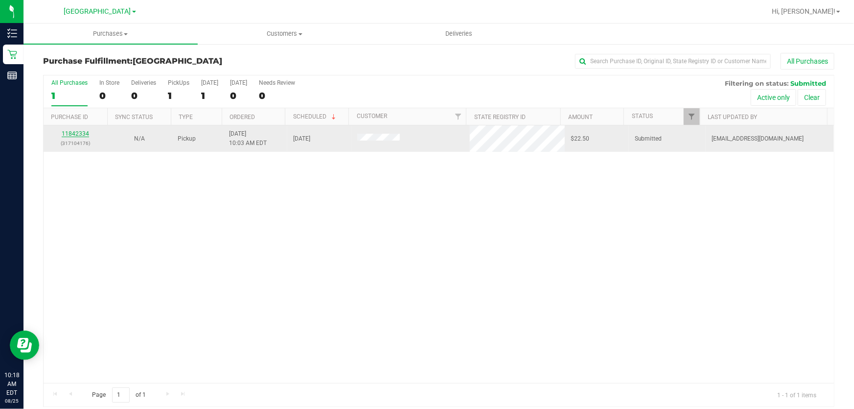
click at [78, 137] on link "11842334" at bounding box center [75, 133] width 27 height 7
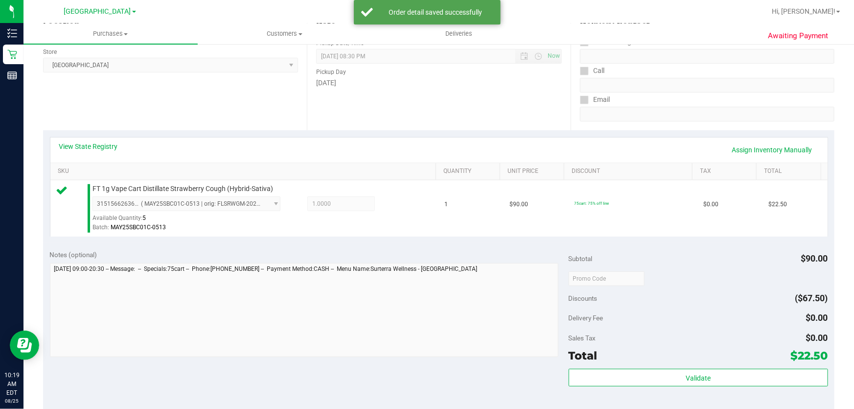
scroll to position [222, 0]
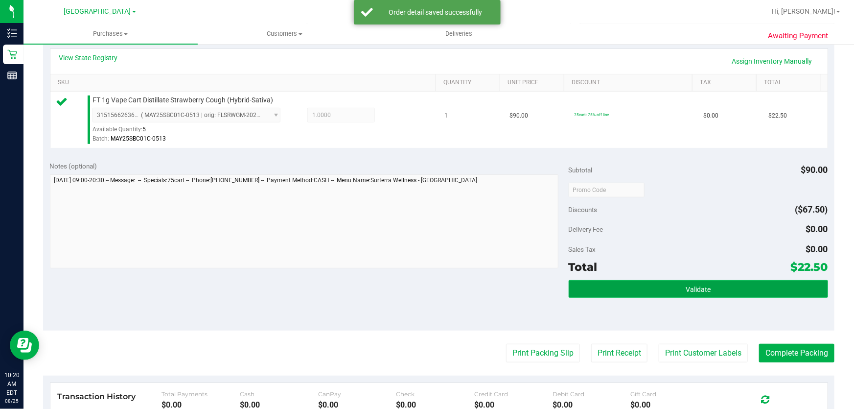
click at [714, 280] on button "Validate" at bounding box center [698, 289] width 259 height 18
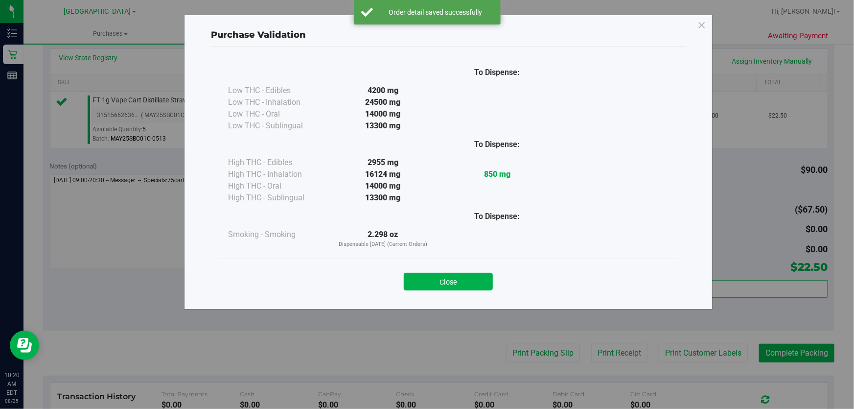
drag, startPoint x: 433, startPoint y: 281, endPoint x: 453, endPoint y: 289, distance: 21.4
click at [435, 281] on button "Close" at bounding box center [448, 282] width 89 height 18
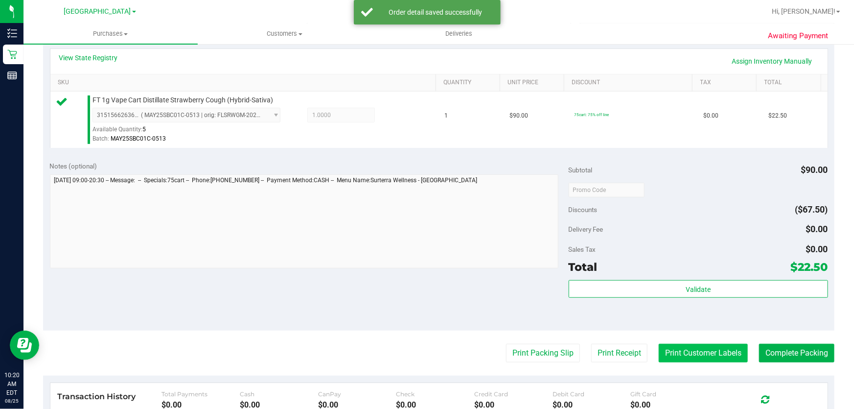
click at [685, 351] on button "Print Customer Labels" at bounding box center [703, 353] width 89 height 19
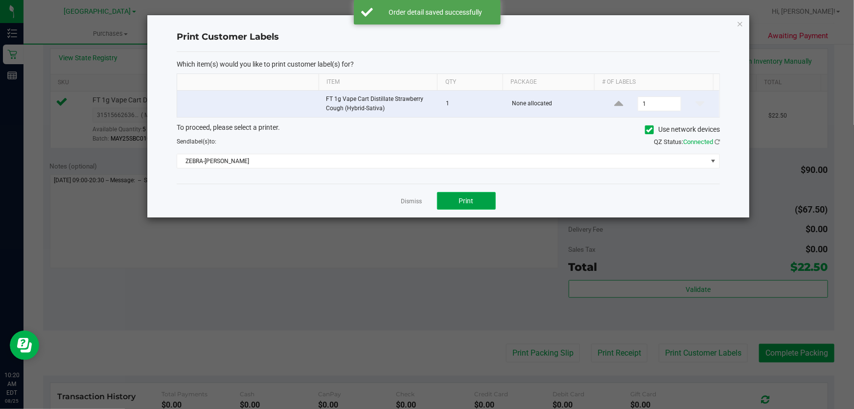
click at [460, 201] on span "Print" at bounding box center [466, 201] width 15 height 8
click at [416, 201] on link "Dismiss" at bounding box center [411, 201] width 21 height 8
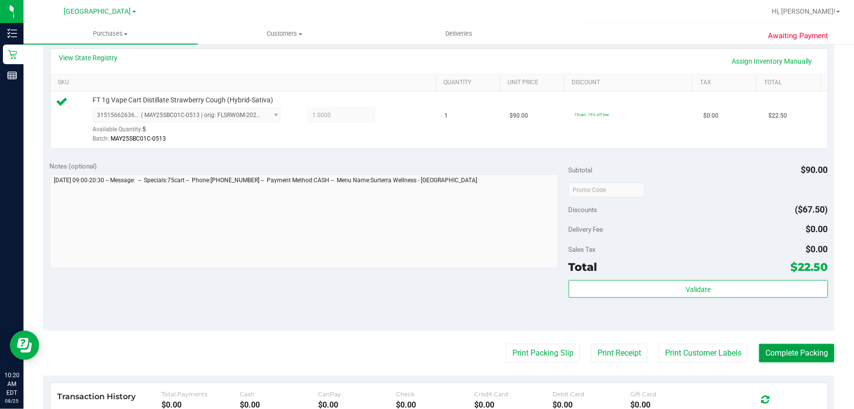
click at [770, 355] on button "Complete Packing" at bounding box center [796, 353] width 75 height 19
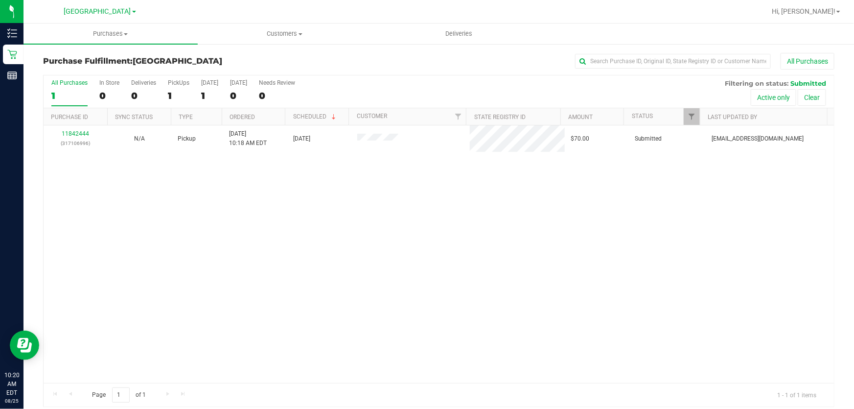
click at [407, 216] on div "11842444 (317106996) N/A Pickup 8/25/2025 10:18 AM EDT 8/25/2025 $70.00 Submitt…" at bounding box center [439, 253] width 791 height 257
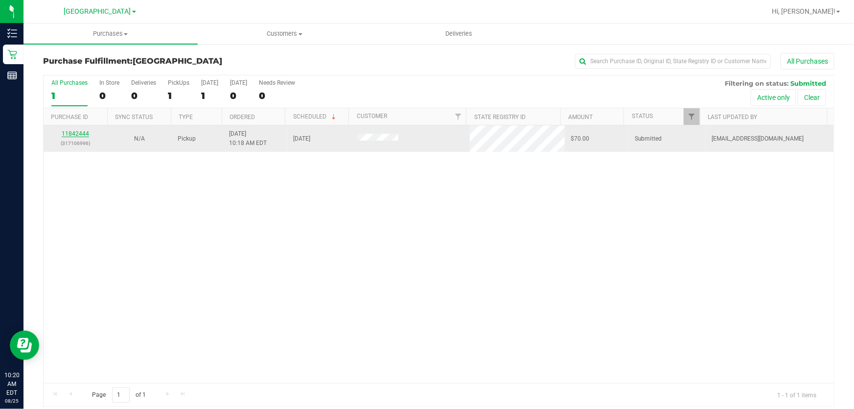
click at [87, 133] on link "11842444" at bounding box center [75, 133] width 27 height 7
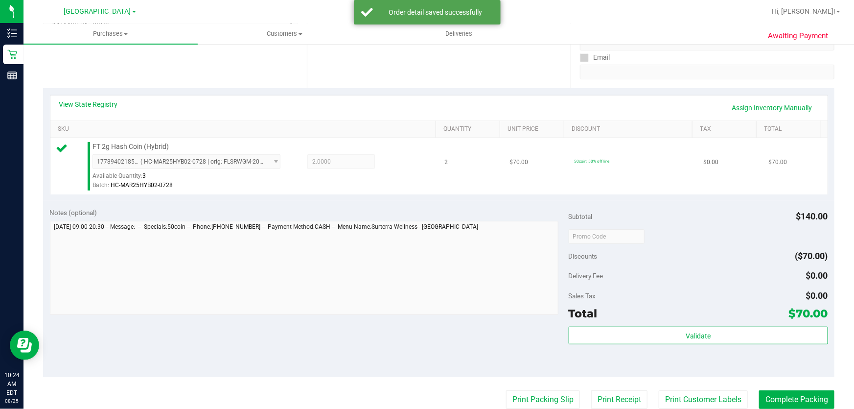
scroll to position [267, 0]
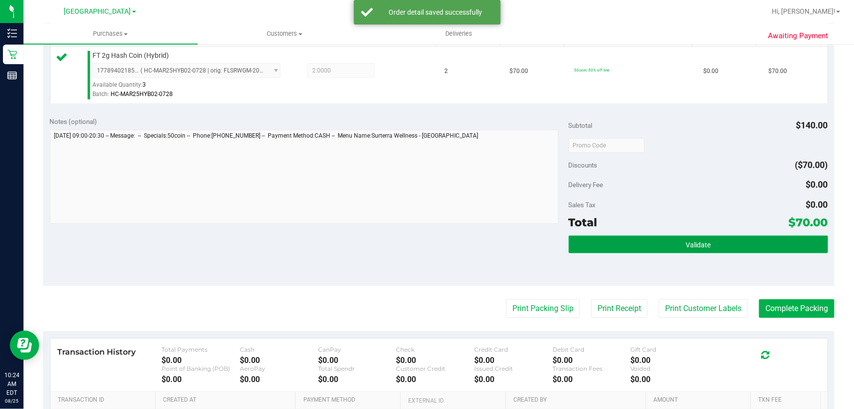
click at [703, 244] on span "Validate" at bounding box center [698, 245] width 25 height 8
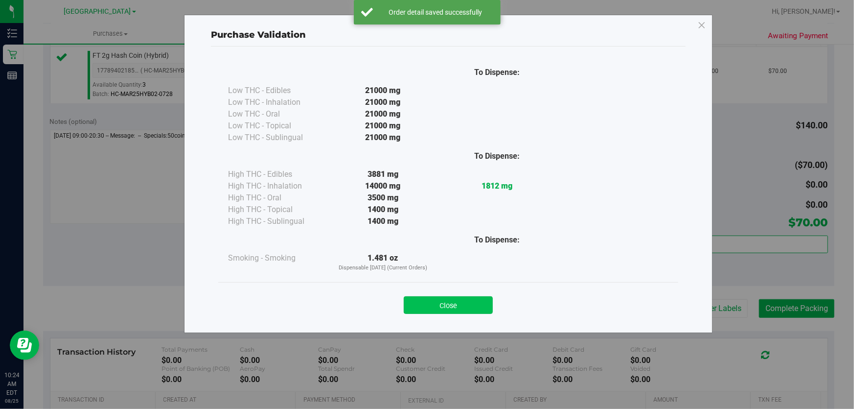
click at [423, 306] on button "Close" at bounding box center [448, 305] width 89 height 18
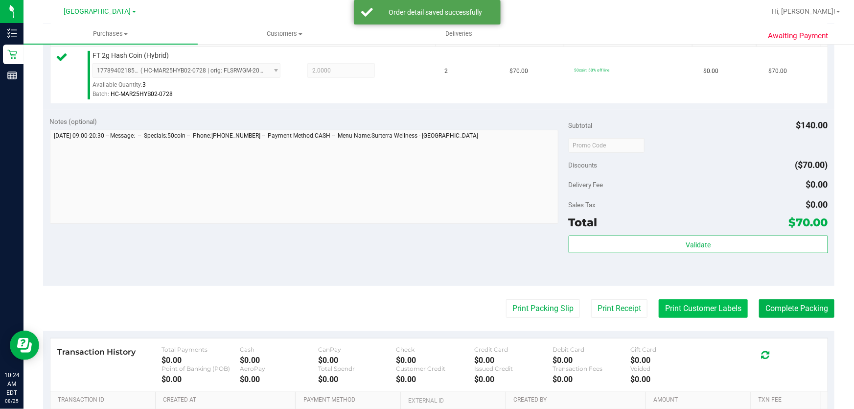
click at [706, 305] on button "Print Customer Labels" at bounding box center [703, 308] width 89 height 19
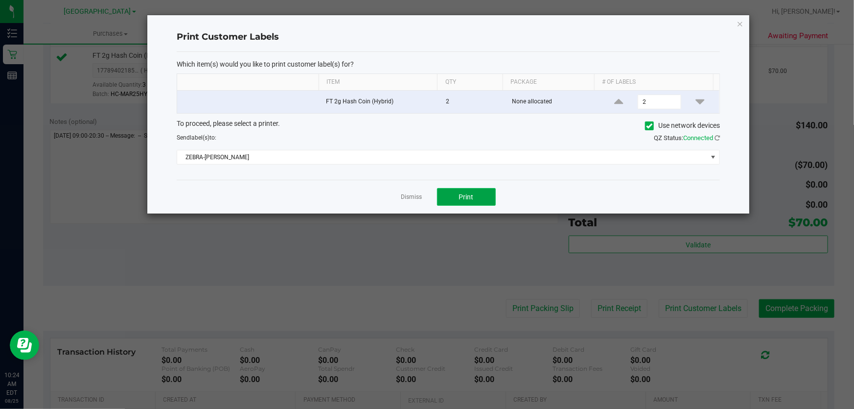
click at [458, 202] on button "Print" at bounding box center [466, 197] width 59 height 18
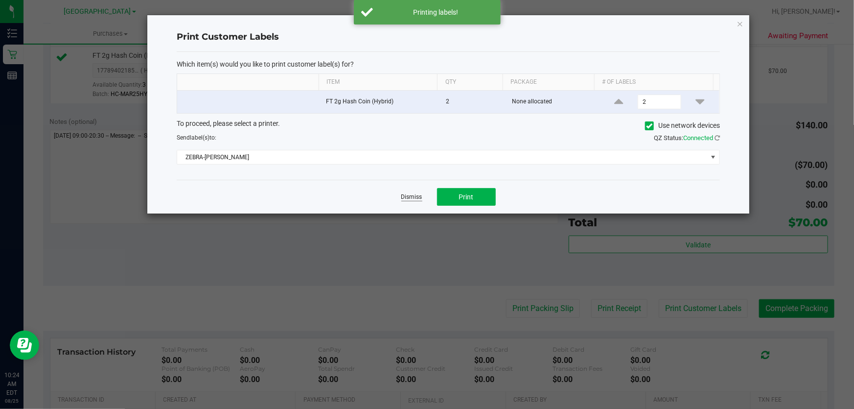
click at [415, 198] on link "Dismiss" at bounding box center [411, 197] width 21 height 8
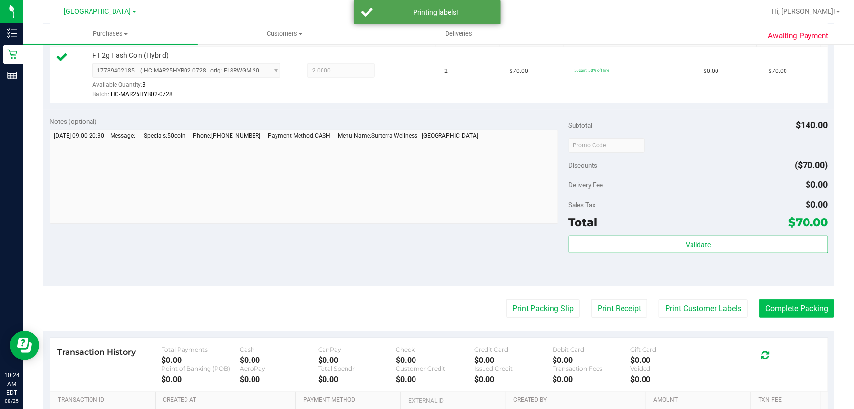
click at [768, 299] on purchase-details "Back Edit Purchase Cancel Purchase View Profile # 11842444 BioTrack ID: - Submi…" at bounding box center [439, 150] width 792 height 728
click at [764, 303] on button "Complete Packing" at bounding box center [796, 308] width 75 height 19
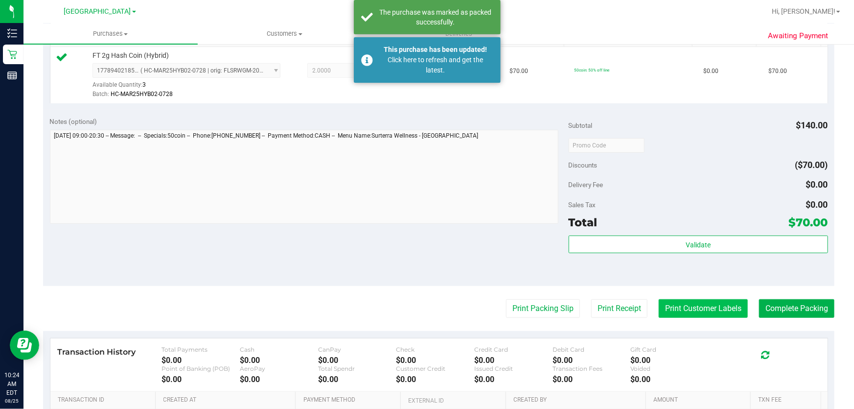
click at [709, 304] on button "Print Customer Labels" at bounding box center [703, 308] width 89 height 19
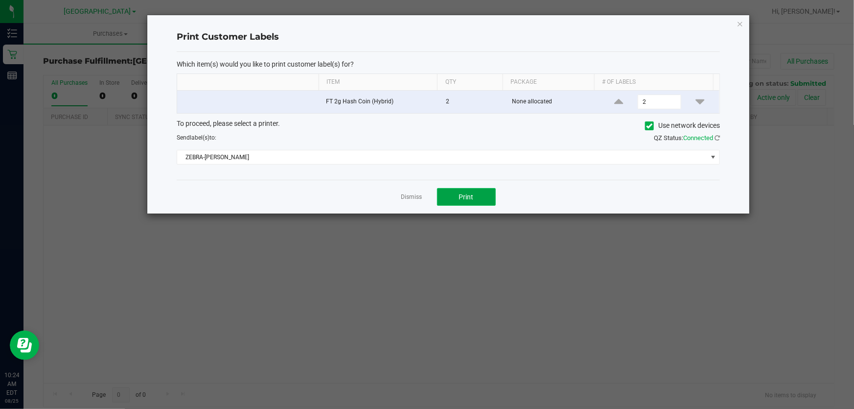
click at [442, 201] on button "Print" at bounding box center [466, 197] width 59 height 18
click at [408, 194] on link "Dismiss" at bounding box center [411, 197] width 21 height 8
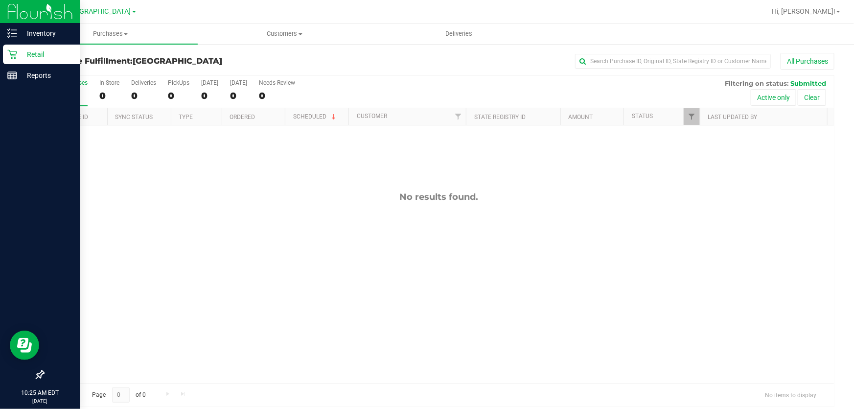
click at [14, 51] on icon at bounding box center [11, 54] width 9 height 9
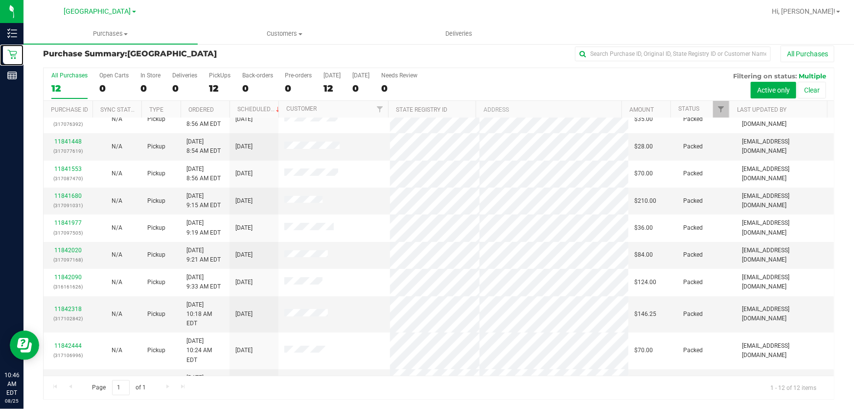
scroll to position [67, 0]
click at [69, 378] on link "11842621" at bounding box center [67, 381] width 27 height 7
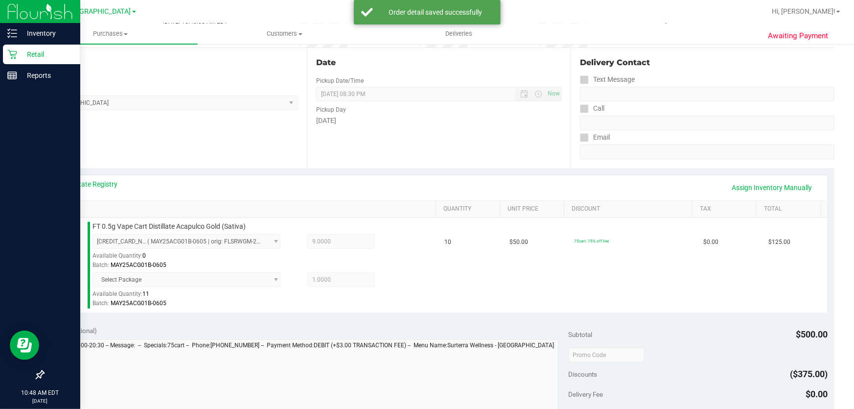
scroll to position [96, 0]
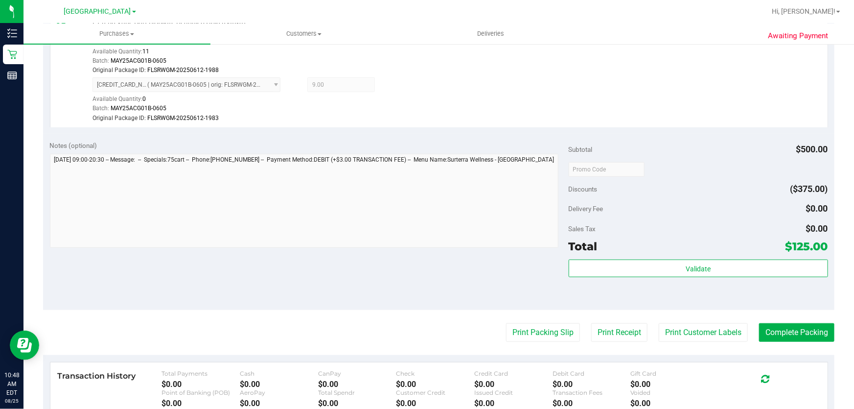
scroll to position [311, 0]
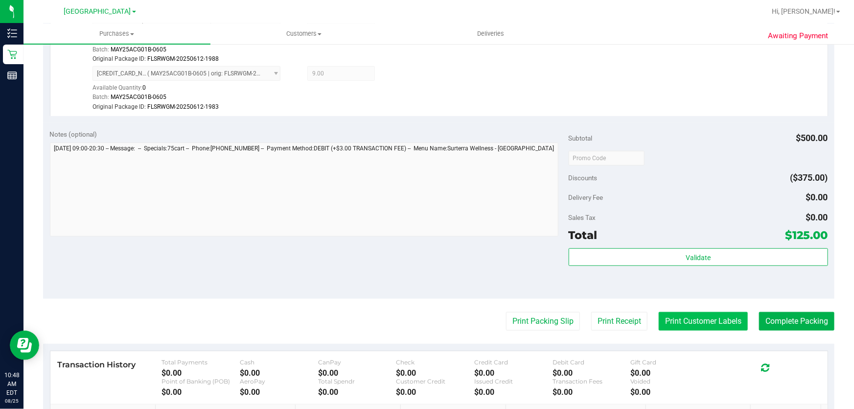
click at [678, 320] on button "Print Customer Labels" at bounding box center [703, 321] width 89 height 19
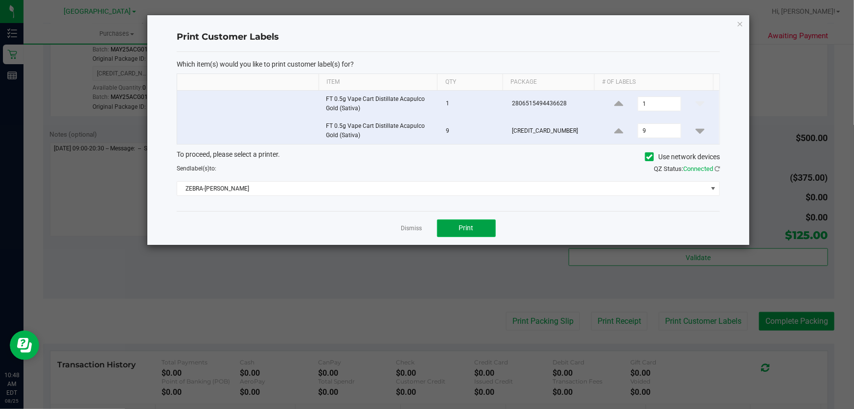
click at [461, 229] on span "Print" at bounding box center [466, 228] width 15 height 8
click at [404, 227] on link "Dismiss" at bounding box center [411, 228] width 21 height 8
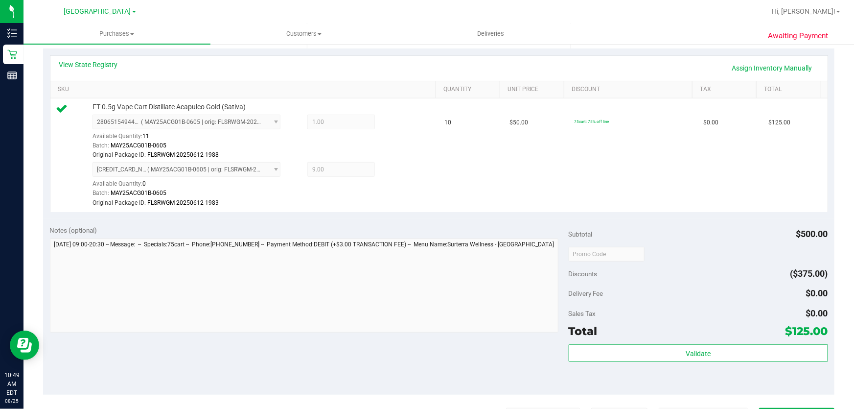
scroll to position [356, 0]
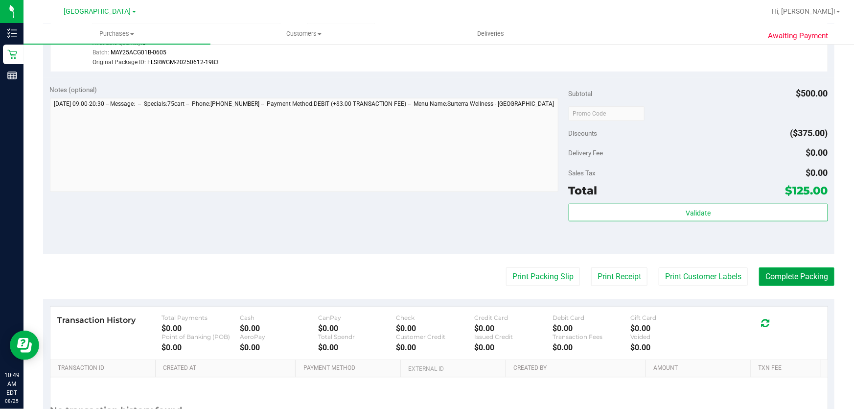
click at [783, 275] on button "Complete Packing" at bounding box center [796, 276] width 75 height 19
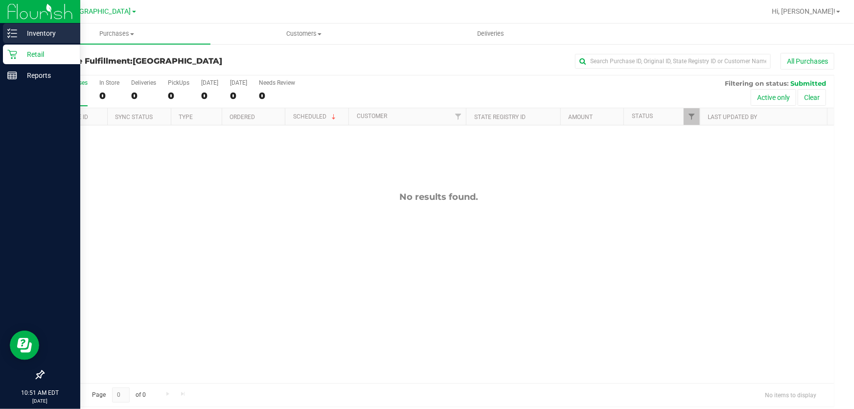
click at [40, 33] on p "Inventory" at bounding box center [46, 33] width 59 height 12
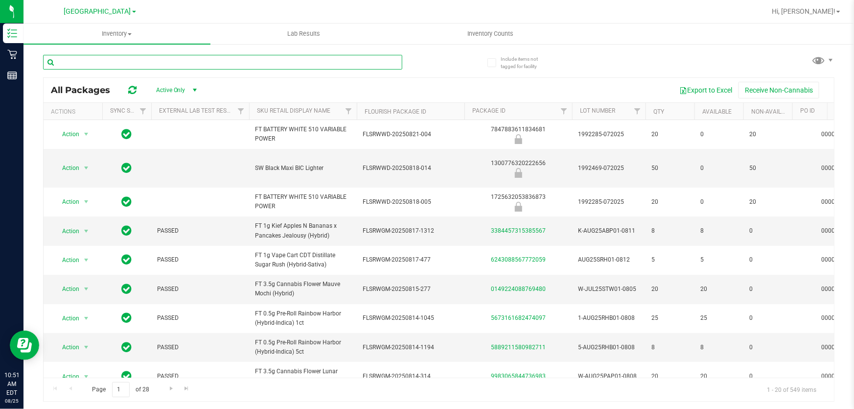
click at [200, 58] on input "text" at bounding box center [222, 62] width 359 height 15
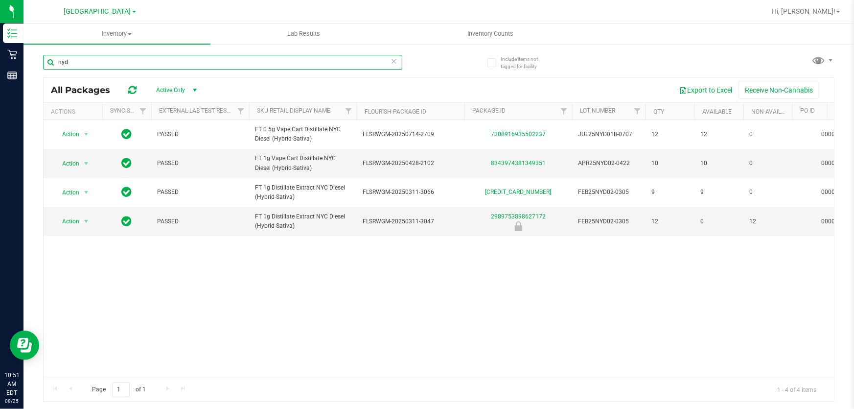
type input "nyd"
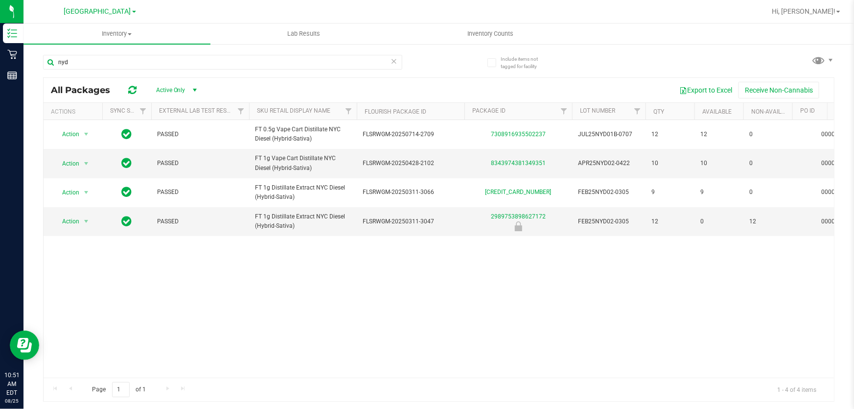
click at [396, 60] on icon at bounding box center [394, 61] width 7 height 12
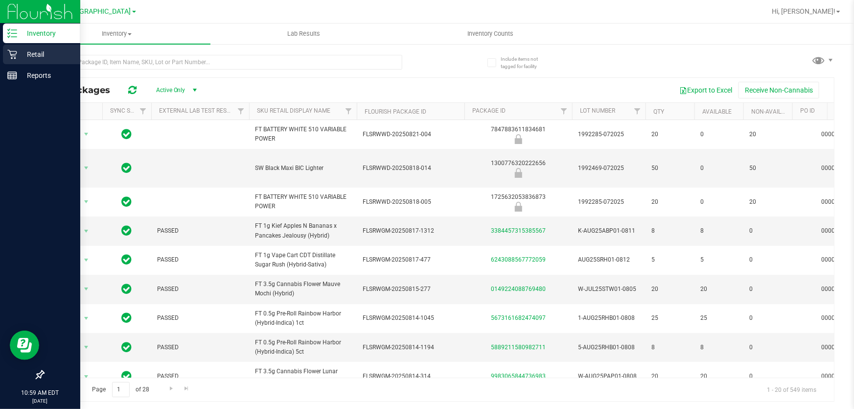
click at [30, 53] on p "Retail" at bounding box center [46, 54] width 59 height 12
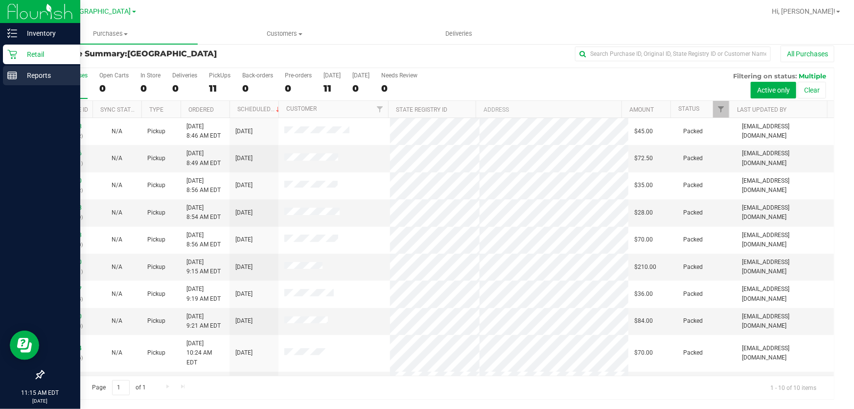
click at [38, 76] on p "Reports" at bounding box center [46, 76] width 59 height 12
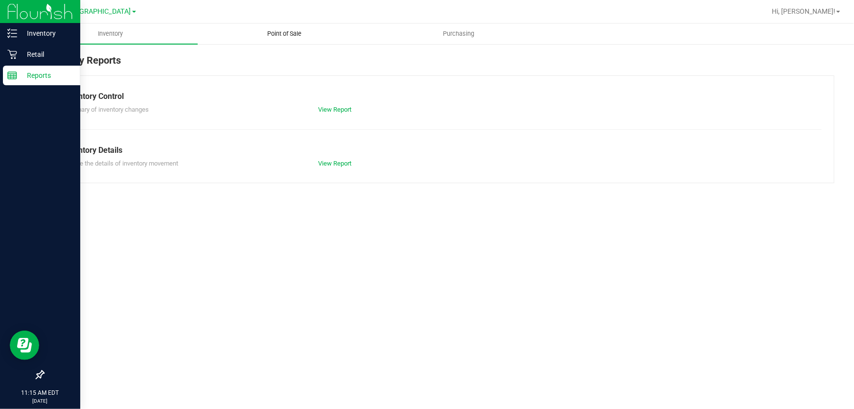
click at [293, 31] on span "Point of Sale" at bounding box center [285, 33] width 61 height 9
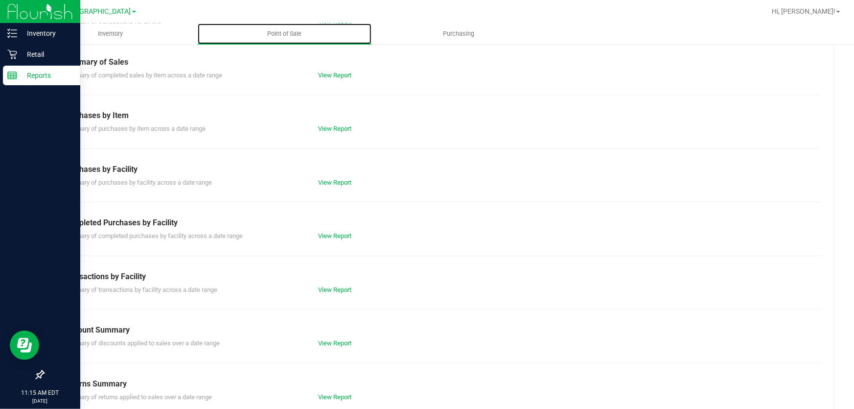
scroll to position [89, 0]
click at [340, 233] on link "View Report" at bounding box center [335, 235] width 33 height 7
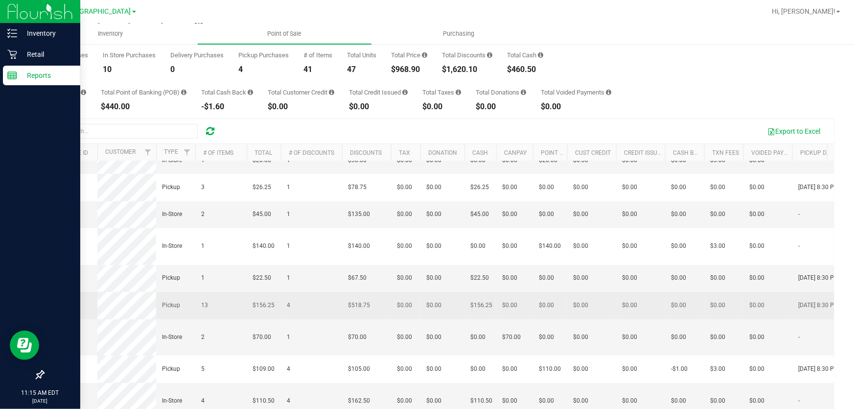
scroll to position [88, 0]
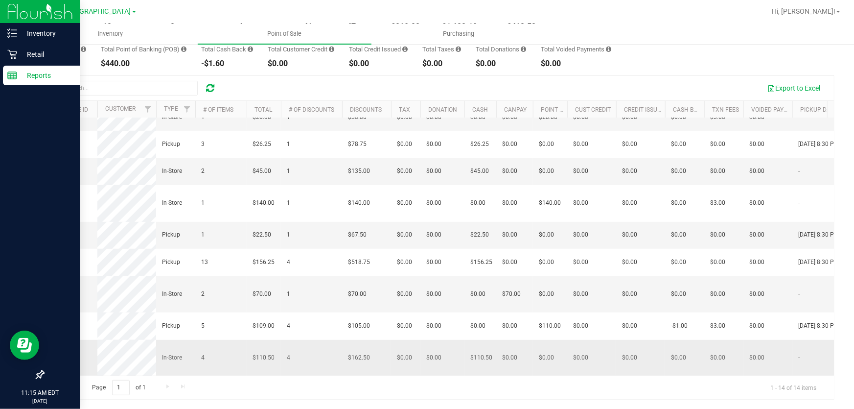
click at [69, 354] on span "11842802" at bounding box center [62, 357] width 27 height 7
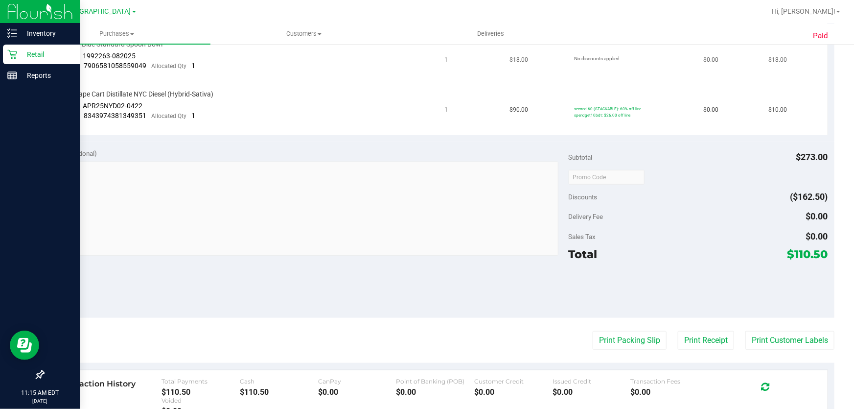
scroll to position [322, 0]
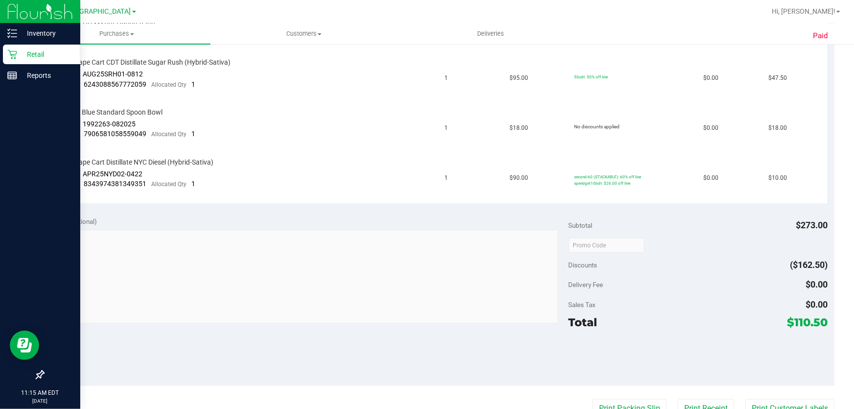
click at [22, 56] on p "Retail" at bounding box center [46, 54] width 59 height 12
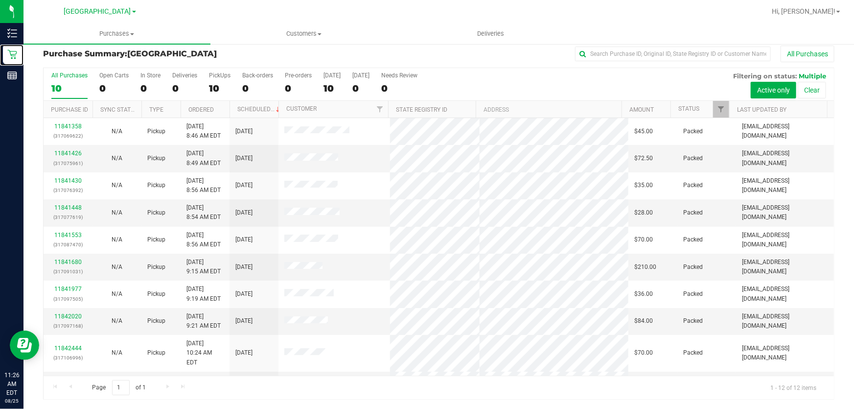
scroll to position [67, 0]
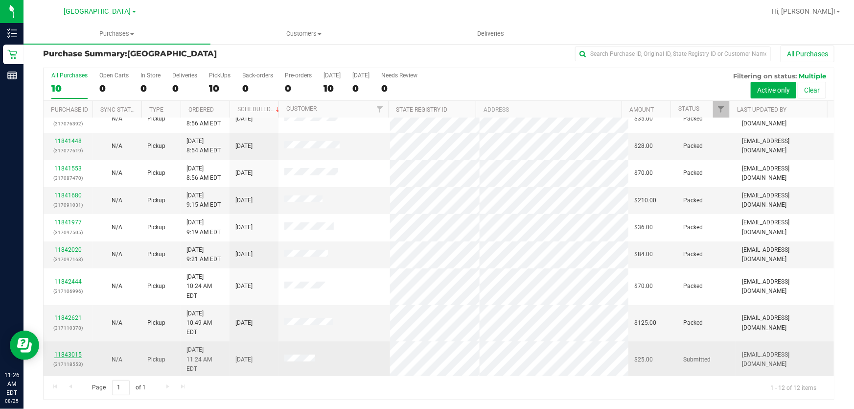
click at [73, 351] on link "11843015" at bounding box center [67, 354] width 27 height 7
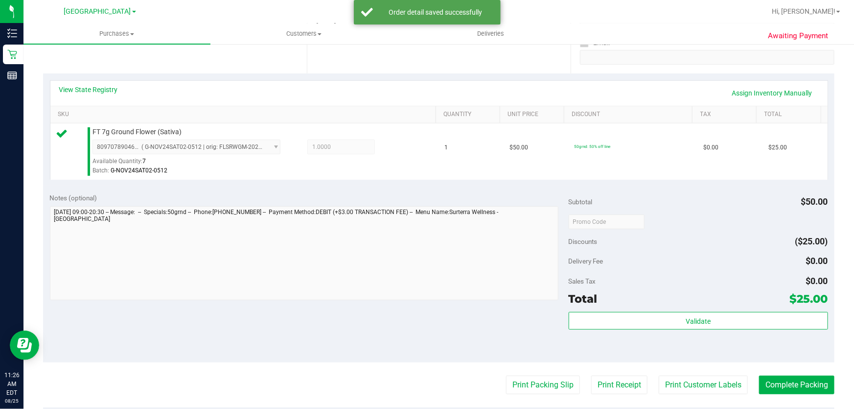
scroll to position [222, 0]
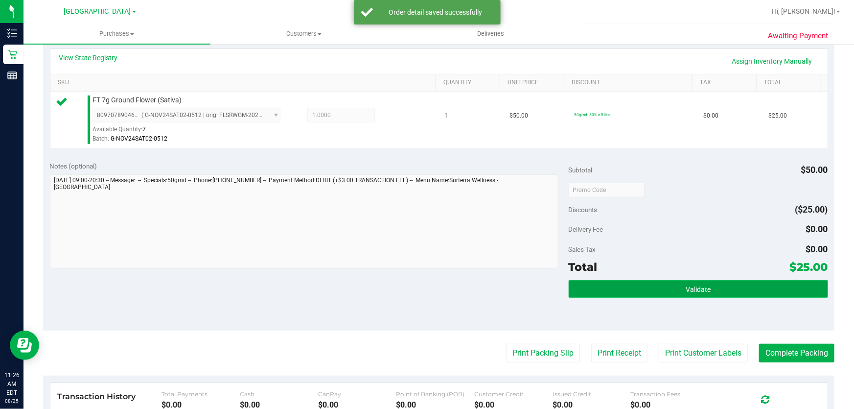
click at [694, 282] on button "Validate" at bounding box center [698, 289] width 259 height 18
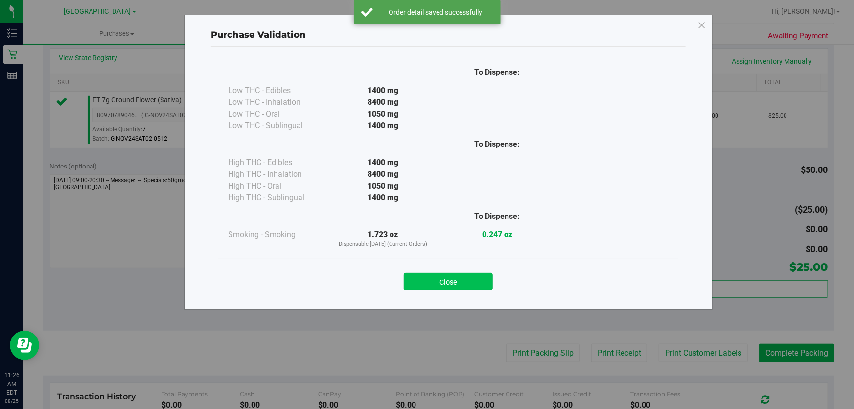
click at [470, 283] on button "Close" at bounding box center [448, 282] width 89 height 18
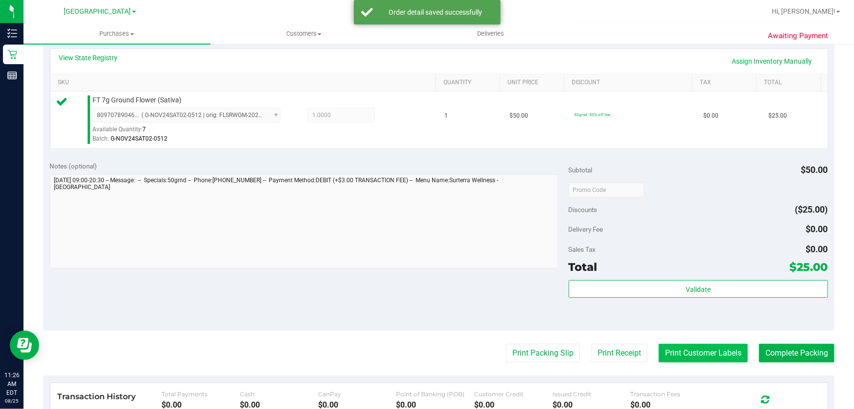
click at [702, 354] on button "Print Customer Labels" at bounding box center [703, 353] width 89 height 19
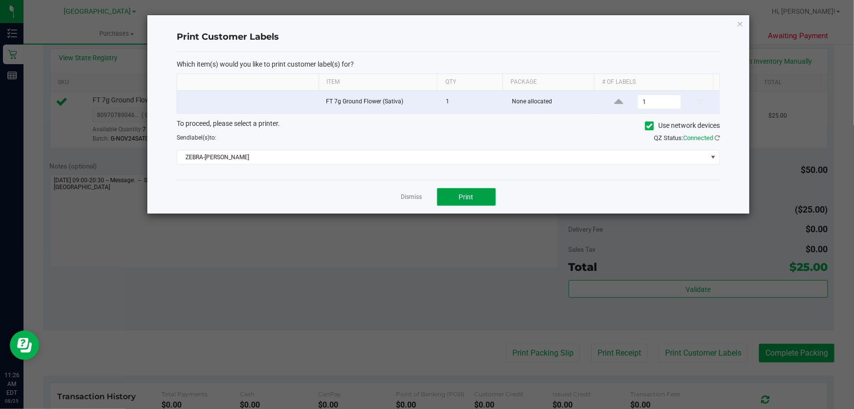
click at [445, 189] on button "Print" at bounding box center [466, 197] width 59 height 18
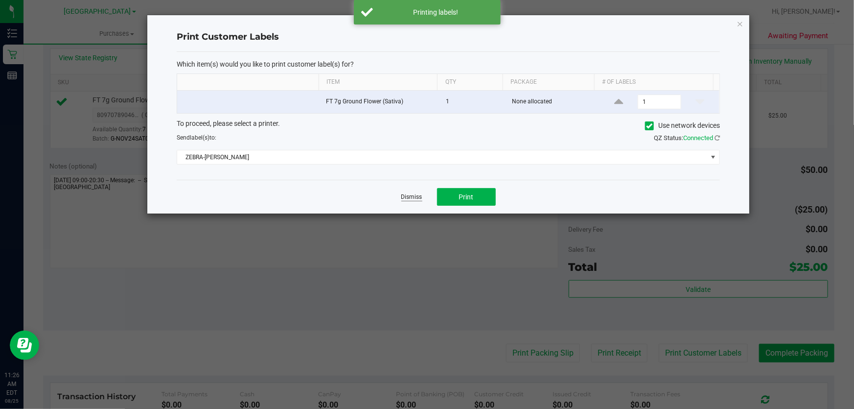
click at [404, 200] on link "Dismiss" at bounding box center [411, 197] width 21 height 8
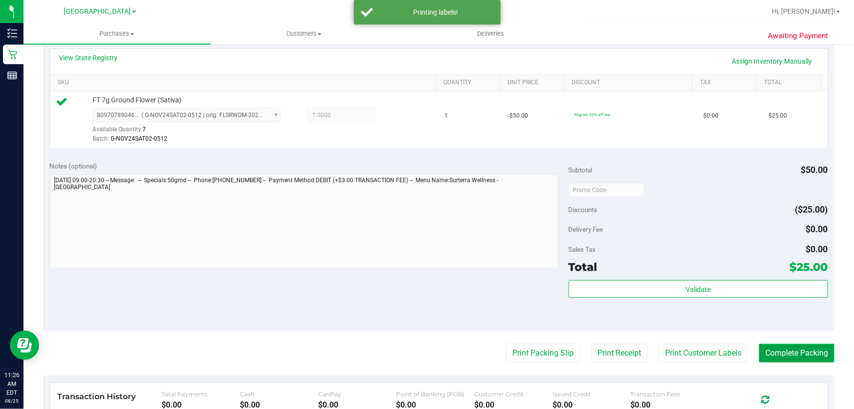
click at [790, 356] on button "Complete Packing" at bounding box center [796, 353] width 75 height 19
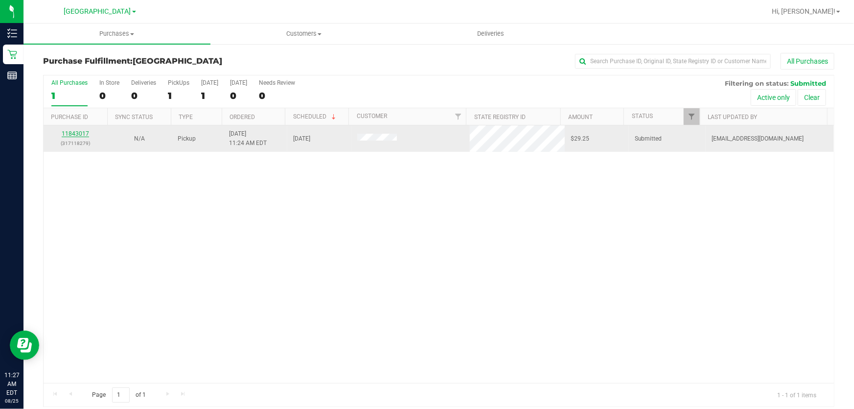
click at [76, 135] on link "11843017" at bounding box center [75, 133] width 27 height 7
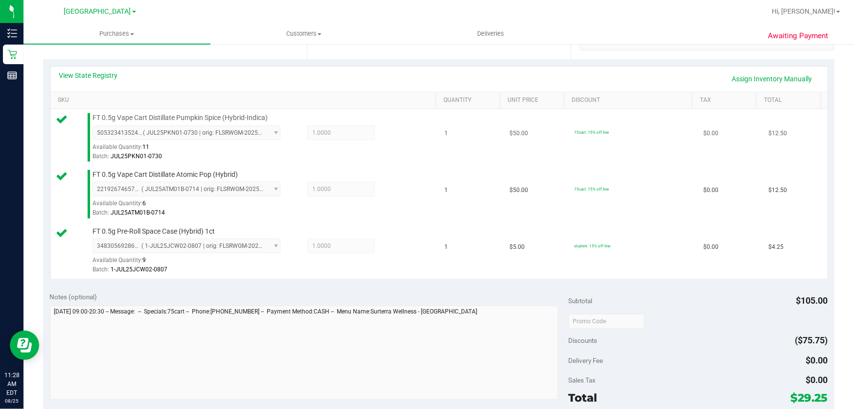
scroll to position [311, 0]
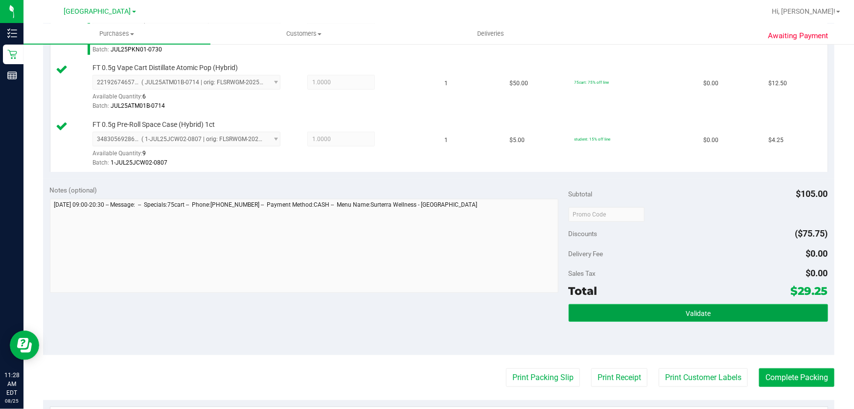
click at [686, 309] on span "Validate" at bounding box center [698, 313] width 25 height 8
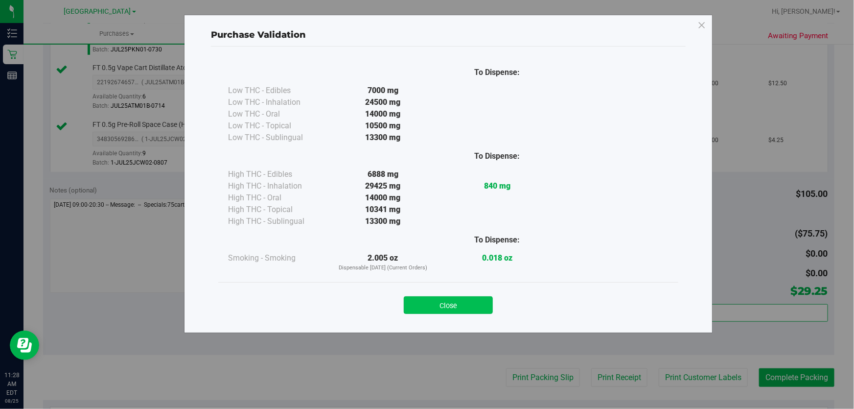
click at [473, 299] on button "Close" at bounding box center [448, 305] width 89 height 18
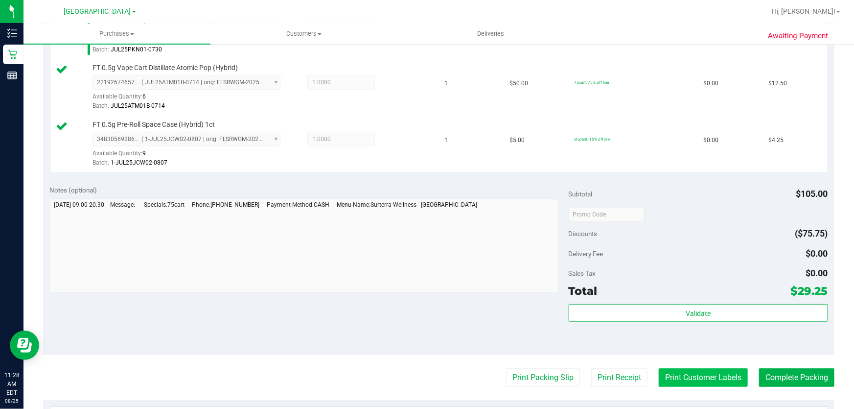
click at [689, 371] on button "Print Customer Labels" at bounding box center [703, 377] width 89 height 19
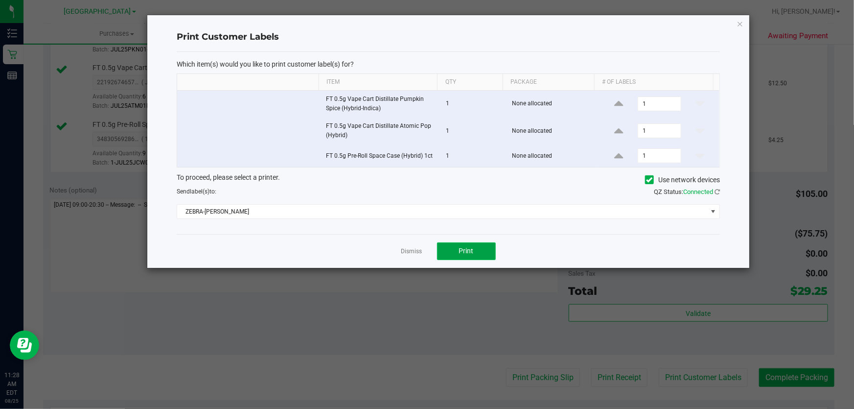
click at [473, 252] on button "Print" at bounding box center [466, 251] width 59 height 18
click at [415, 252] on link "Dismiss" at bounding box center [411, 251] width 21 height 8
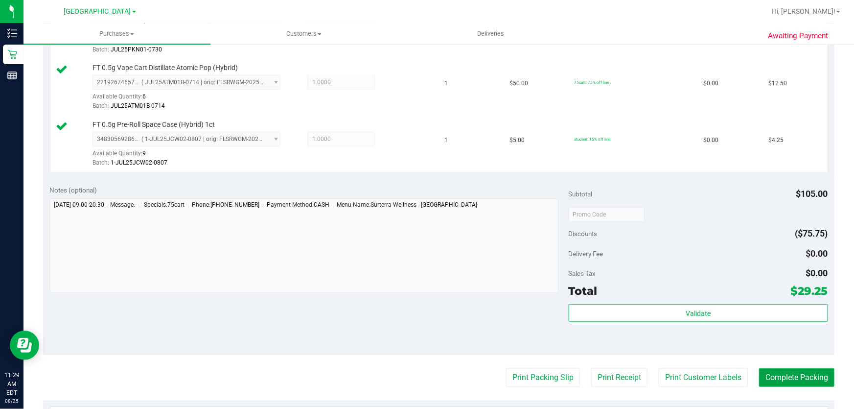
click at [796, 376] on button "Complete Packing" at bounding box center [796, 377] width 75 height 19
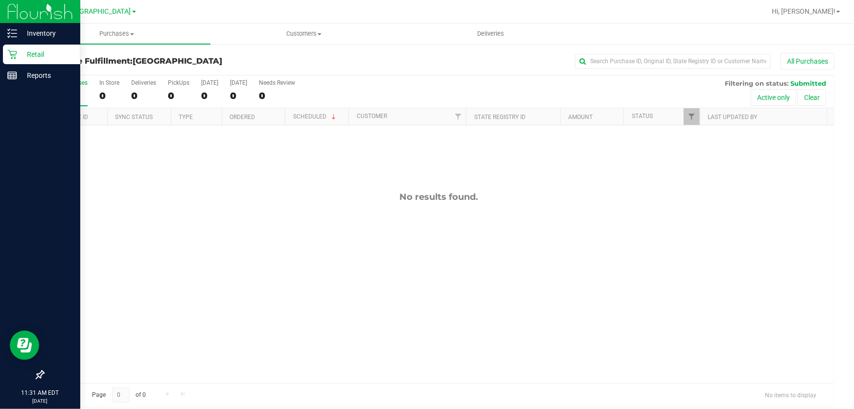
click at [13, 53] on icon at bounding box center [12, 54] width 10 height 10
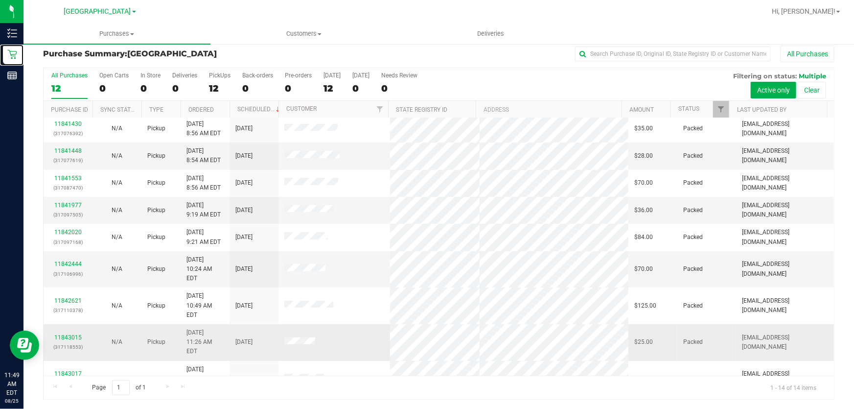
scroll to position [121, 0]
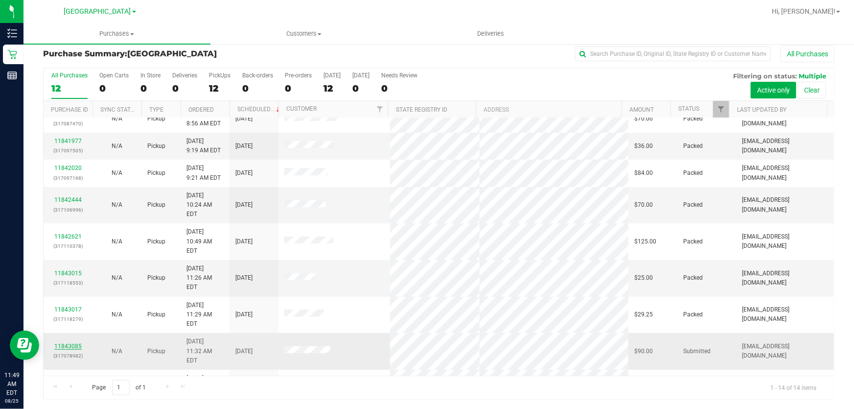
click at [69, 343] on link "11843085" at bounding box center [67, 346] width 27 height 7
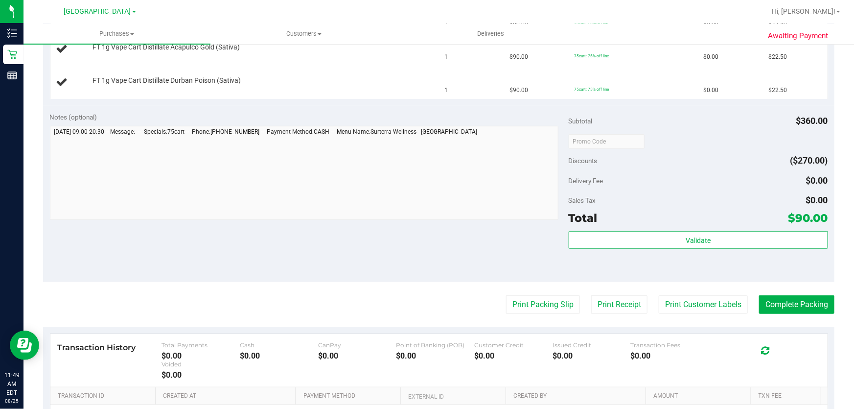
scroll to position [467, 0]
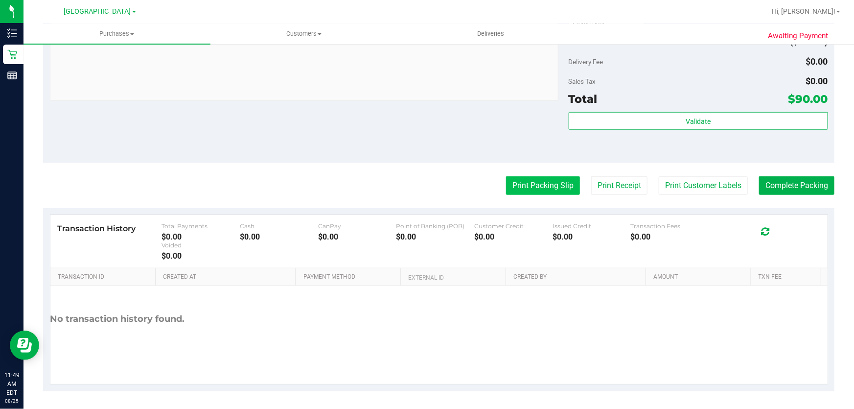
click at [543, 185] on button "Print Packing Slip" at bounding box center [543, 185] width 74 height 19
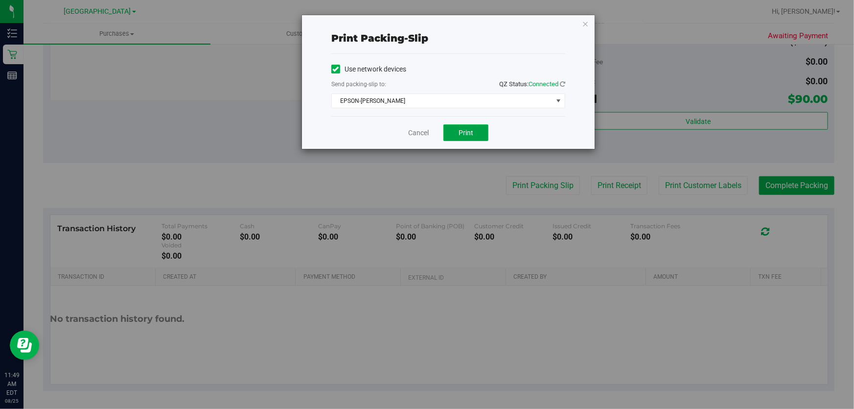
click at [465, 132] on span "Print" at bounding box center [466, 133] width 15 height 8
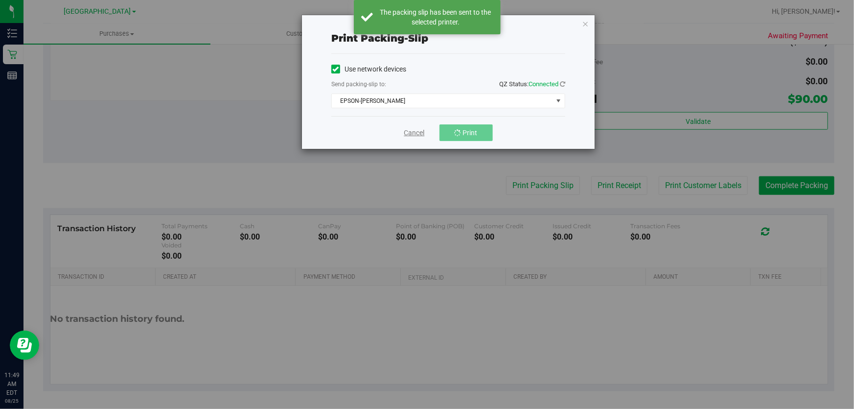
click at [419, 135] on link "Cancel" at bounding box center [414, 133] width 21 height 10
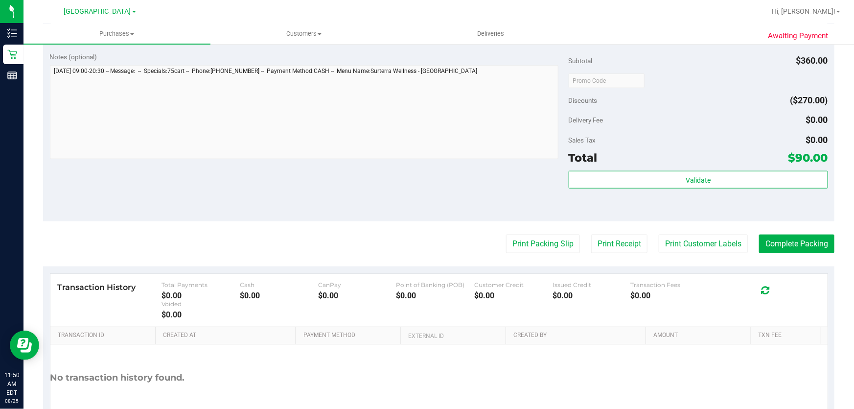
scroll to position [560, 0]
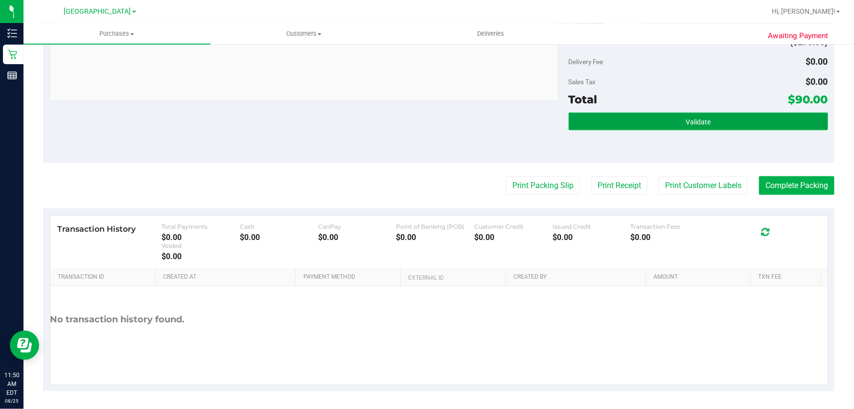
click at [686, 122] on span "Validate" at bounding box center [698, 122] width 25 height 8
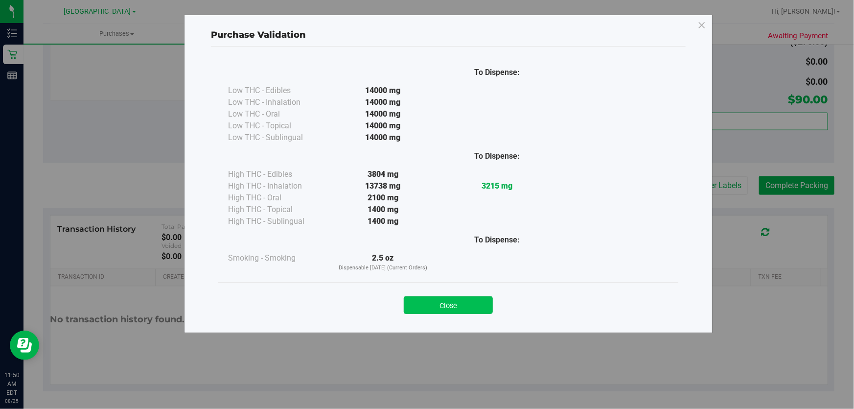
click at [480, 303] on button "Close" at bounding box center [448, 305] width 89 height 18
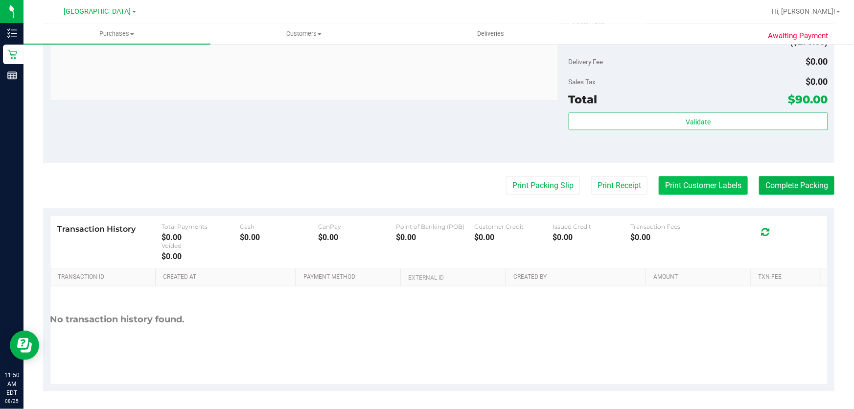
click at [700, 185] on button "Print Customer Labels" at bounding box center [703, 185] width 89 height 19
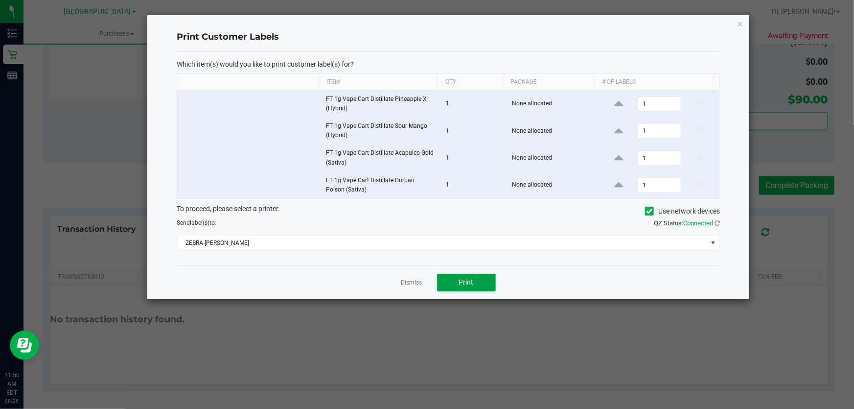
click at [461, 279] on span "Print" at bounding box center [466, 282] width 15 height 8
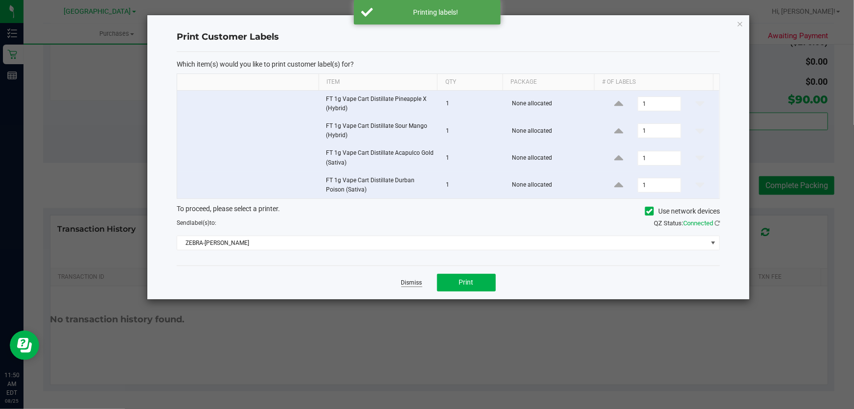
click at [418, 283] on link "Dismiss" at bounding box center [411, 283] width 21 height 8
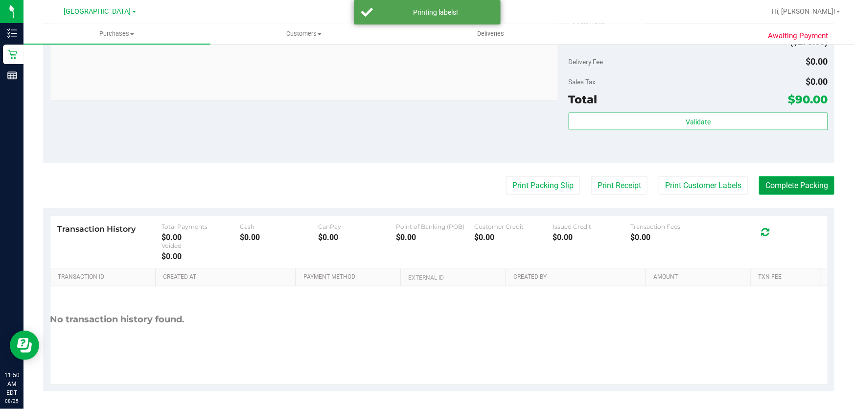
click at [764, 188] on button "Complete Packing" at bounding box center [796, 185] width 75 height 19
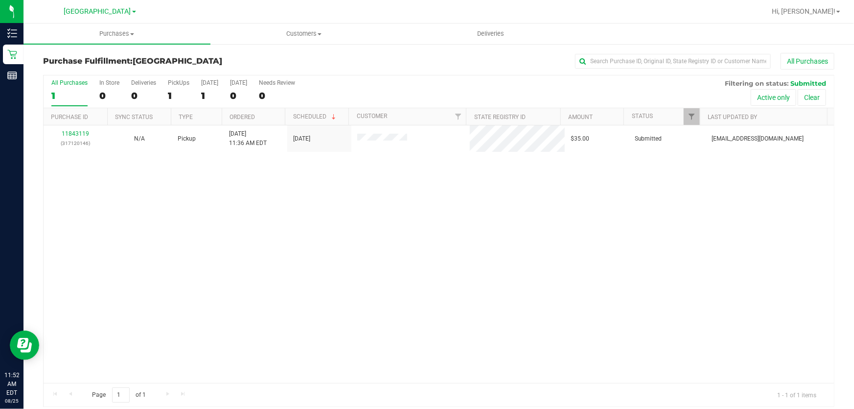
click at [244, 268] on div "11843119 (317120146) N/A Pickup 8/25/2025 11:36 AM EDT 8/25/2025 $35.00 Submitt…" at bounding box center [439, 253] width 791 height 257
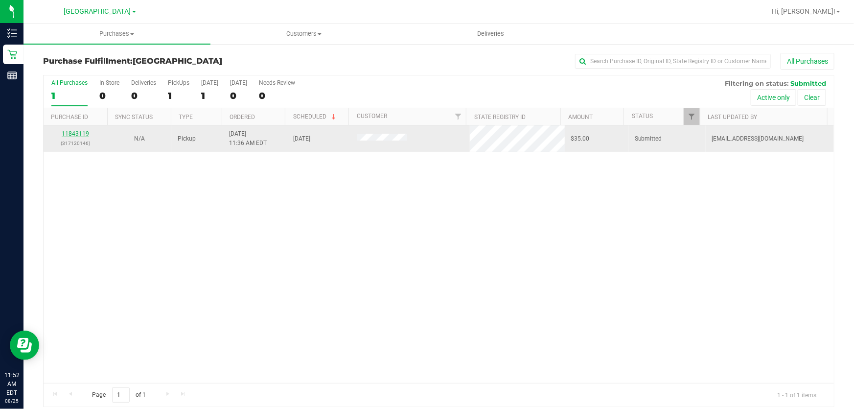
click at [83, 136] on link "11843119" at bounding box center [75, 133] width 27 height 7
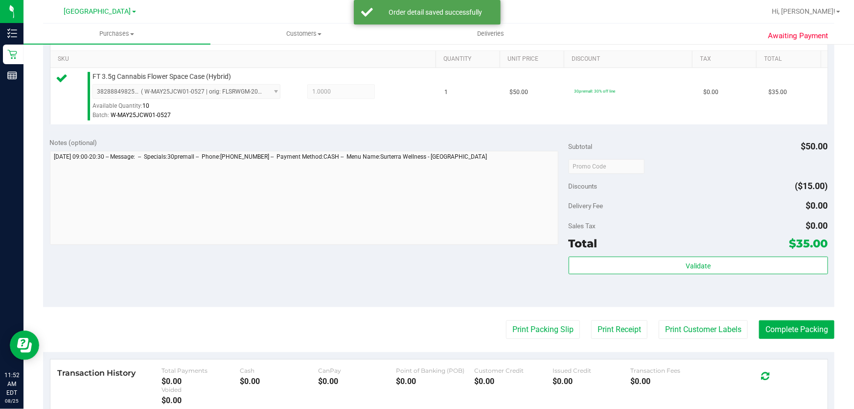
scroll to position [390, 0]
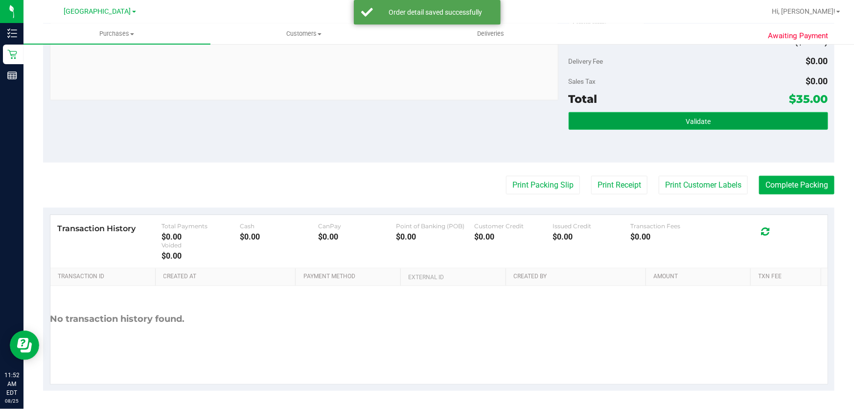
click at [666, 118] on button "Validate" at bounding box center [698, 121] width 259 height 18
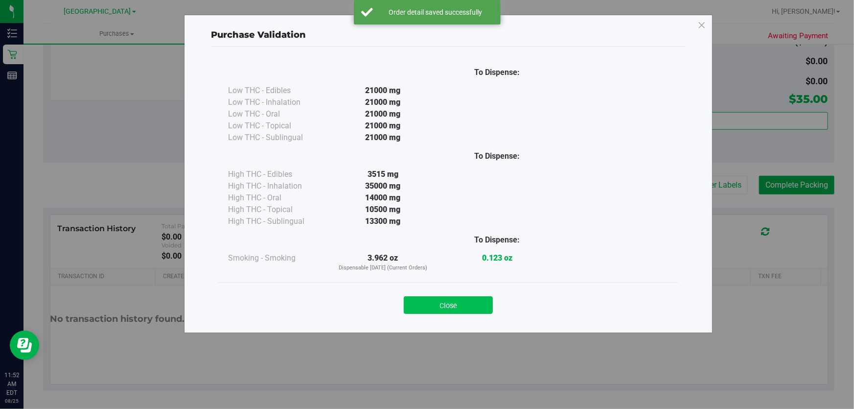
click at [460, 305] on button "Close" at bounding box center [448, 305] width 89 height 18
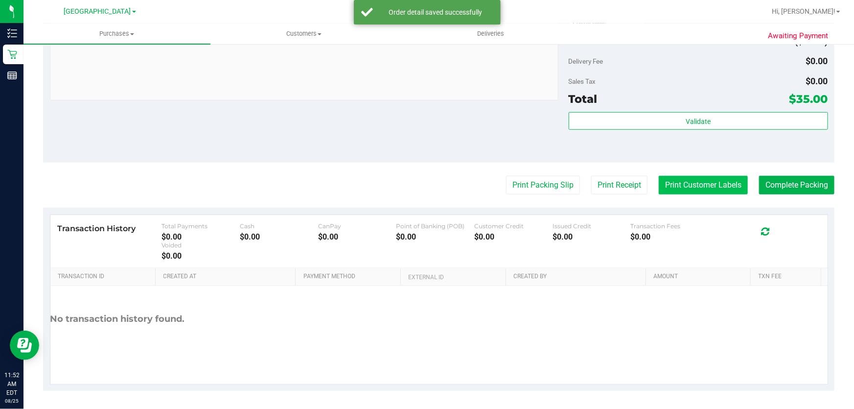
click at [663, 185] on button "Print Customer Labels" at bounding box center [703, 185] width 89 height 19
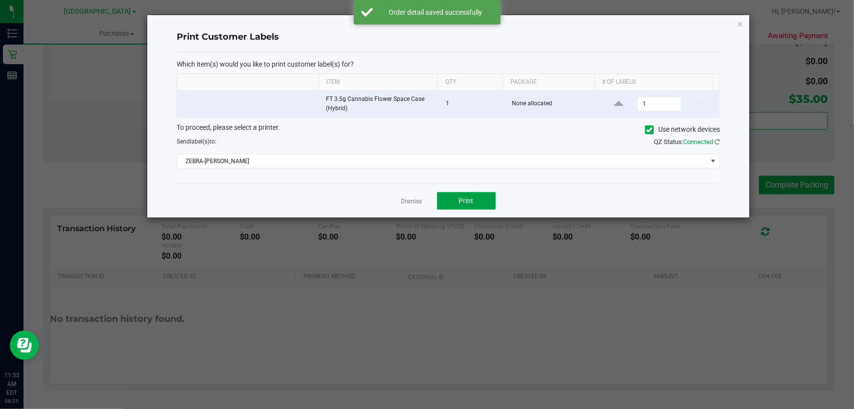
click at [452, 200] on button "Print" at bounding box center [466, 201] width 59 height 18
click at [403, 201] on link "Dismiss" at bounding box center [411, 201] width 21 height 8
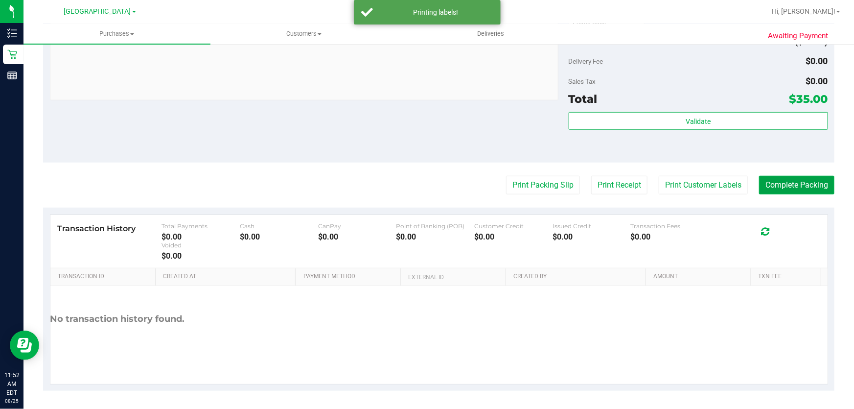
click at [779, 188] on button "Complete Packing" at bounding box center [796, 185] width 75 height 19
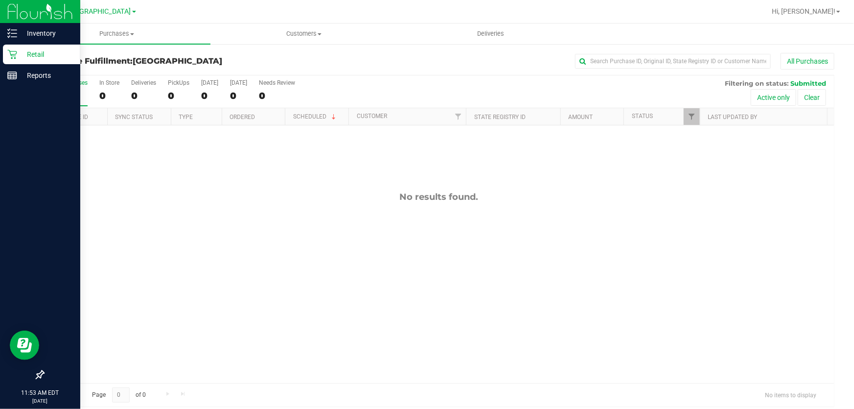
click at [33, 58] on p "Retail" at bounding box center [46, 54] width 59 height 12
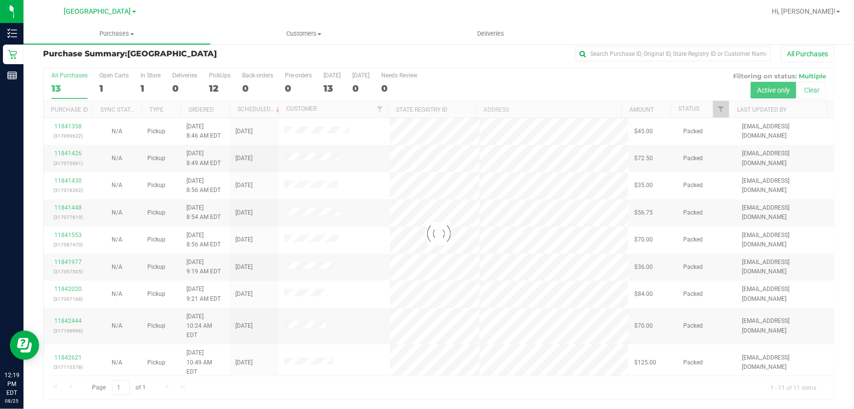
drag, startPoint x: 825, startPoint y: 269, endPoint x: 822, endPoint y: 307, distance: 38.7
click at [822, 307] on div at bounding box center [439, 233] width 791 height 331
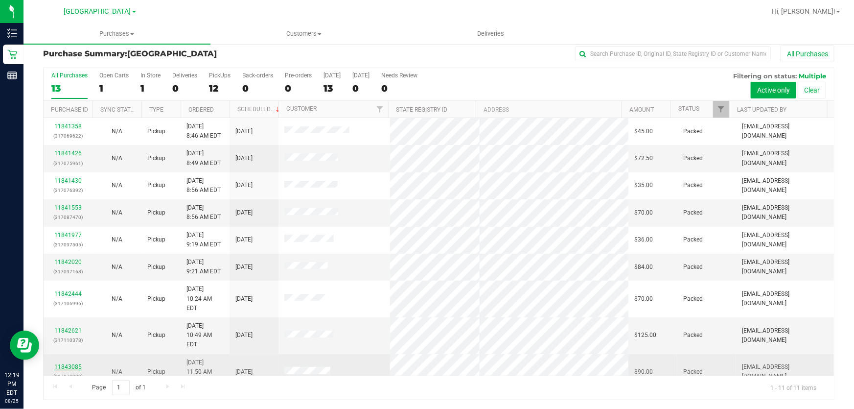
click at [70, 363] on link "11843085" at bounding box center [67, 366] width 27 height 7
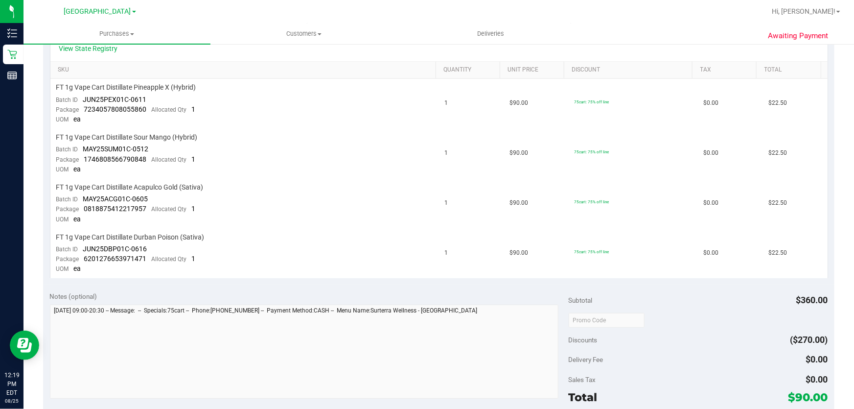
scroll to position [7, 0]
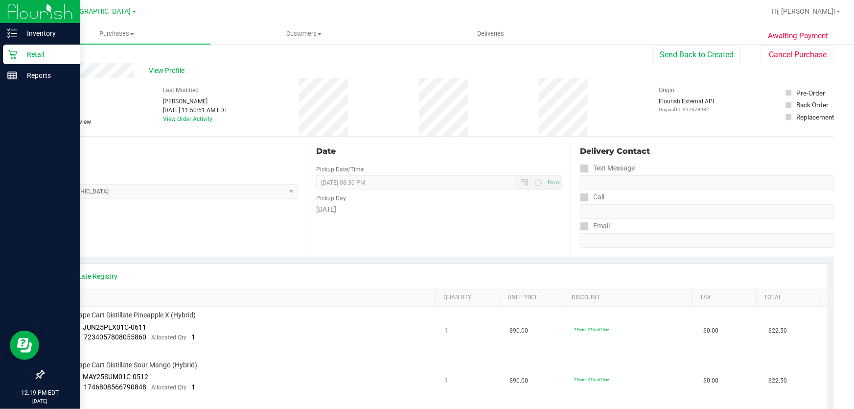
click at [11, 52] on icon at bounding box center [12, 54] width 10 height 10
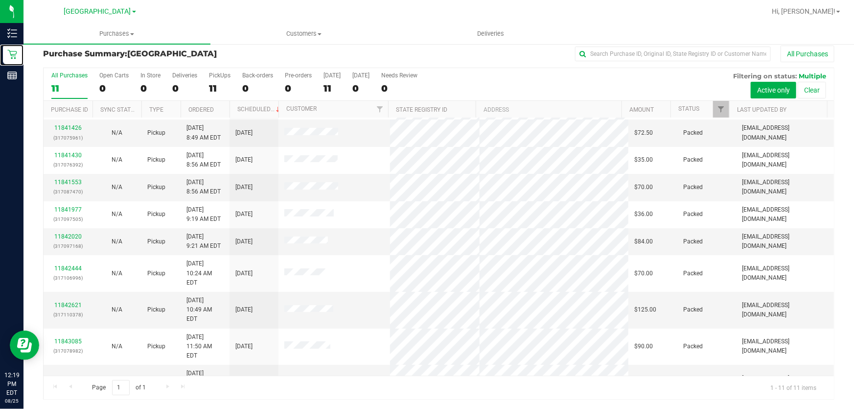
scroll to position [39, 0]
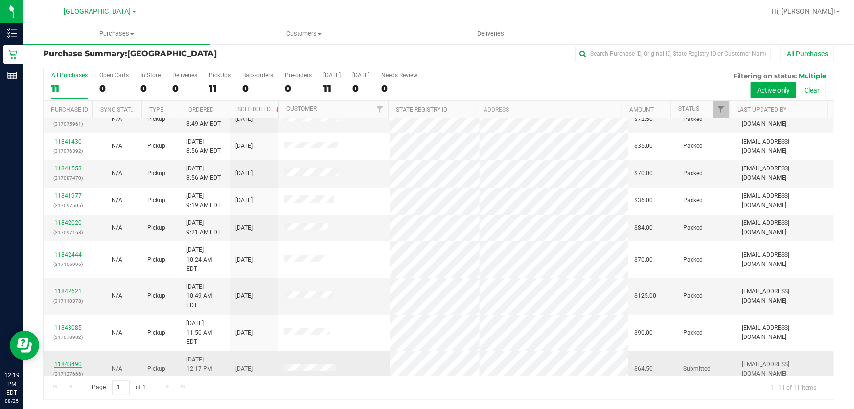
click at [77, 361] on link "11843490" at bounding box center [67, 364] width 27 height 7
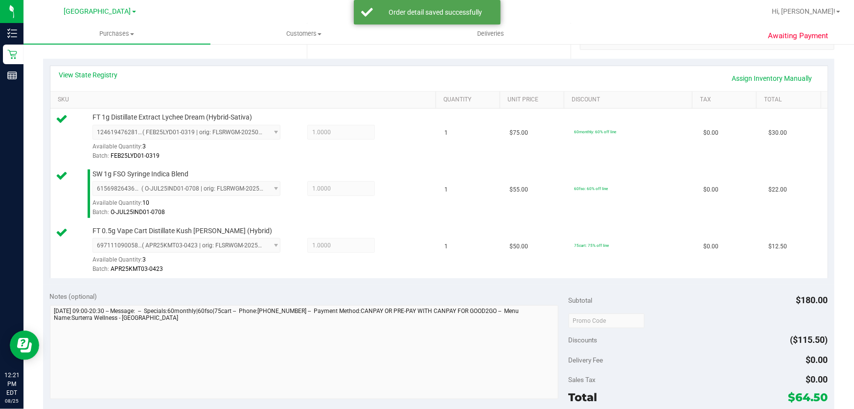
scroll to position [319, 0]
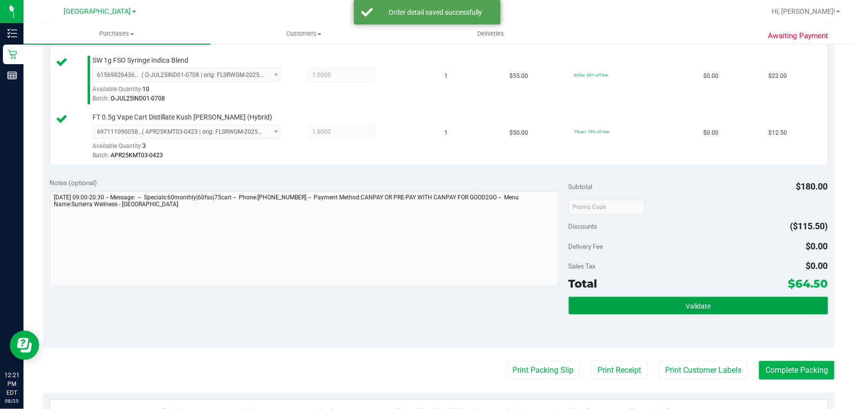
click at [649, 298] on button "Validate" at bounding box center [698, 306] width 259 height 18
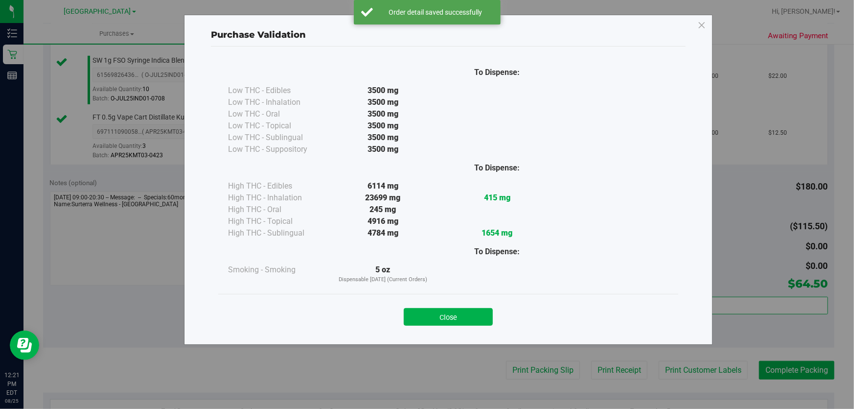
click at [469, 312] on button "Close" at bounding box center [448, 317] width 89 height 18
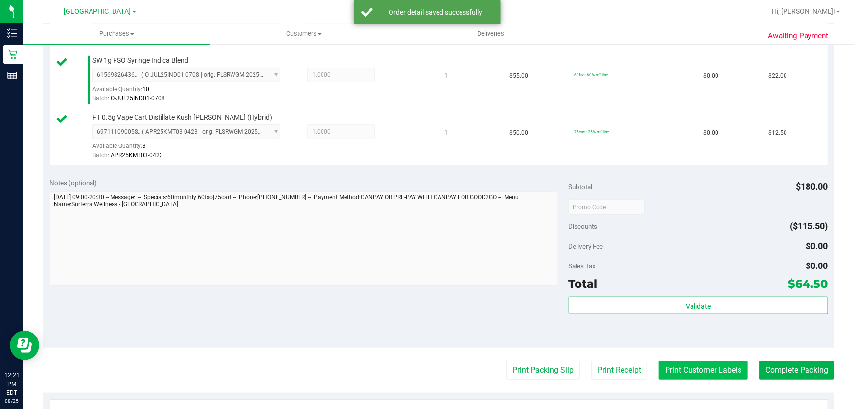
click at [690, 370] on button "Print Customer Labels" at bounding box center [703, 370] width 89 height 19
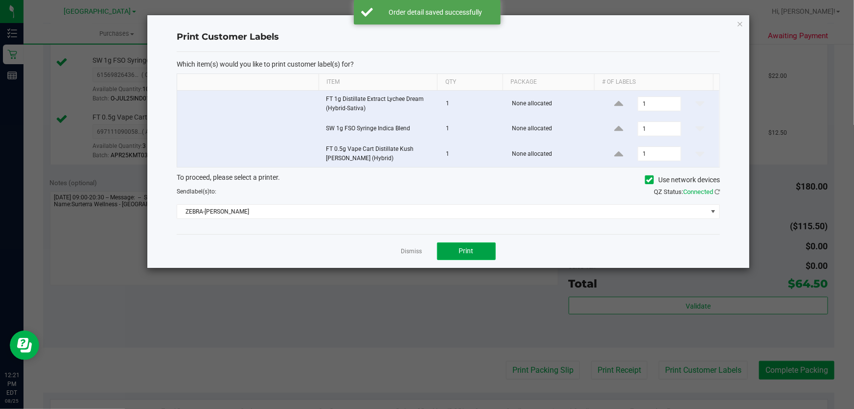
click at [482, 248] on button "Print" at bounding box center [466, 251] width 59 height 18
click at [412, 253] on link "Dismiss" at bounding box center [411, 251] width 21 height 8
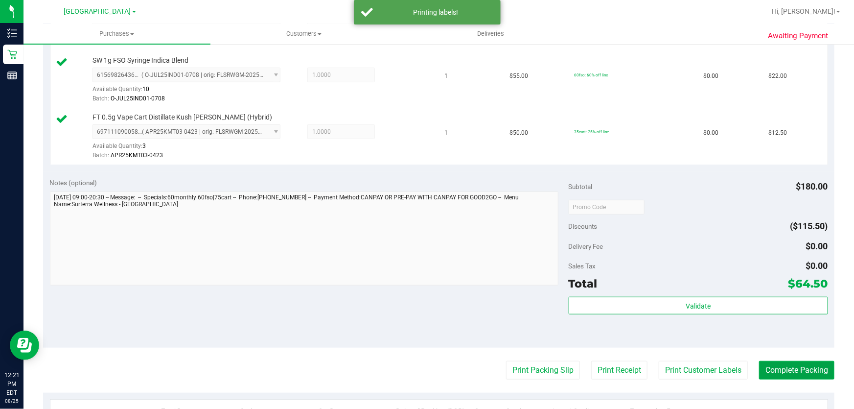
click at [772, 369] on button "Complete Packing" at bounding box center [796, 370] width 75 height 19
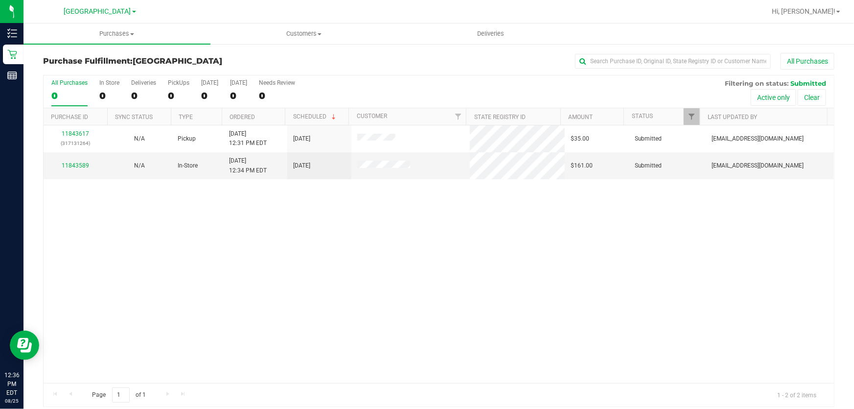
click at [338, 399] on div "Page 1 of 1 1 - 2 of 2 items" at bounding box center [439, 394] width 791 height 23
click at [80, 165] on link "11843589" at bounding box center [75, 165] width 27 height 7
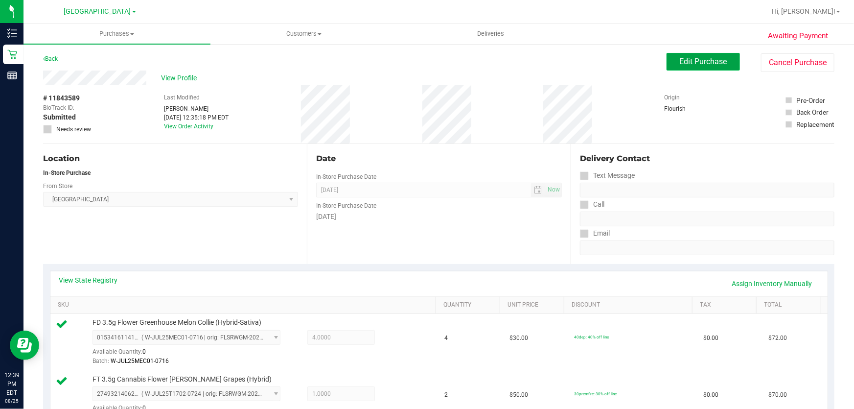
click at [697, 57] on span "Edit Purchase" at bounding box center [703, 61] width 47 height 9
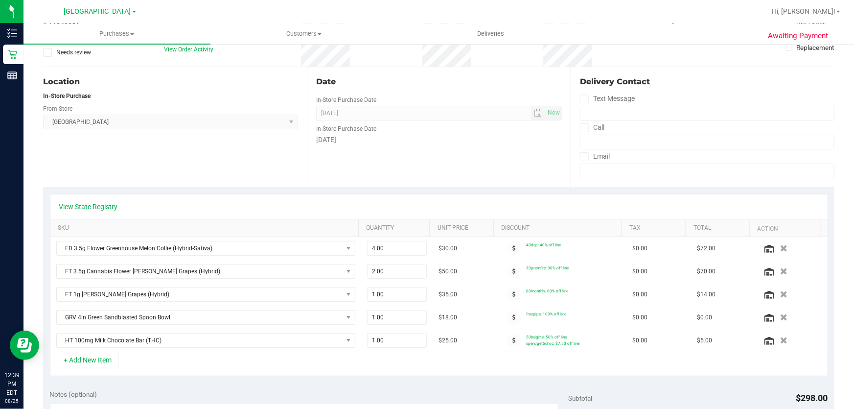
scroll to position [89, 0]
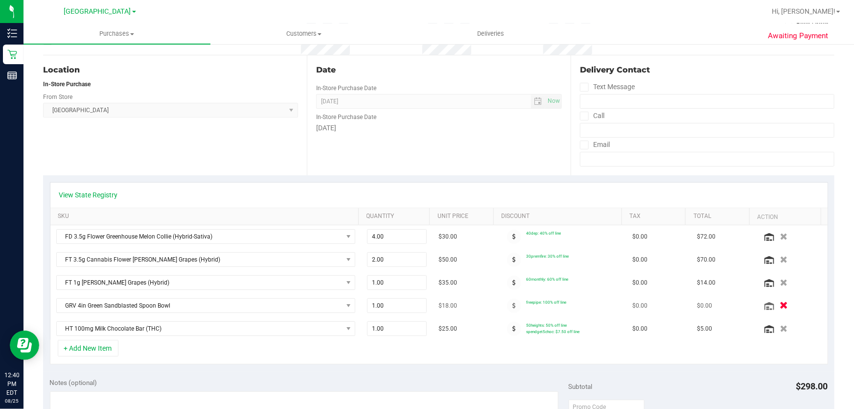
click at [780, 303] on icon "button" at bounding box center [784, 305] width 8 height 7
click at [103, 351] on button "+ Add New Item" at bounding box center [88, 348] width 61 height 17
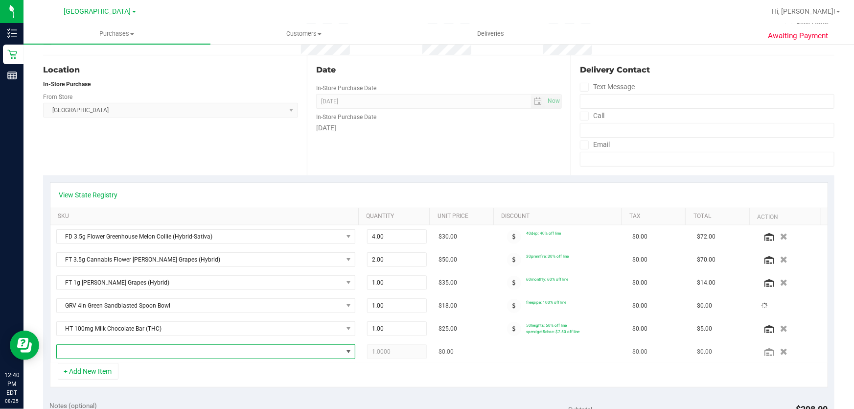
click at [107, 350] on span "NO DATA FOUND" at bounding box center [200, 352] width 286 height 14
click at [107, 350] on div "FD 3.5g Flower Greenhouse Melon Collie (Hybrid-Sativa) 4.00 4 $30.00 40dep: 40%…" at bounding box center [438, 294] width 777 height 138
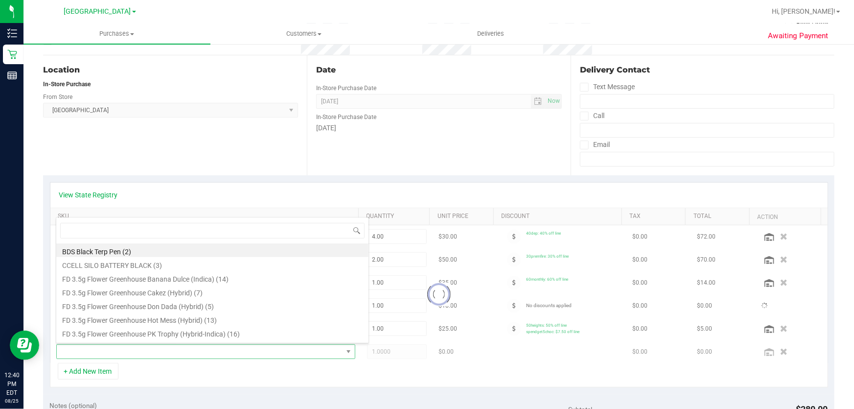
scroll to position [15, 291]
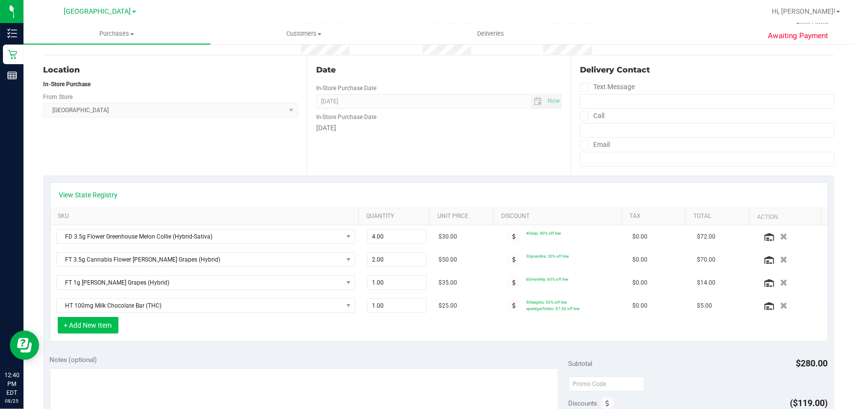
click at [104, 326] on button "+ Add New Item" at bounding box center [88, 325] width 61 height 17
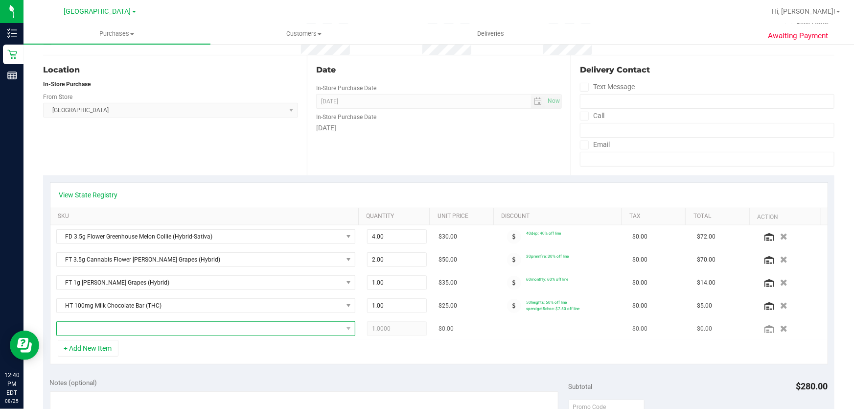
click at [107, 327] on span "NO DATA FOUND" at bounding box center [200, 329] width 286 height 14
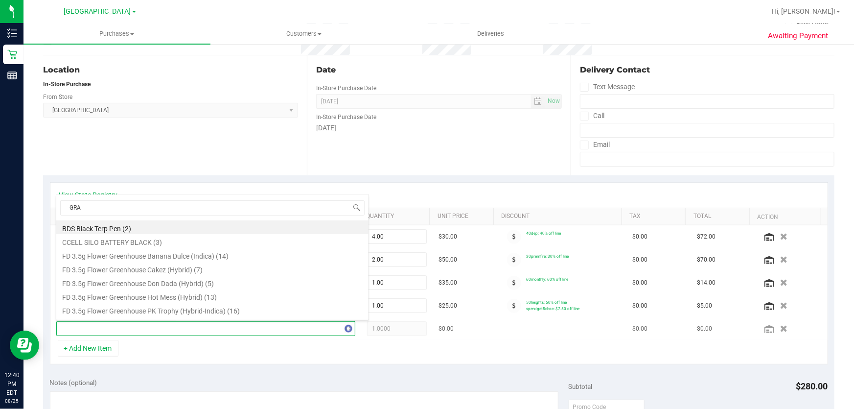
type input "GRAV"
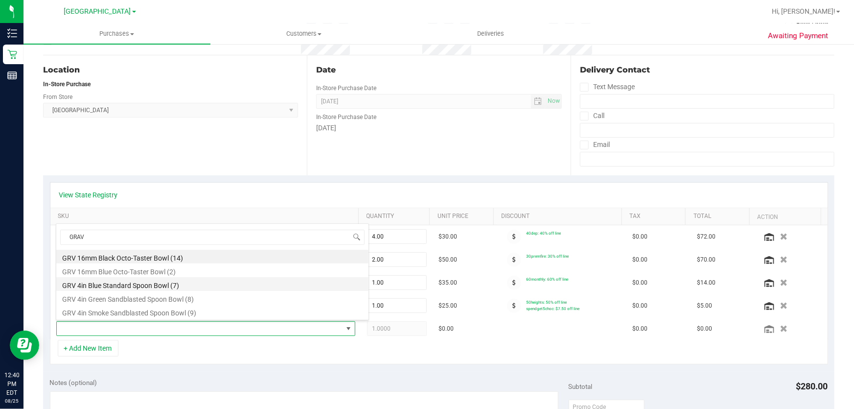
click at [120, 287] on li "GRV 4in Blue Standard Spoon Bowl (7)" at bounding box center [212, 284] width 312 height 14
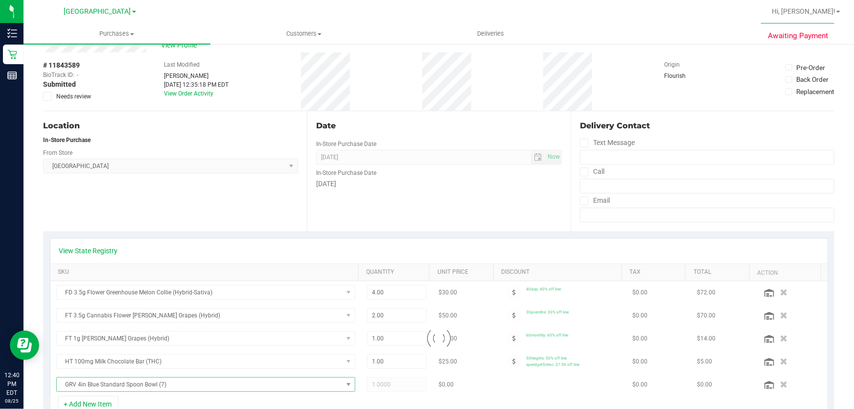
scroll to position [0, 0]
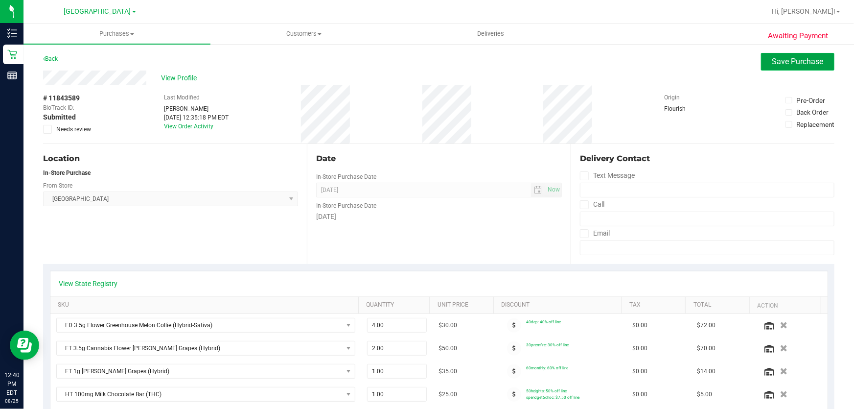
click at [772, 62] on span "Save Purchase" at bounding box center [797, 61] width 51 height 9
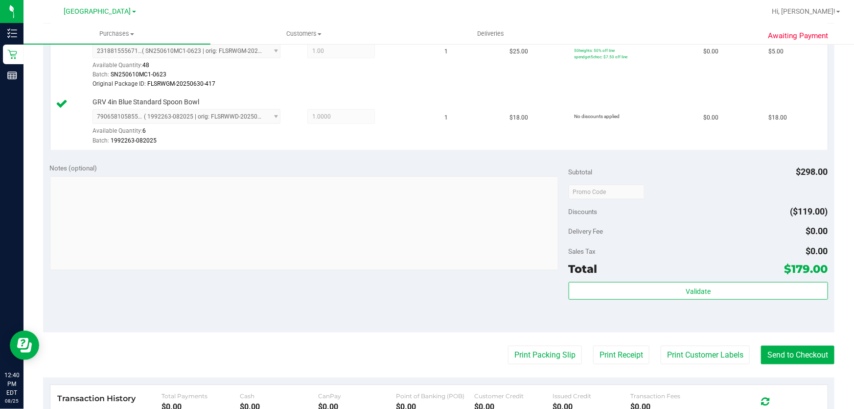
scroll to position [623, 0]
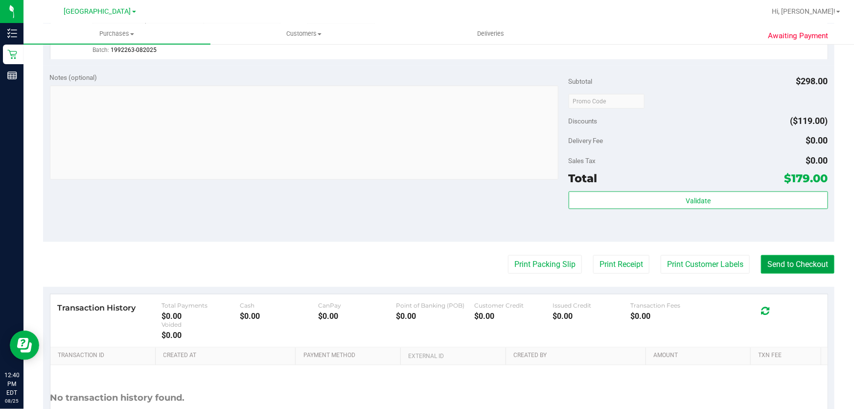
click at [773, 260] on button "Send to Checkout" at bounding box center [797, 264] width 73 height 19
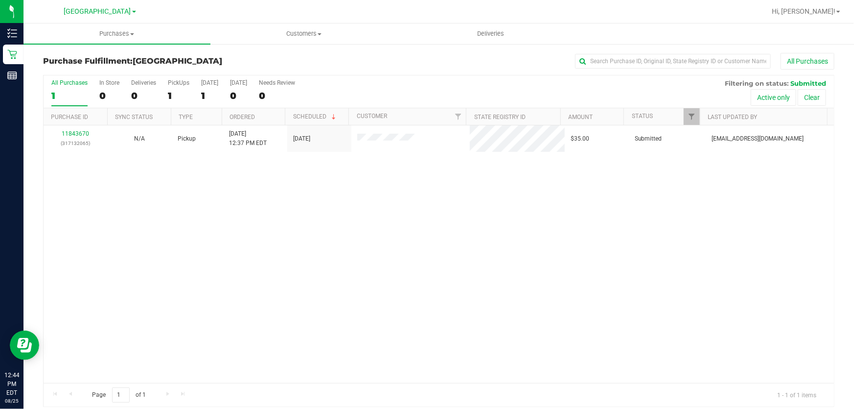
click at [312, 215] on div "11843670 (317132065) N/A Pickup 8/25/2025 12:37 PM EDT 8/25/2025 $35.00 Submitt…" at bounding box center [439, 253] width 791 height 257
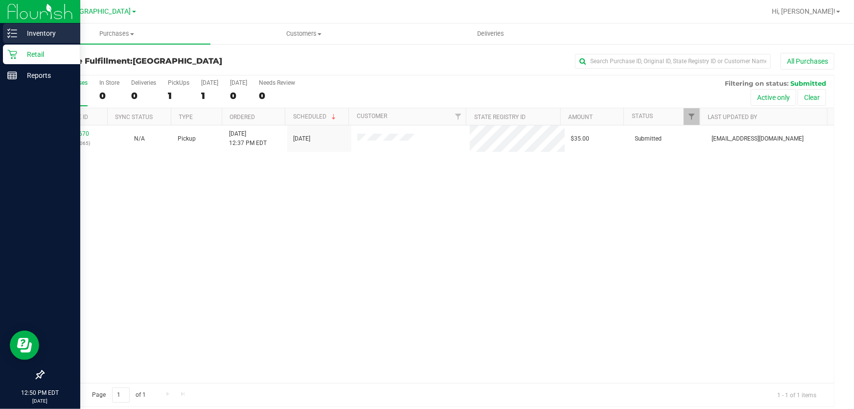
click at [24, 32] on p "Inventory" at bounding box center [46, 33] width 59 height 12
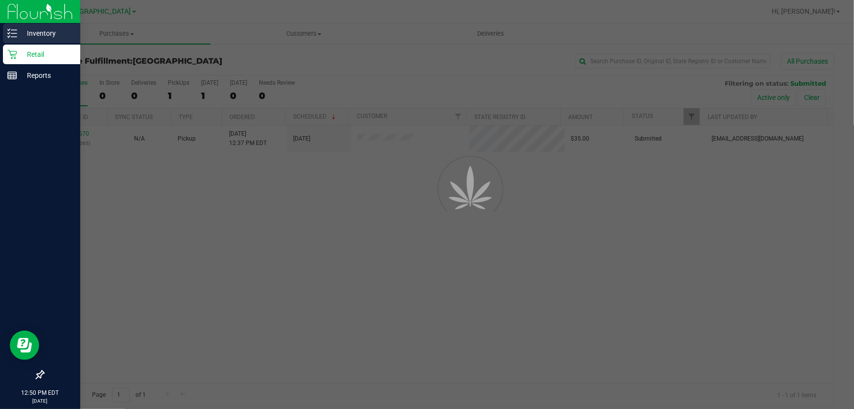
click at [24, 32] on p "Inventory" at bounding box center [46, 33] width 59 height 12
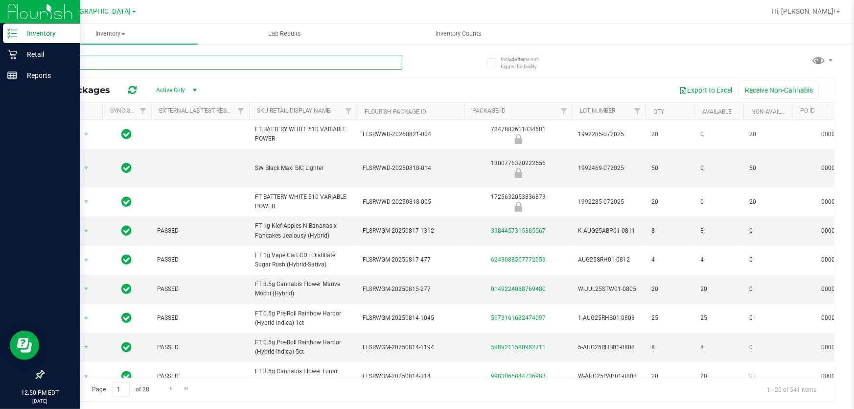
click at [220, 61] on input "text" at bounding box center [222, 62] width 359 height 15
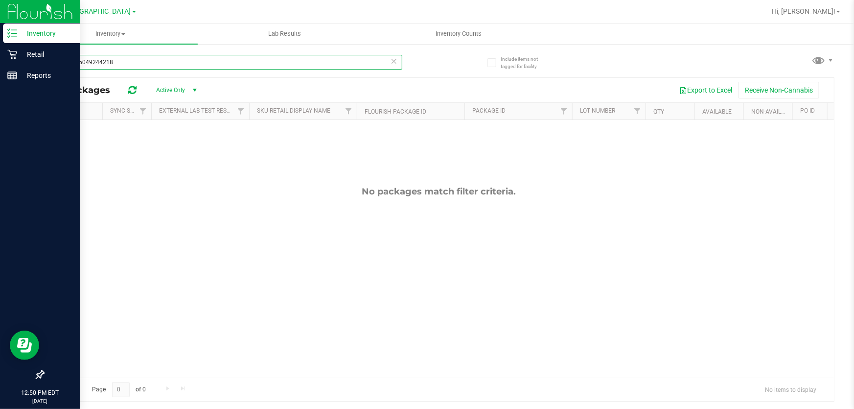
type input "3354495049244218"
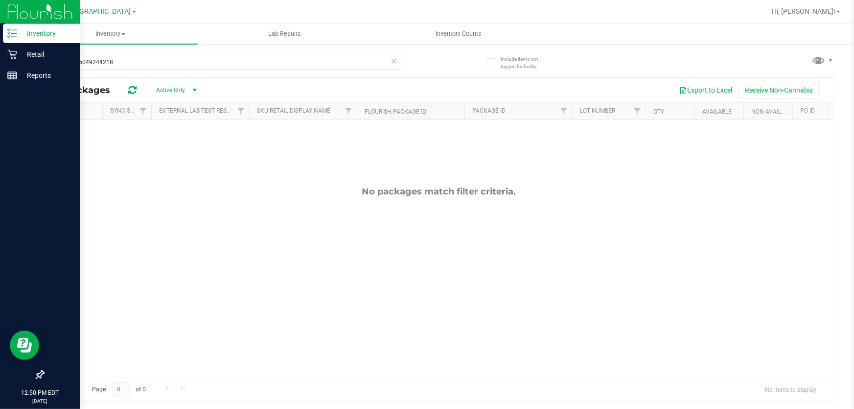
click at [395, 63] on icon at bounding box center [394, 61] width 7 height 12
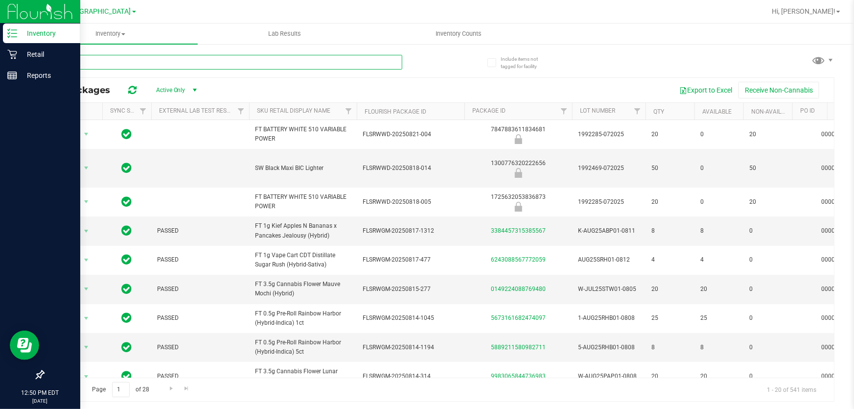
click at [290, 62] on input "text" at bounding box center [222, 62] width 359 height 15
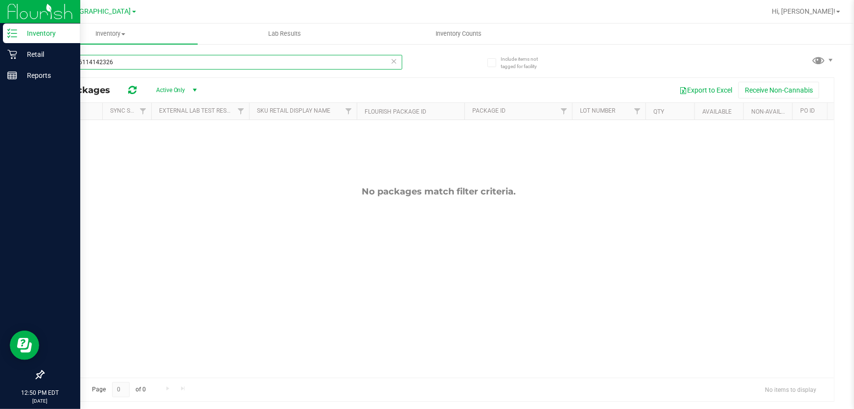
type input "0153416114142326"
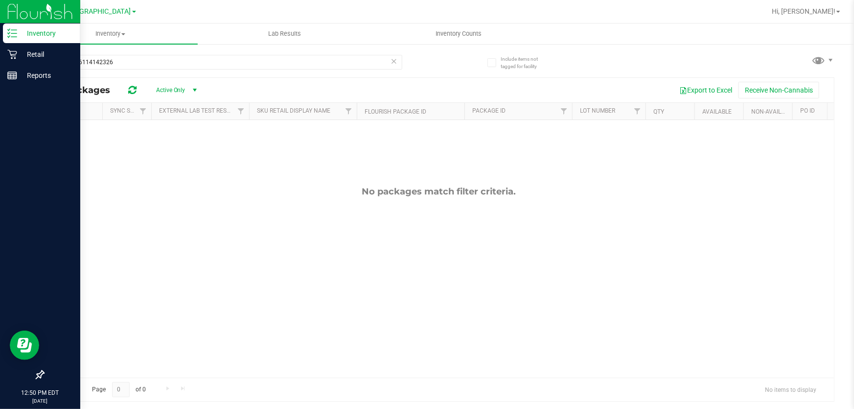
click at [393, 65] on icon at bounding box center [394, 61] width 7 height 12
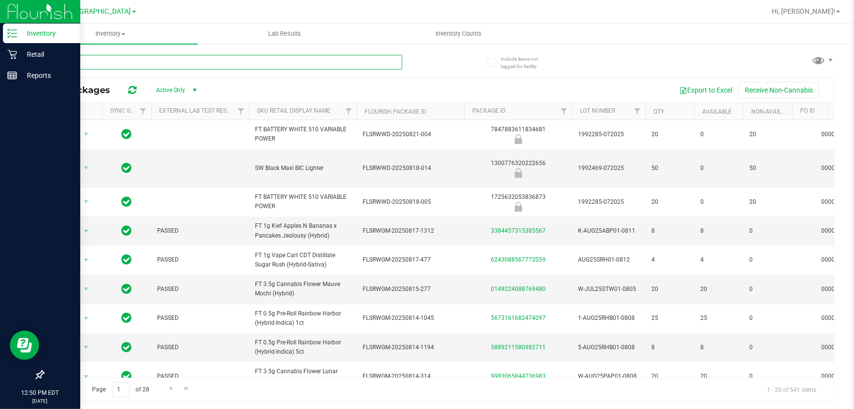
click at [374, 63] on input "text" at bounding box center [222, 62] width 359 height 15
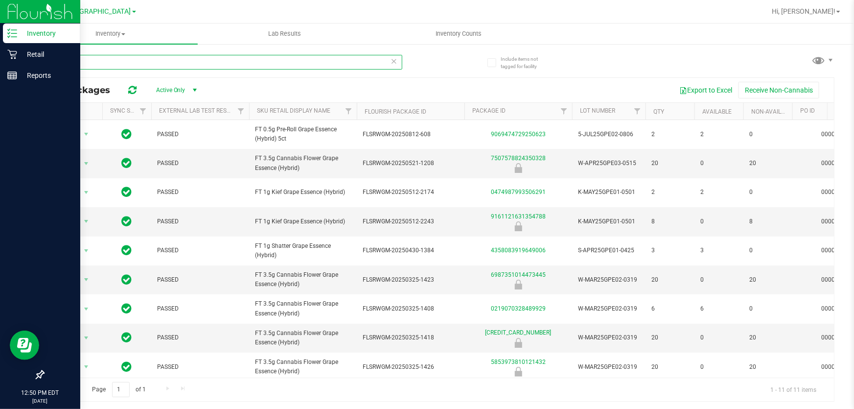
type input "GPE"
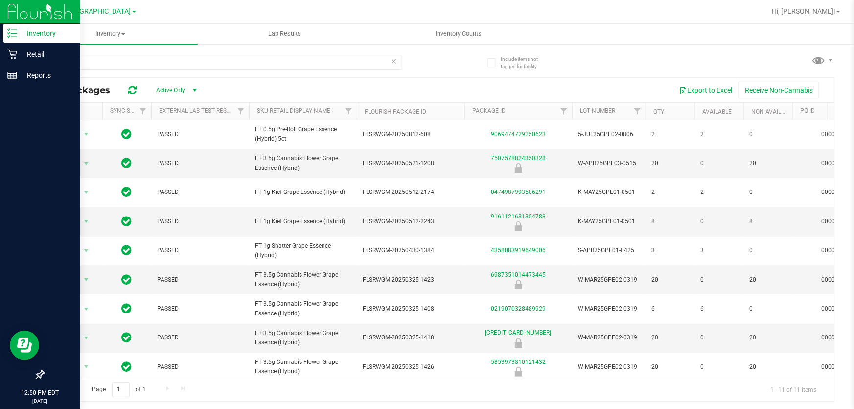
click at [394, 59] on icon at bounding box center [394, 61] width 7 height 12
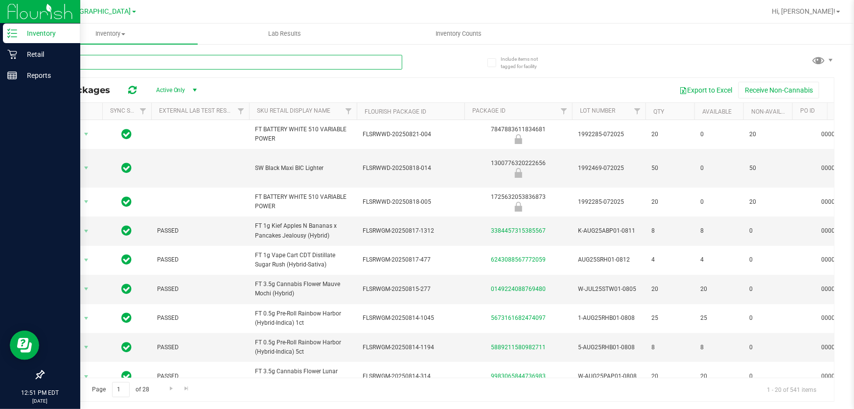
click at [194, 61] on input "text" at bounding box center [222, 62] width 359 height 15
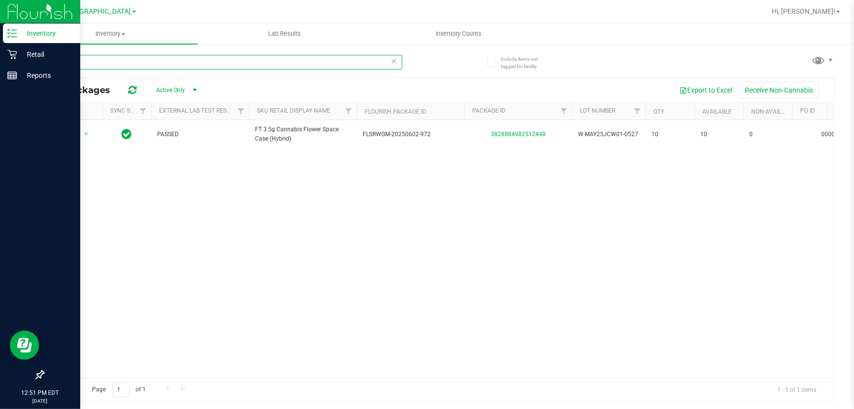
type input "JCW"
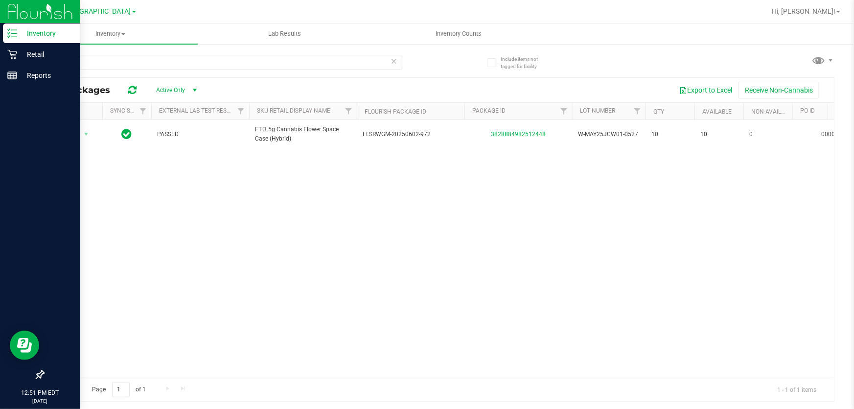
click at [393, 62] on icon at bounding box center [394, 61] width 7 height 12
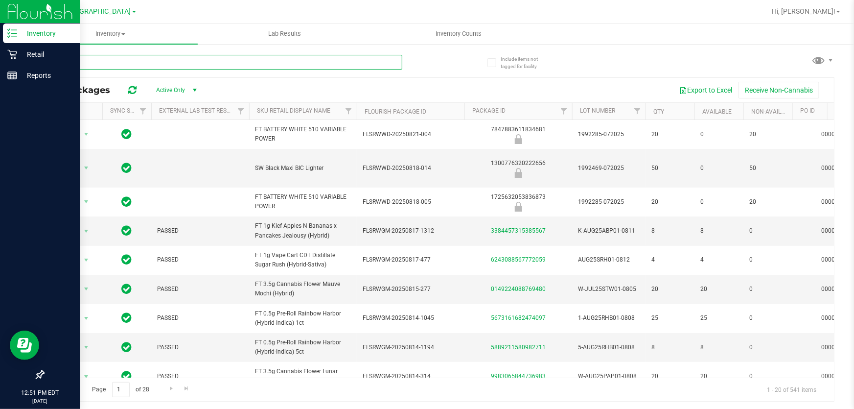
click at [242, 66] on input "text" at bounding box center [222, 62] width 359 height 15
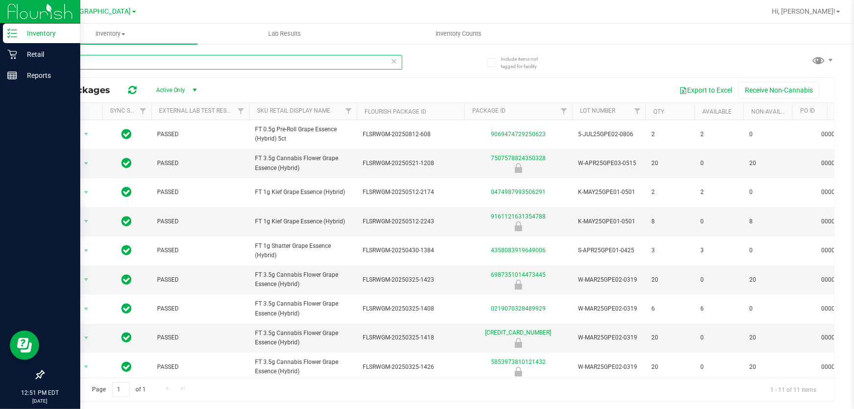
click at [243, 63] on input "GPE" at bounding box center [222, 62] width 359 height 15
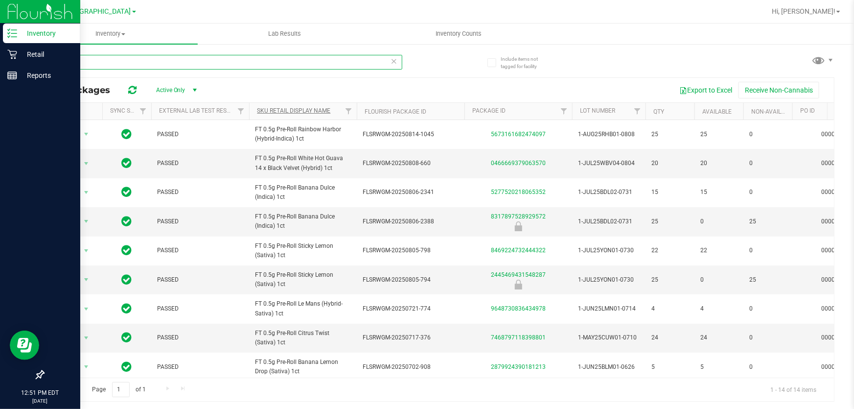
type input "1CT"
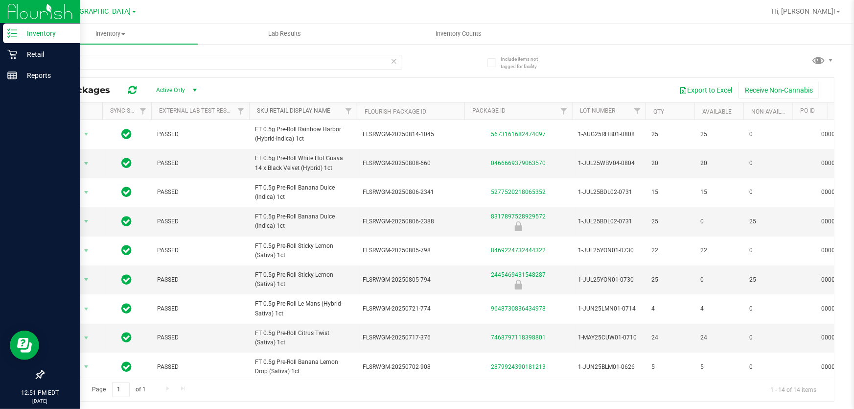
click at [288, 110] on link "Sku Retail Display Name" at bounding box center [293, 110] width 73 height 7
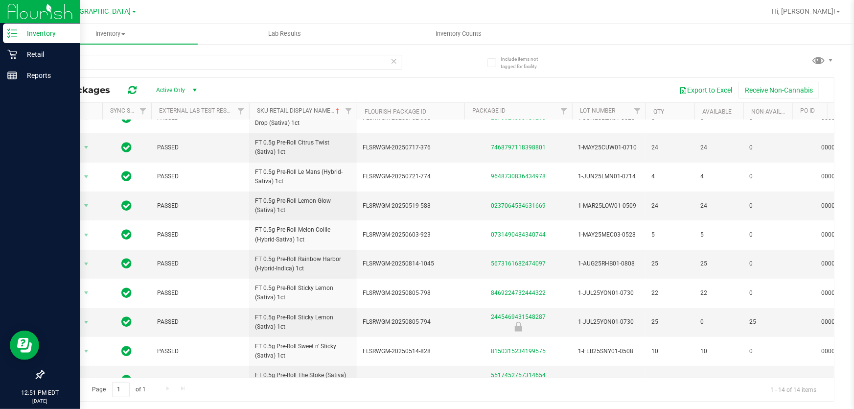
scroll to position [21, 0]
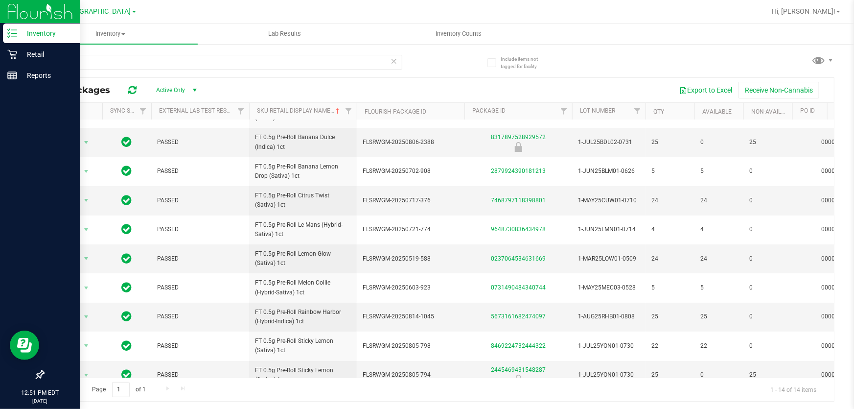
click at [396, 60] on icon at bounding box center [394, 61] width 7 height 12
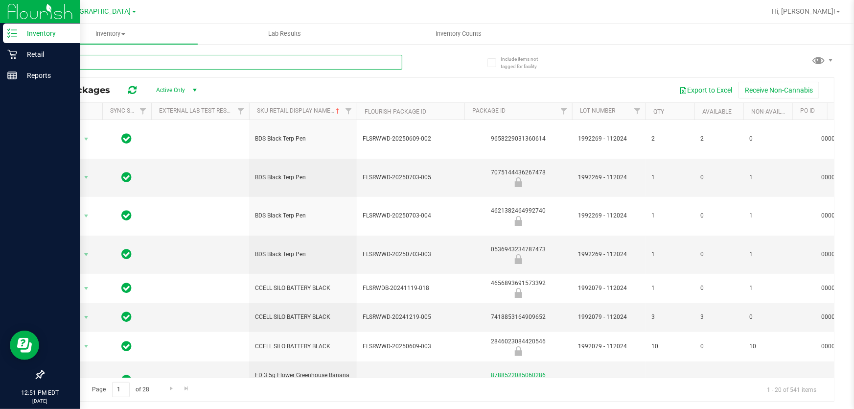
click at [218, 64] on input "text" at bounding box center [222, 62] width 359 height 15
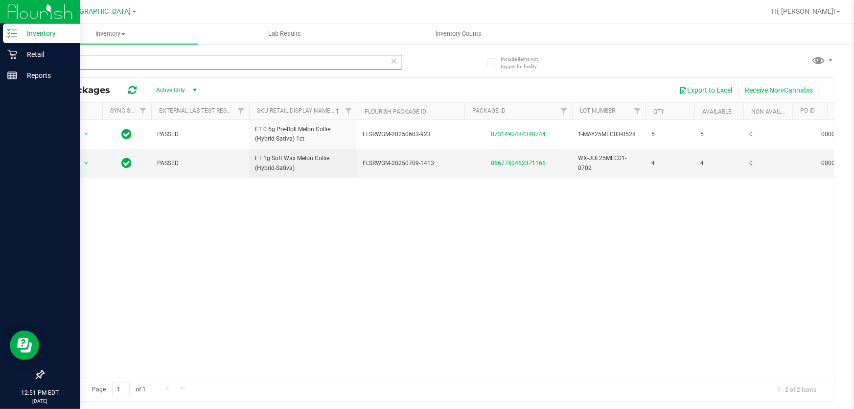
click at [230, 65] on input "MEC" at bounding box center [222, 62] width 359 height 15
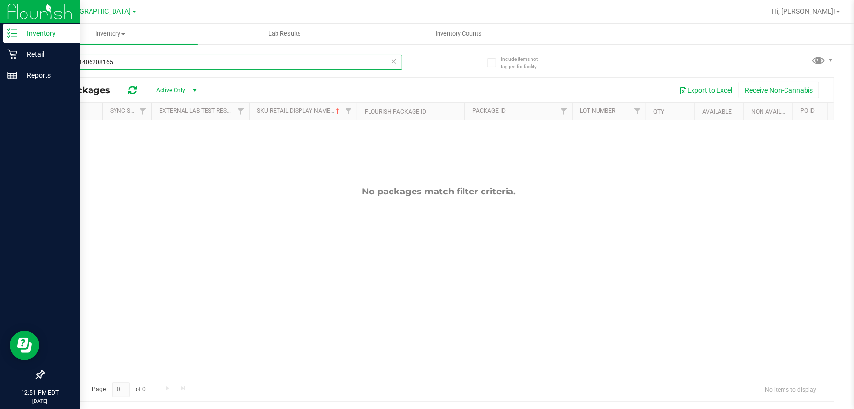
type input "2749321406208165"
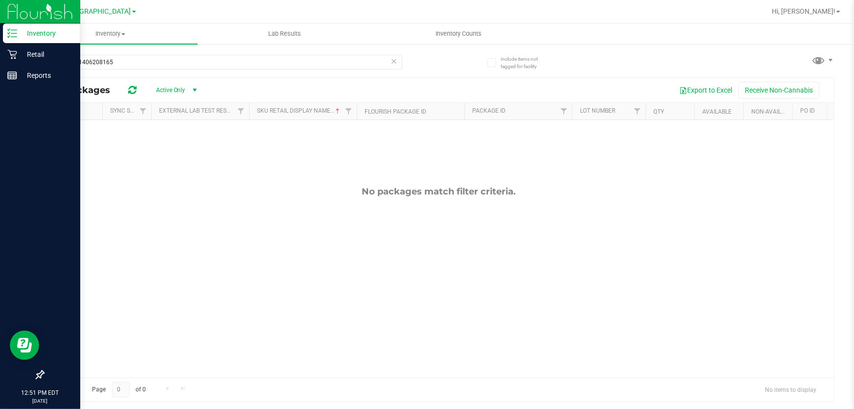
click at [395, 60] on icon at bounding box center [394, 61] width 7 height 12
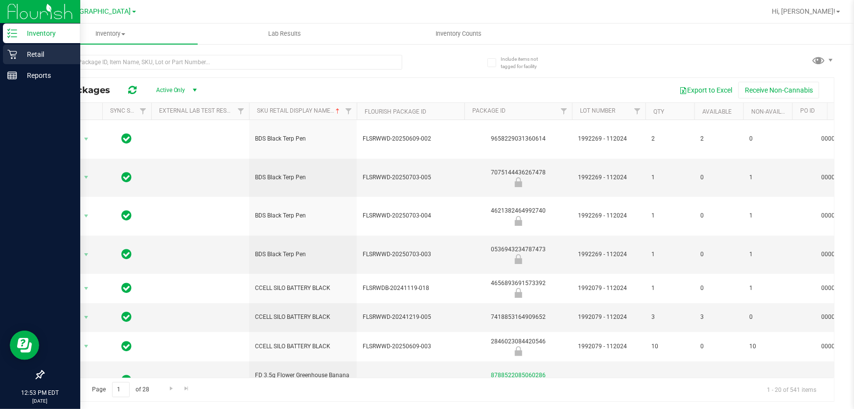
click at [17, 56] on p "Retail" at bounding box center [46, 54] width 59 height 12
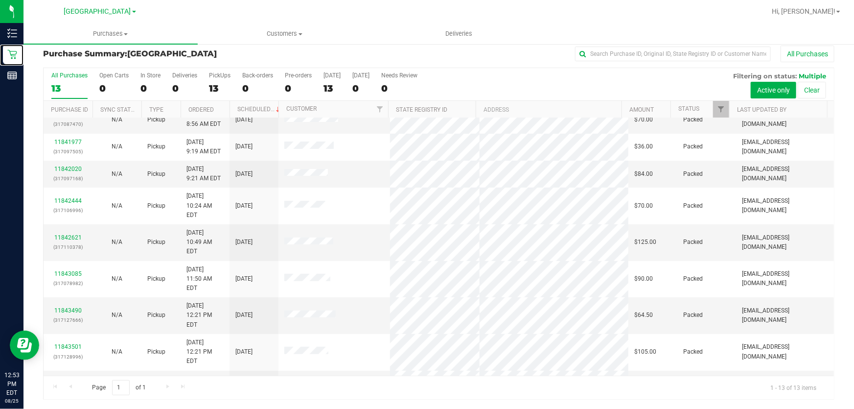
scroll to position [93, 0]
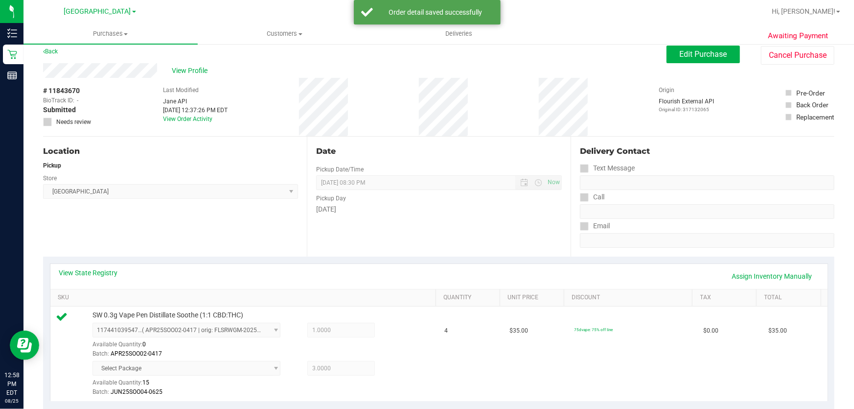
scroll to position [274, 0]
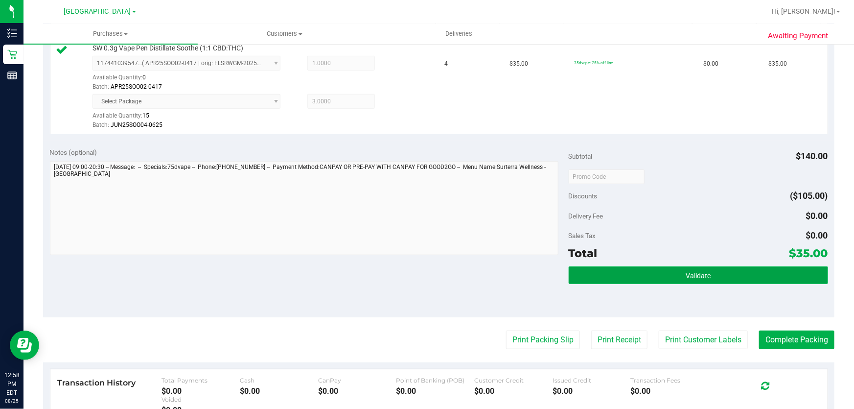
click at [671, 274] on button "Validate" at bounding box center [698, 275] width 259 height 18
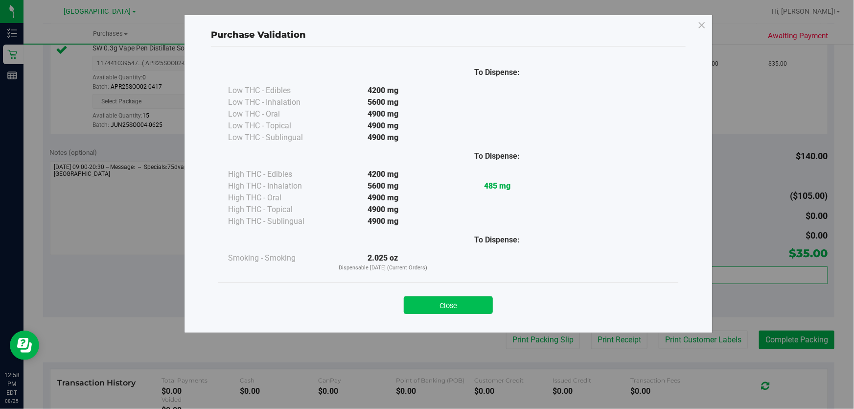
click at [426, 298] on button "Close" at bounding box center [448, 305] width 89 height 18
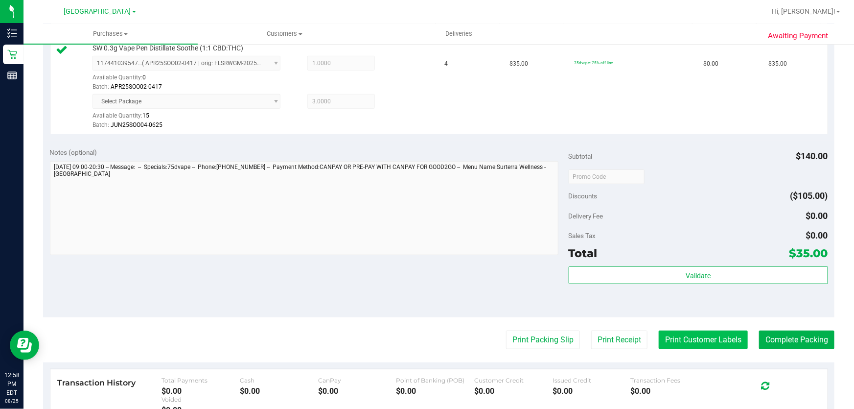
click at [695, 334] on button "Print Customer Labels" at bounding box center [703, 339] width 89 height 19
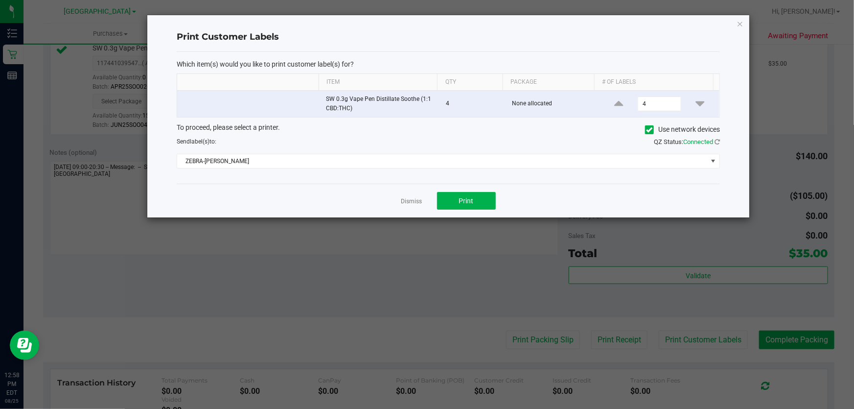
click at [466, 190] on div "Dismiss Print" at bounding box center [448, 201] width 543 height 34
click at [467, 194] on button "Print" at bounding box center [466, 201] width 59 height 18
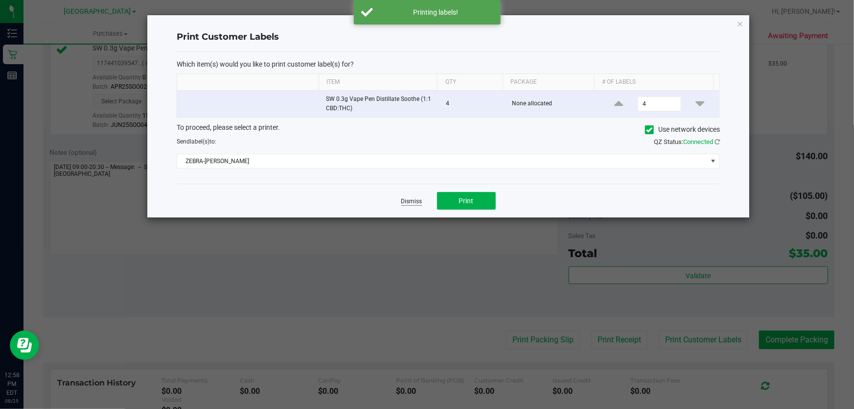
click at [414, 199] on link "Dismiss" at bounding box center [411, 201] width 21 height 8
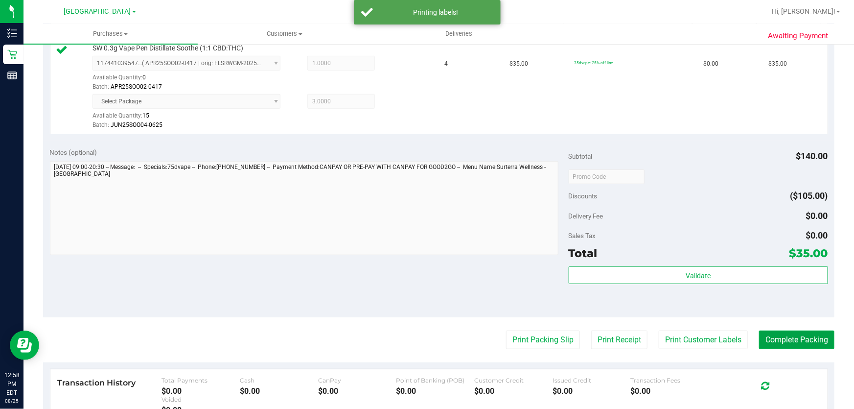
click at [802, 338] on button "Complete Packing" at bounding box center [796, 339] width 75 height 19
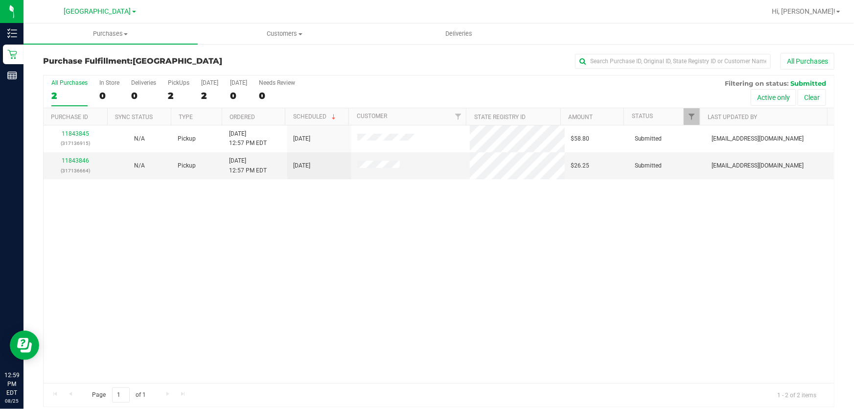
click at [463, 311] on div "11843845 (317136915) N/A Pickup 8/25/2025 12:57 PM EDT 8/25/2025 $58.80 Submitt…" at bounding box center [439, 253] width 791 height 257
click at [74, 135] on link "11843845" at bounding box center [75, 133] width 27 height 7
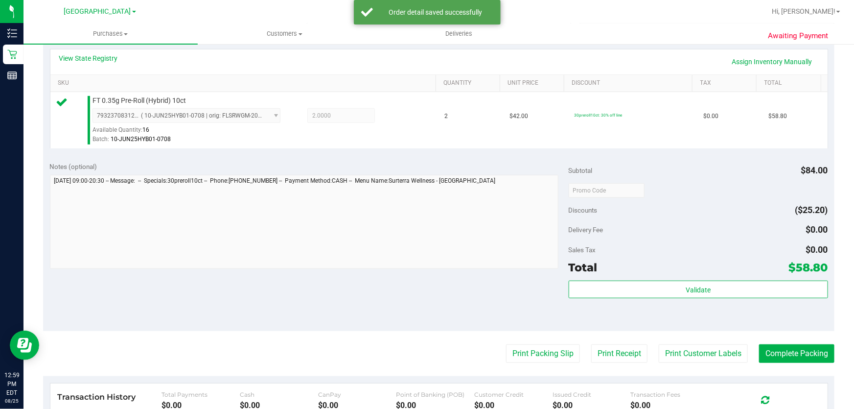
scroll to position [222, 0]
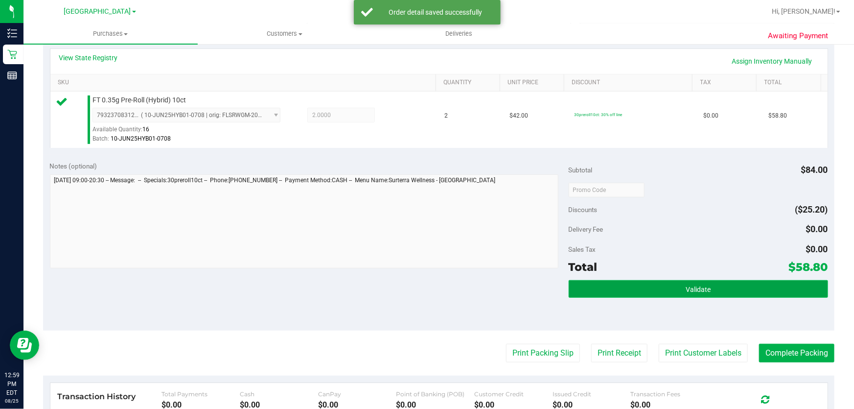
click at [695, 285] on span "Validate" at bounding box center [698, 289] width 25 height 8
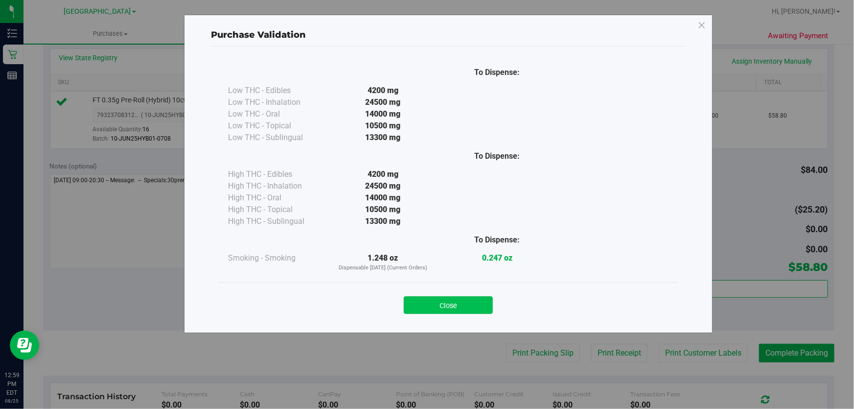
click at [472, 300] on button "Close" at bounding box center [448, 305] width 89 height 18
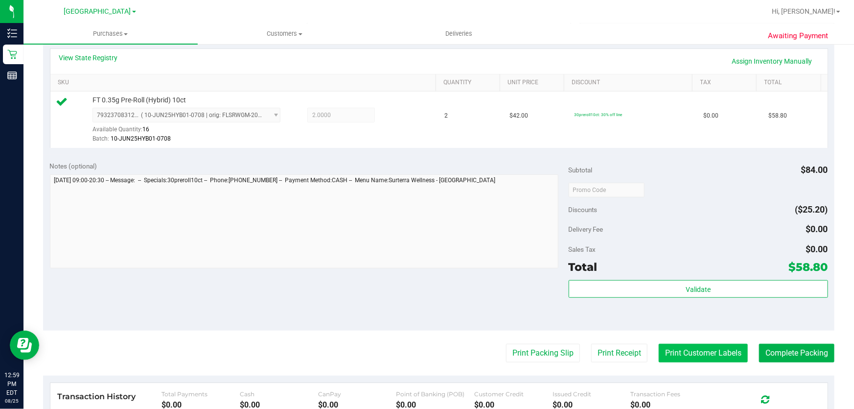
click at [717, 349] on button "Print Customer Labels" at bounding box center [703, 353] width 89 height 19
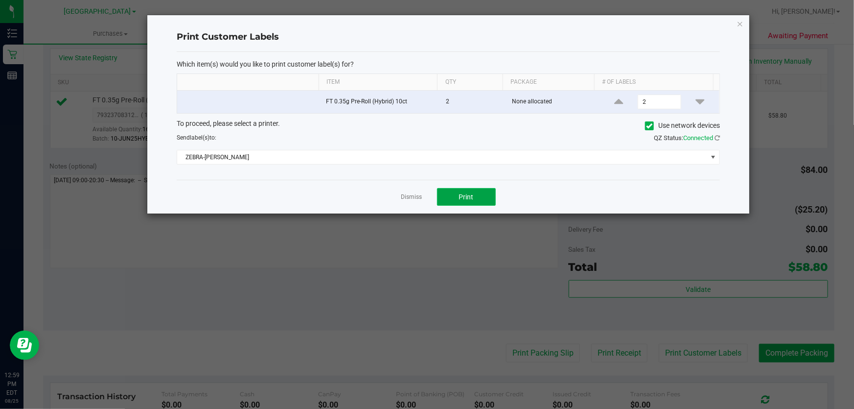
click at [477, 199] on button "Print" at bounding box center [466, 197] width 59 height 18
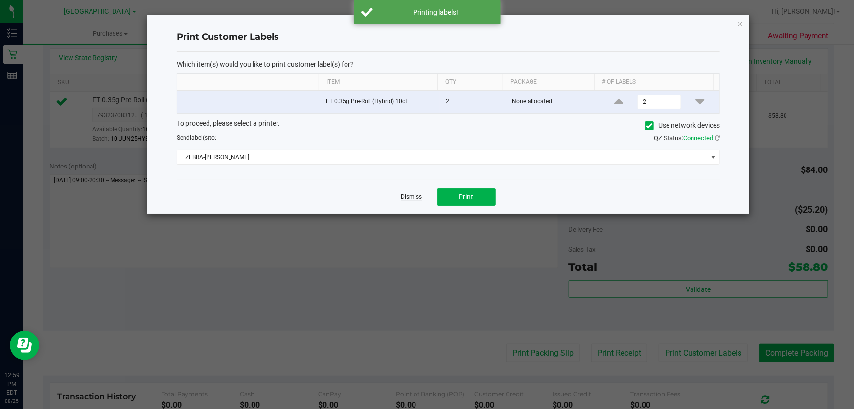
click at [416, 201] on link "Dismiss" at bounding box center [411, 197] width 21 height 8
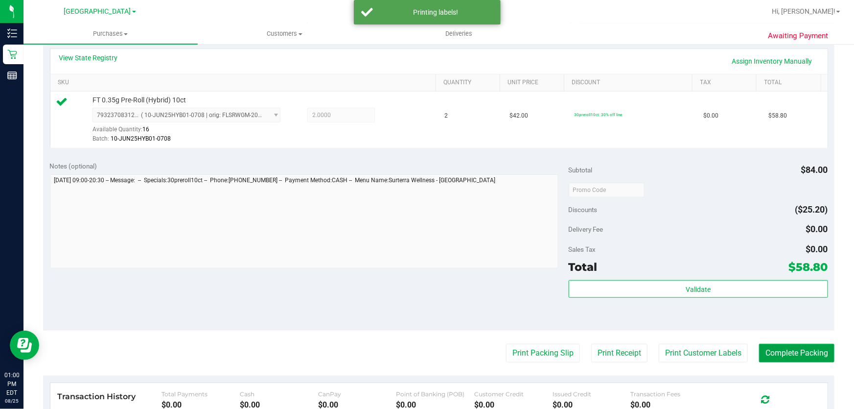
click at [799, 351] on button "Complete Packing" at bounding box center [796, 353] width 75 height 19
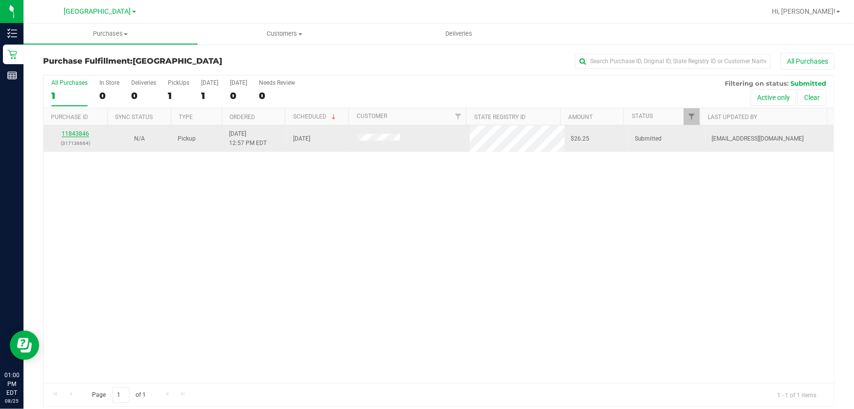
click at [86, 135] on link "11843846" at bounding box center [75, 133] width 27 height 7
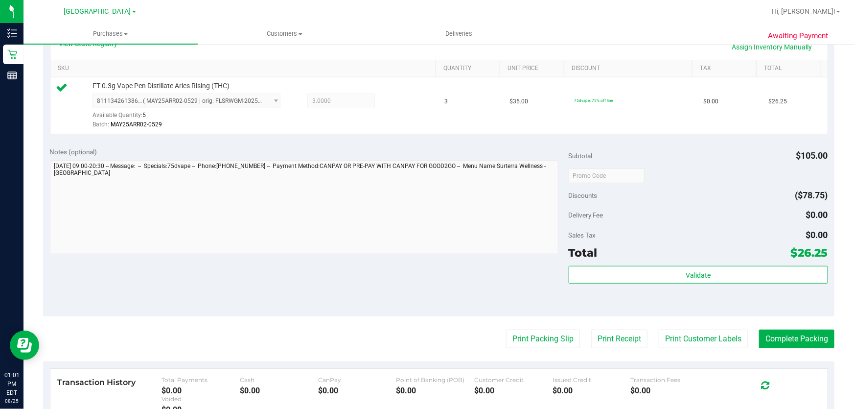
scroll to position [356, 0]
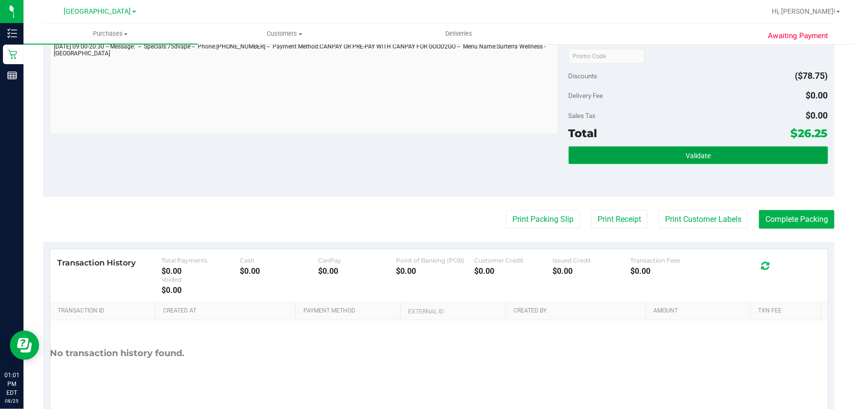
click at [646, 156] on button "Validate" at bounding box center [698, 155] width 259 height 18
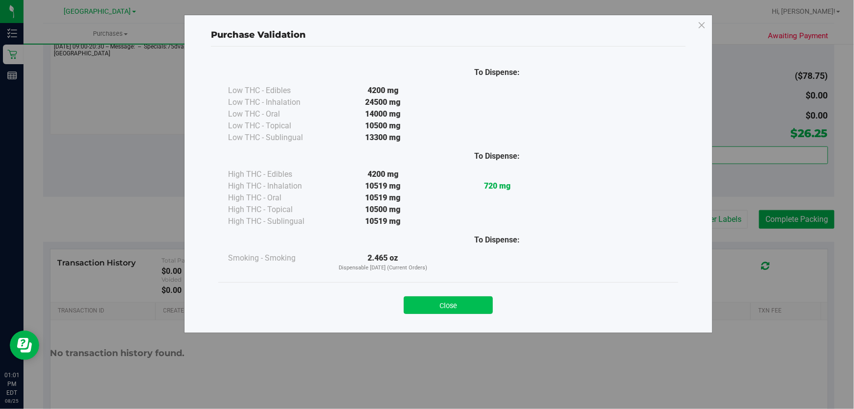
click at [445, 306] on button "Close" at bounding box center [448, 305] width 89 height 18
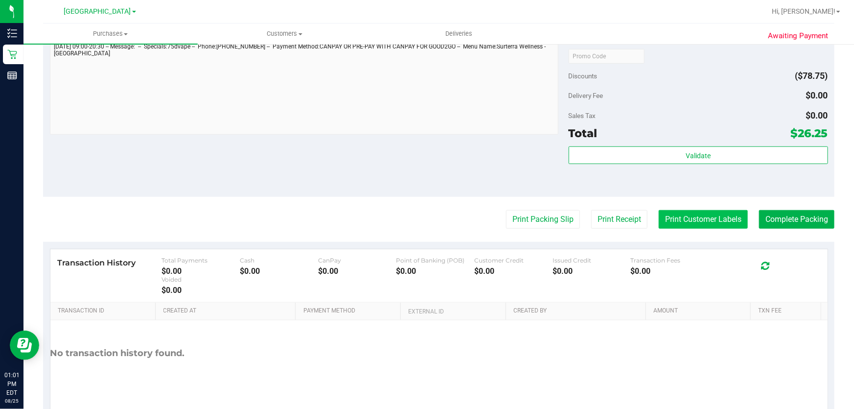
click at [712, 211] on button "Print Customer Labels" at bounding box center [703, 219] width 89 height 19
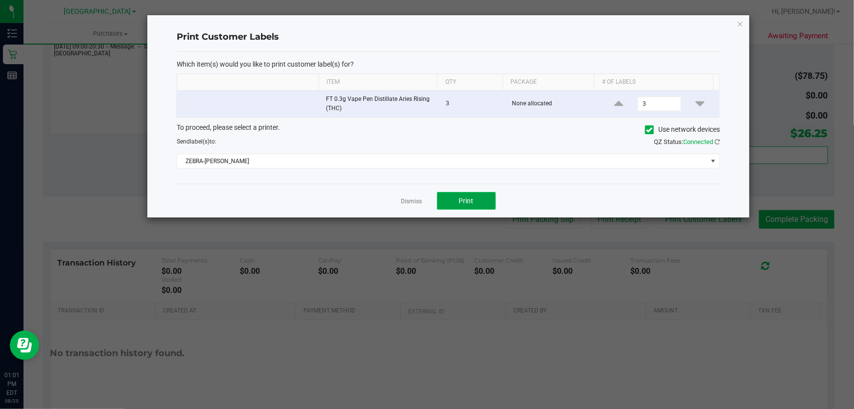
click at [482, 203] on button "Print" at bounding box center [466, 201] width 59 height 18
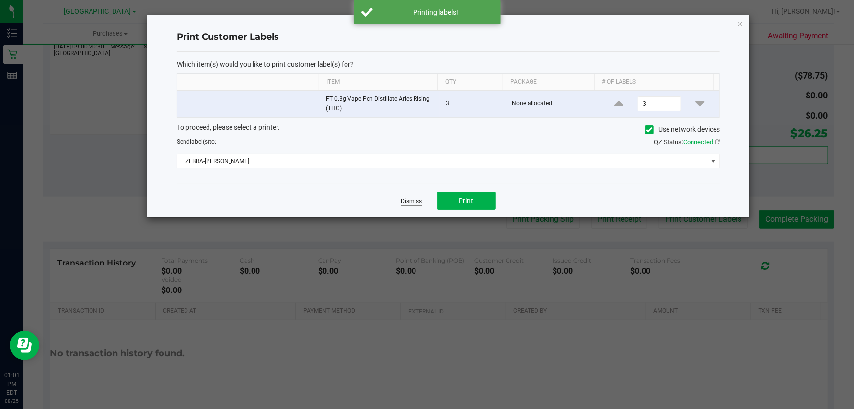
click at [412, 203] on link "Dismiss" at bounding box center [411, 201] width 21 height 8
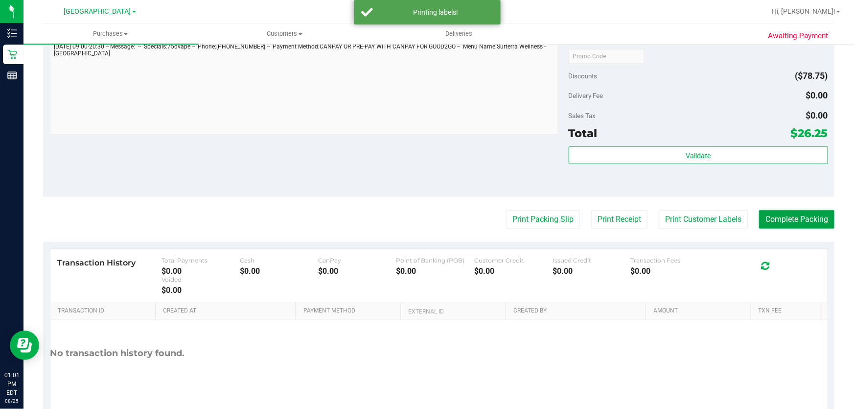
click at [785, 214] on button "Complete Packing" at bounding box center [796, 219] width 75 height 19
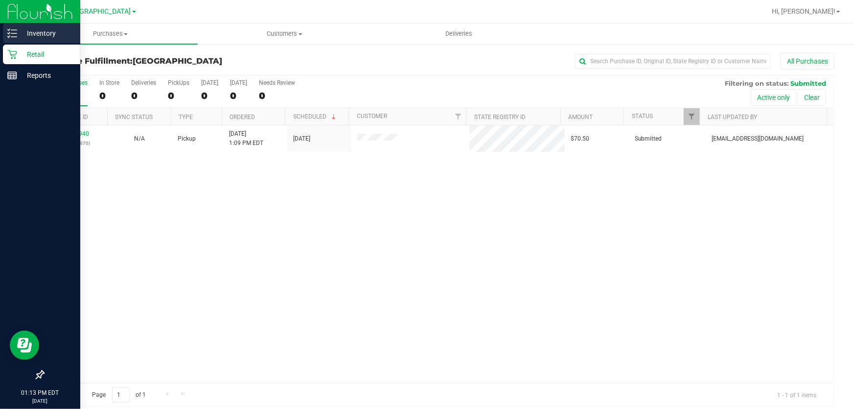
click at [33, 36] on p "Inventory" at bounding box center [46, 33] width 59 height 12
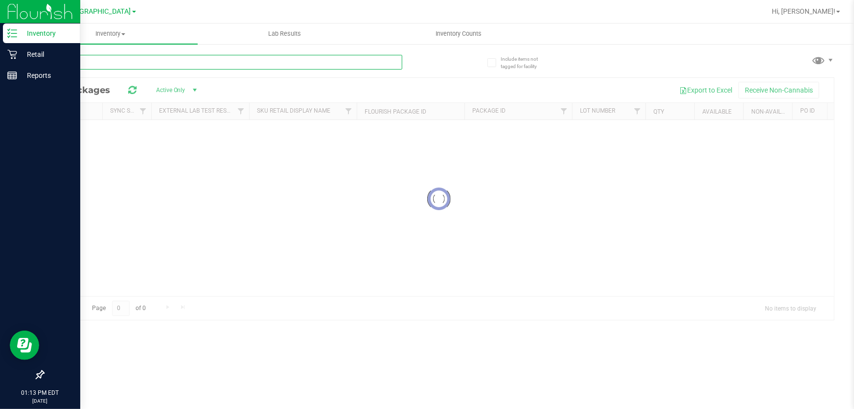
click at [167, 64] on div "Inventory All packages All inventory Waste log Lab Results Inventory Counts" at bounding box center [438, 215] width 831 height 385
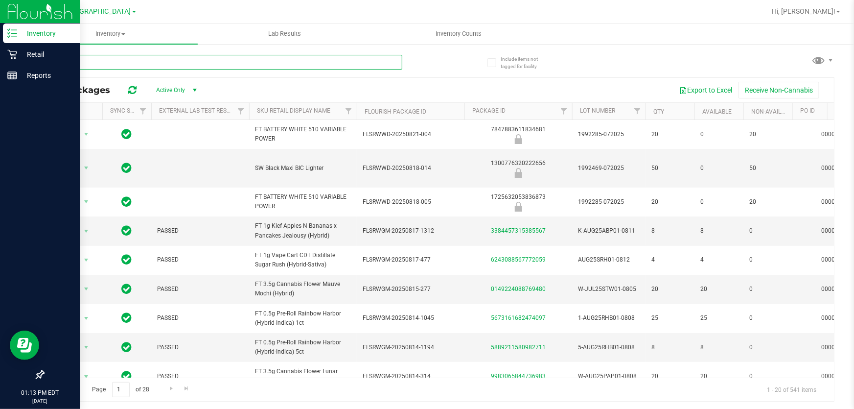
click at [167, 64] on input "text" at bounding box center [222, 62] width 359 height 15
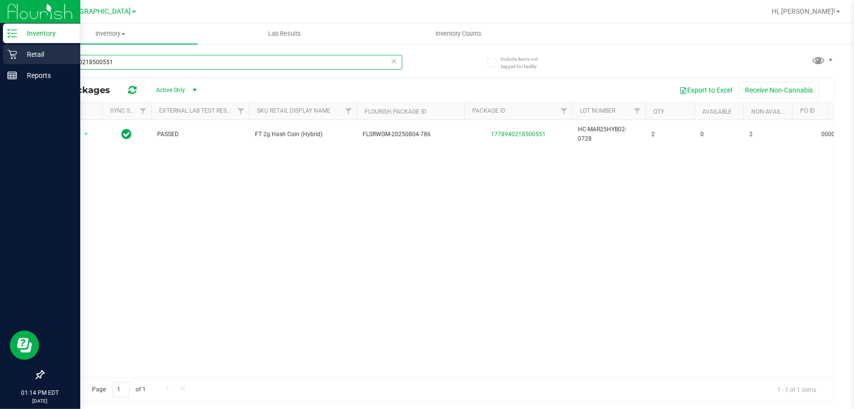
type input "1778940218500551"
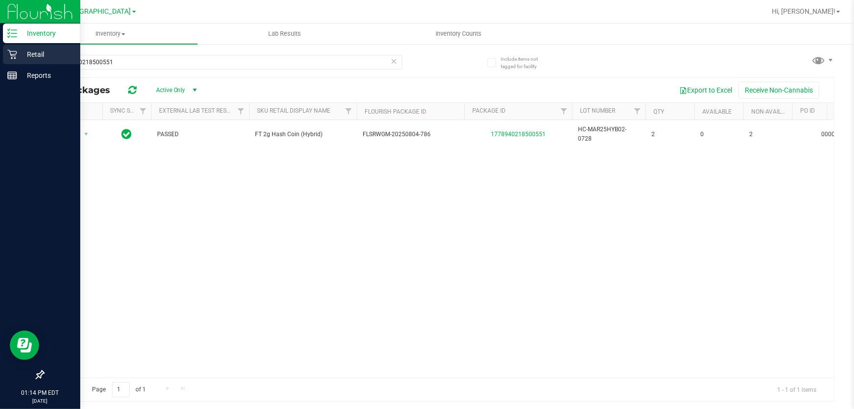
click at [35, 51] on p "Retail" at bounding box center [46, 54] width 59 height 12
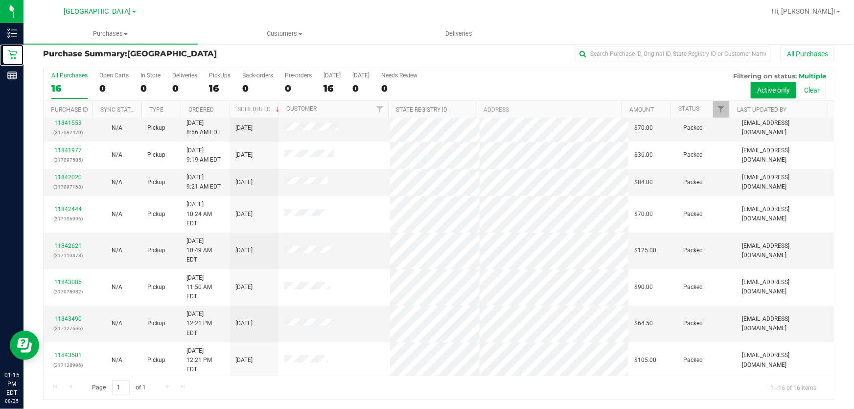
scroll to position [175, 0]
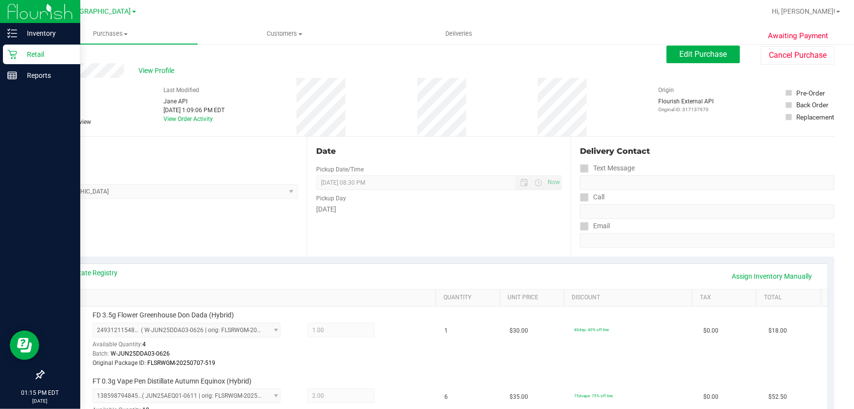
click at [20, 60] on div "Retail" at bounding box center [41, 55] width 77 height 20
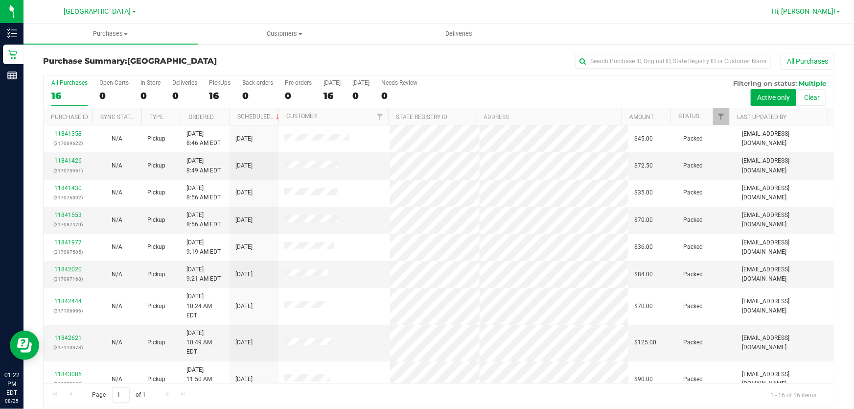
click at [808, 14] on span "Hi, [PERSON_NAME]!" at bounding box center [804, 11] width 64 height 8
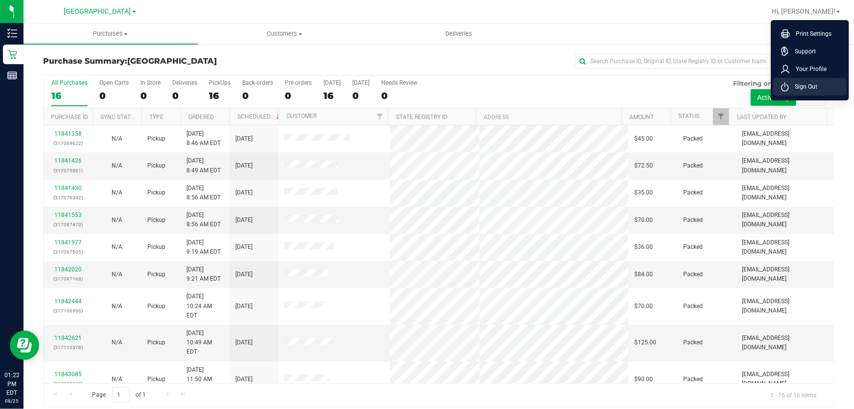
click at [811, 82] on span "Sign Out" at bounding box center [803, 87] width 28 height 10
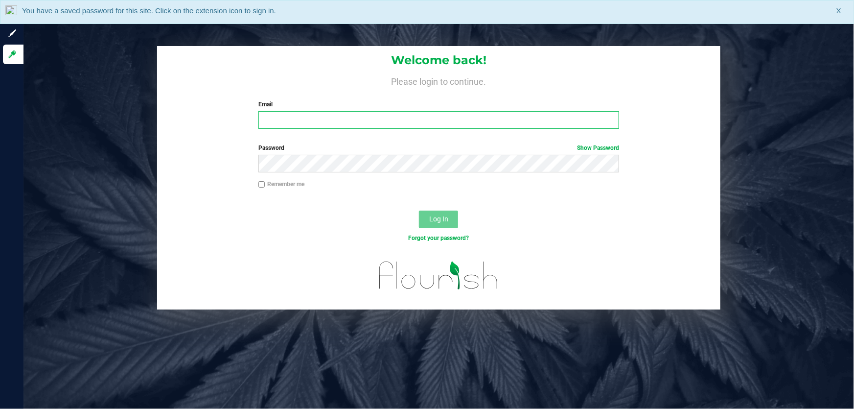
click at [372, 121] on input "Email" at bounding box center [438, 120] width 361 height 18
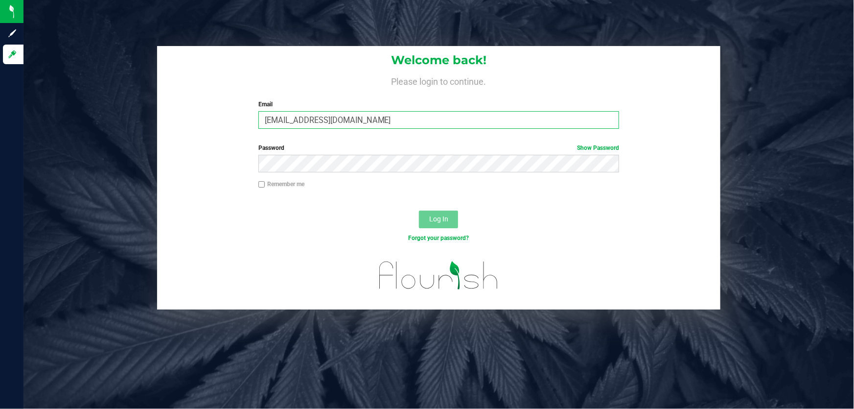
type input "SSCAGGS@LIVEPARALLEL.COM"
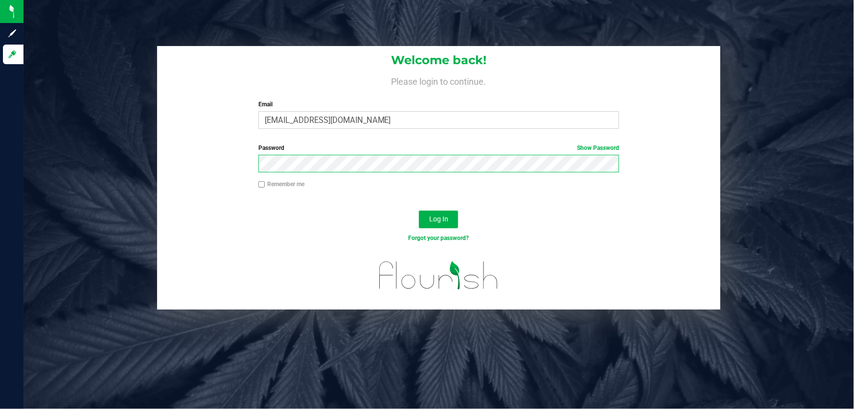
click at [419, 210] on button "Log In" at bounding box center [438, 219] width 39 height 18
